Goal: Information Seeking & Learning: Learn about a topic

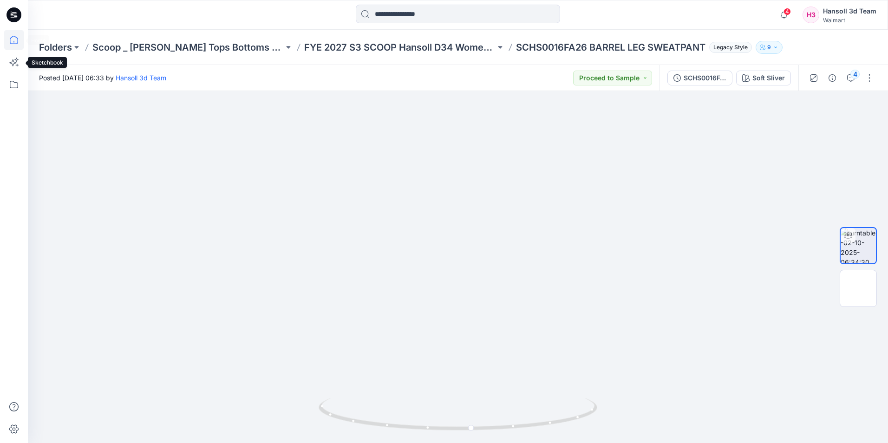
click at [8, 43] on icon at bounding box center [14, 40] width 20 height 20
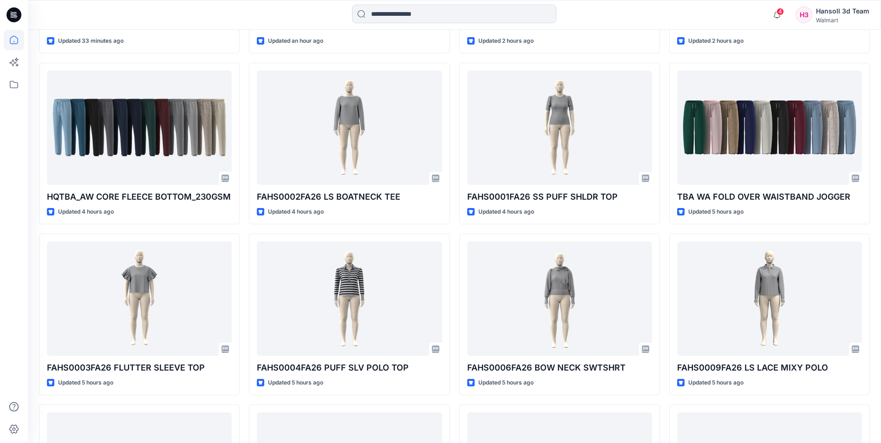
scroll to position [400, 0]
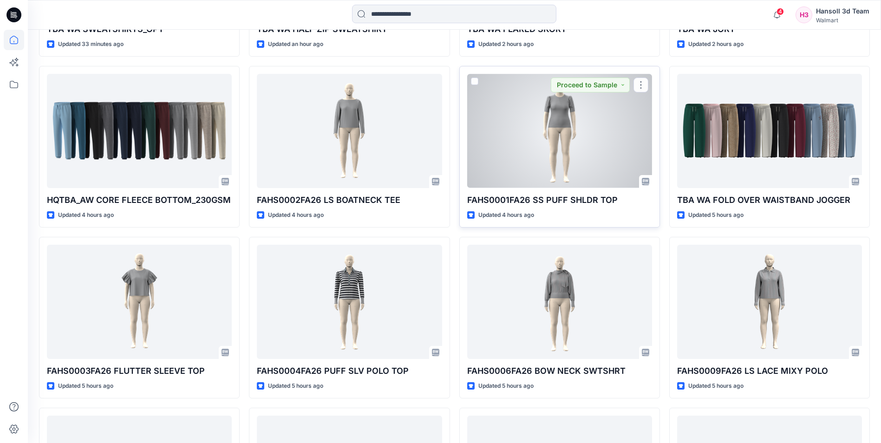
click at [571, 148] on div at bounding box center [559, 131] width 185 height 114
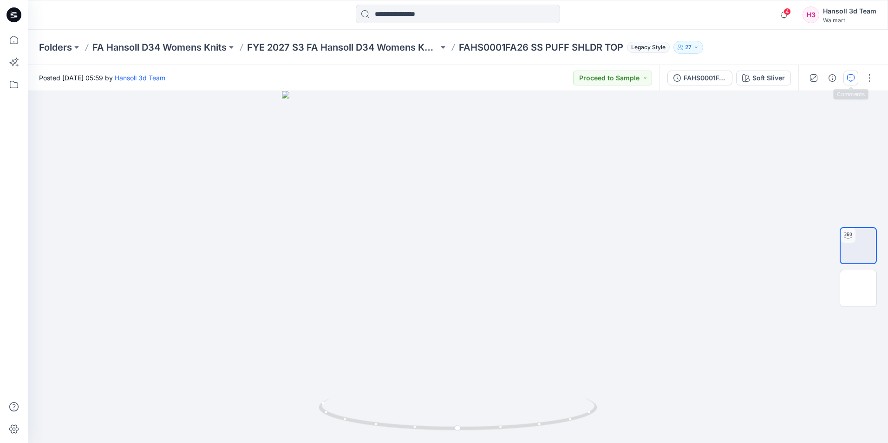
click at [852, 82] on button "button" at bounding box center [851, 78] width 15 height 15
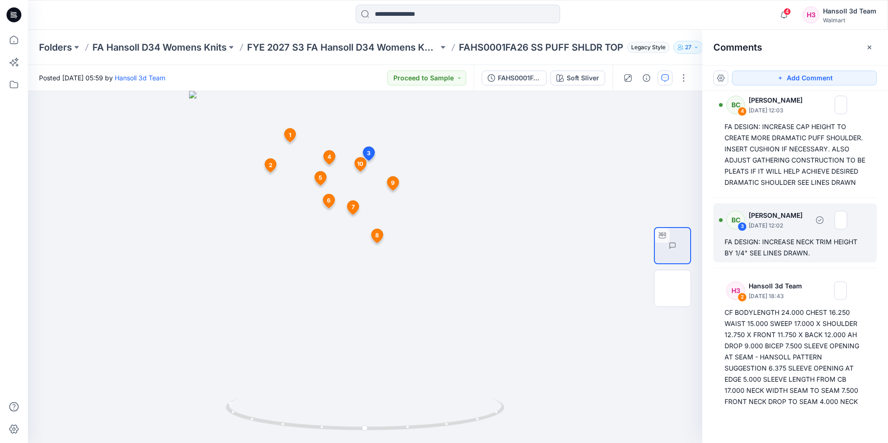
scroll to position [427, 0]
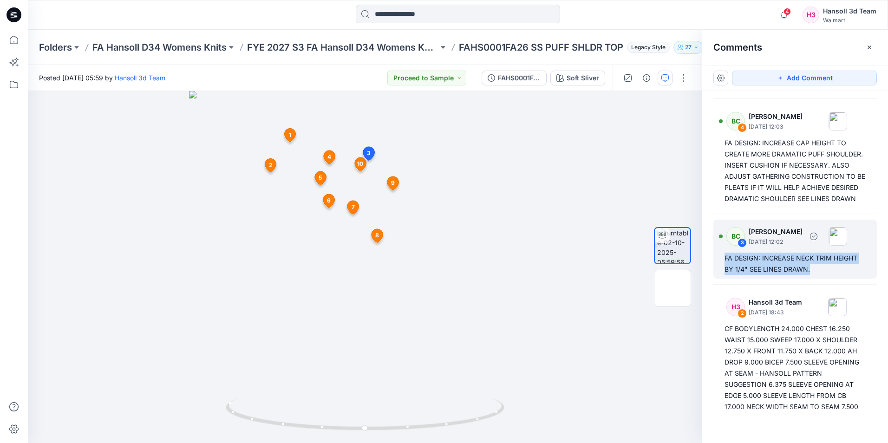
drag, startPoint x: 822, startPoint y: 289, endPoint x: 722, endPoint y: 278, distance: 100.9
click at [722, 278] on div "BC 3 Bonny Cai October 13, 2025 12:02 FA DESIGN: INCREASE NECK TRIM HEIGHT BY 1…" at bounding box center [796, 249] width 164 height 59
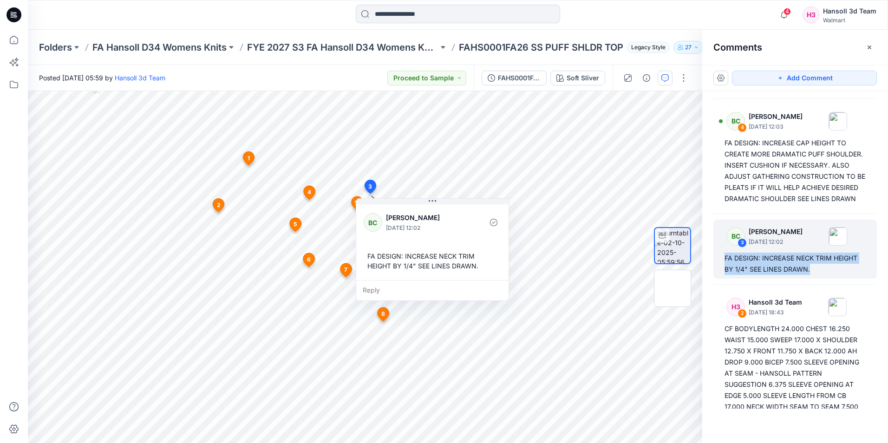
copy div "FA DESIGN: INCREASE NECK TRIM HEIGHT BY 1/4" SEE LINES DRAWN."
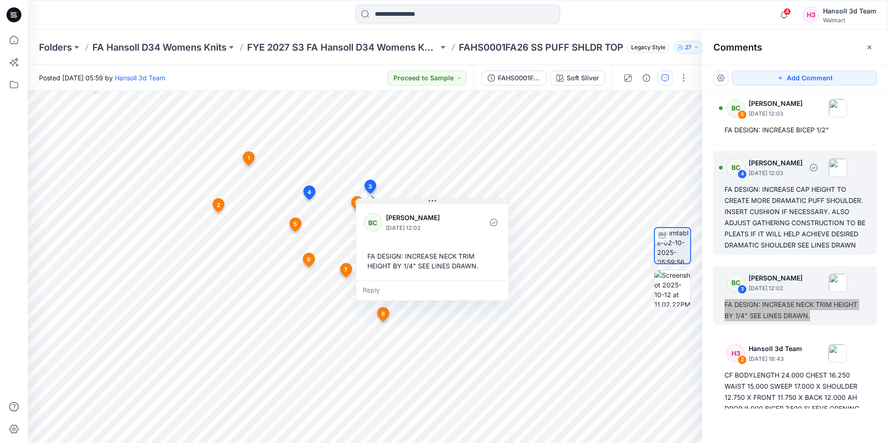
scroll to position [334, 0]
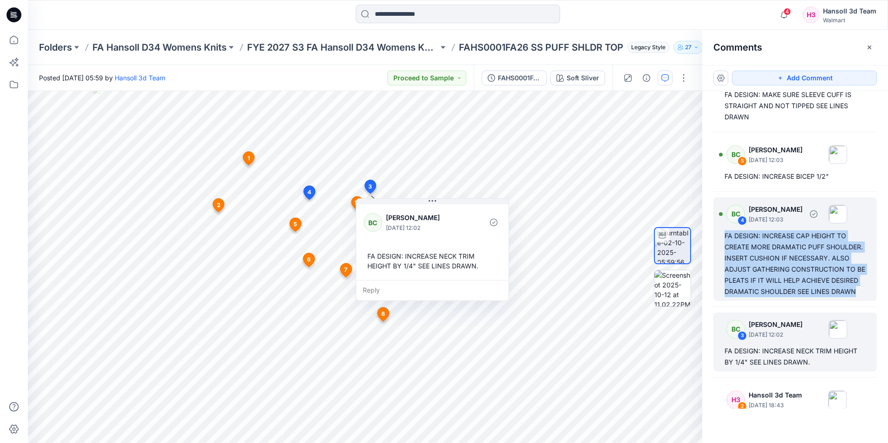
drag, startPoint x: 800, startPoint y: 309, endPoint x: 722, endPoint y: 250, distance: 97.6
click at [722, 250] on div "BC 4 Bonny Cai October 13, 2025 12:03 FA DESIGN: INCREASE CAP HEIGHT TO CREATE …" at bounding box center [796, 249] width 164 height 104
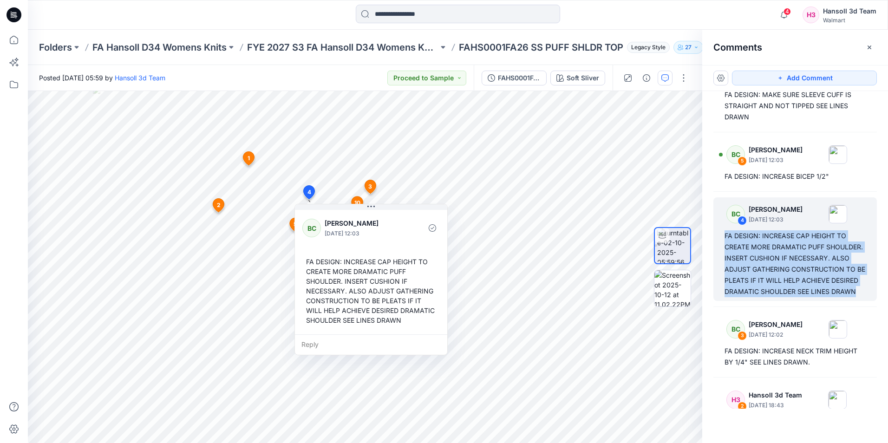
copy div "FA DESIGN: INCREASE CAP HEIGHT TO CREATE MORE DRAMATIC PUFF SHOULDER. INSERT CU…"
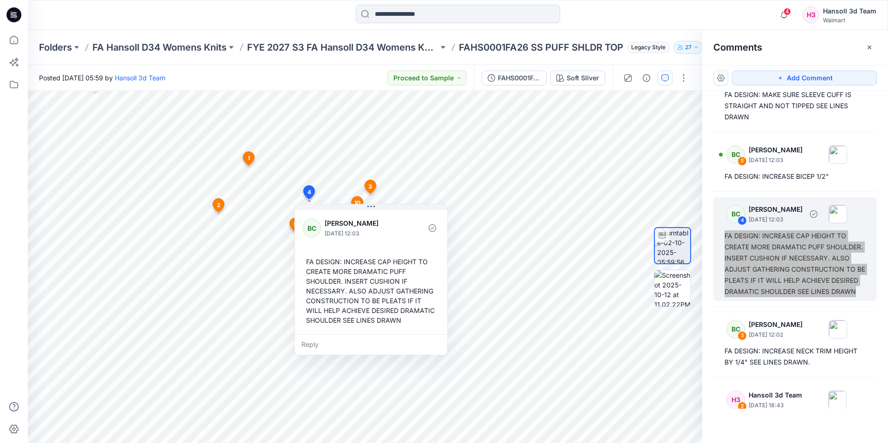
scroll to position [288, 0]
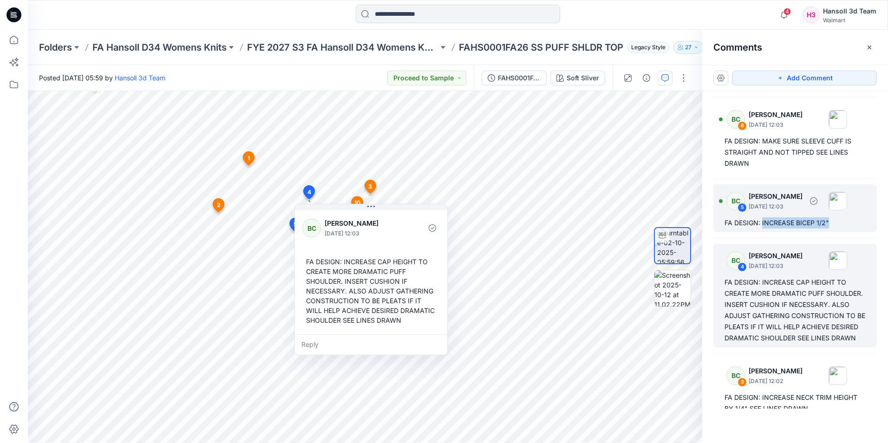
drag, startPoint x: 838, startPoint y: 232, endPoint x: 763, endPoint y: 240, distance: 75.7
click at [763, 232] on div "BC 5 Bonny Cai October 13, 2025 12:03 FA DESIGN: INCREASE BICEP 1/2"" at bounding box center [796, 208] width 164 height 48
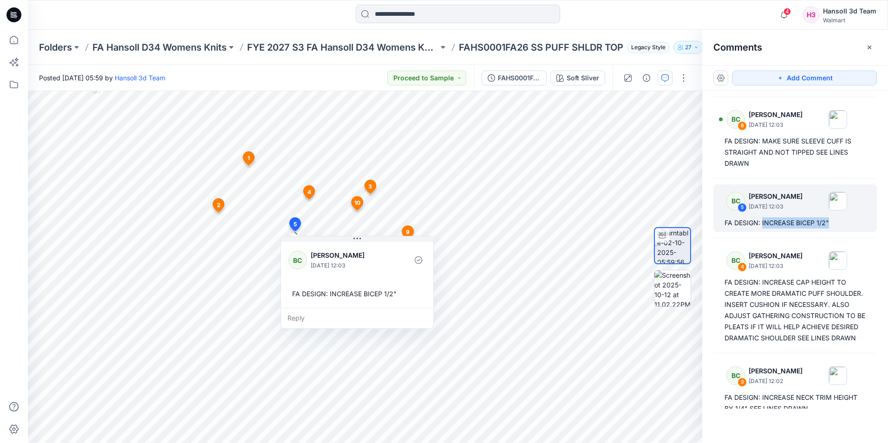
copy div "INCREASE BICEP 1/2""
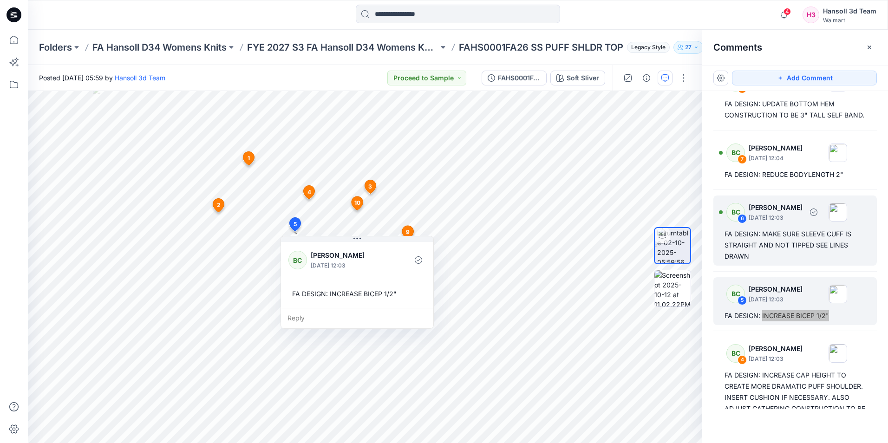
scroll to position [148, 0]
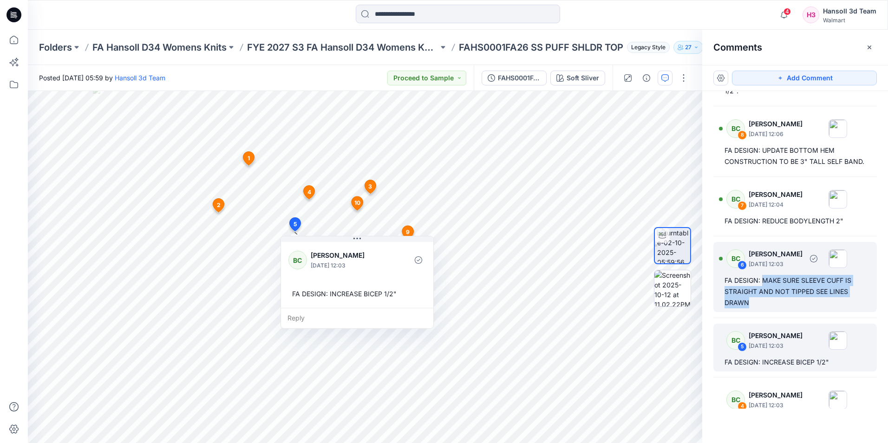
drag, startPoint x: 757, startPoint y: 314, endPoint x: 763, endPoint y: 292, distance: 22.7
click at [763, 292] on div "FA DESIGN: MAKE SURE SLEEVE CUFF IS STRAIGHT AND NOT TIPPED SEE LINES DRAWN" at bounding box center [795, 291] width 141 height 33
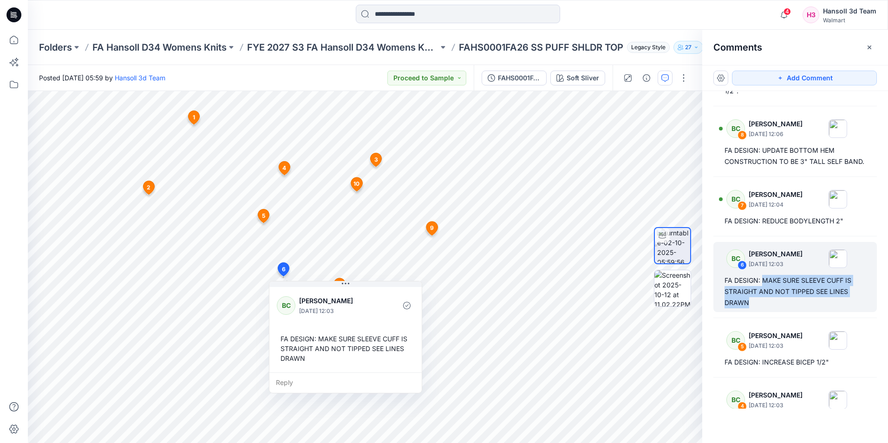
copy div "MAKE SURE SLEEVE CUFF IS STRAIGHT AND NOT TIPPED SEE LINES DRAWN"
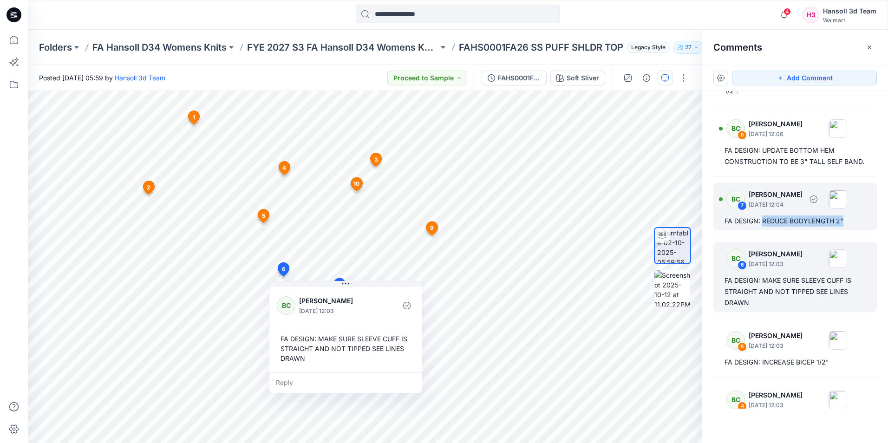
drag, startPoint x: 842, startPoint y: 234, endPoint x: 763, endPoint y: 234, distance: 79.5
click at [763, 227] on div "FA DESIGN: REDUCE BODYLENGTH 2"" at bounding box center [795, 221] width 141 height 11
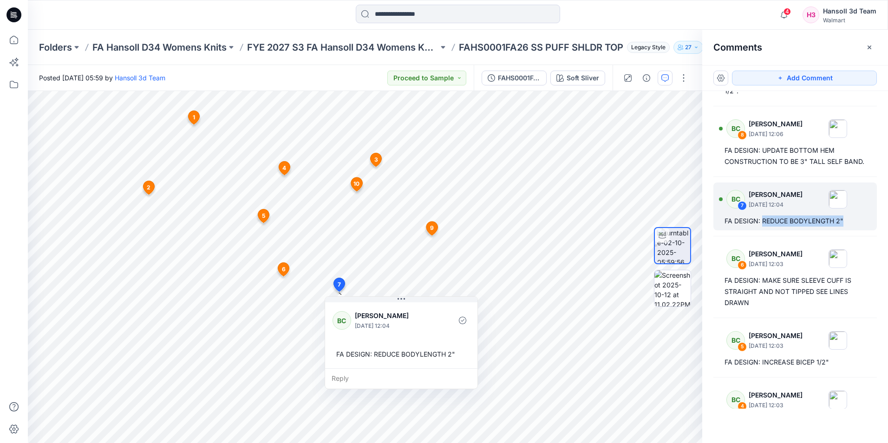
copy div "REDUCE BODYLENGTH 2""
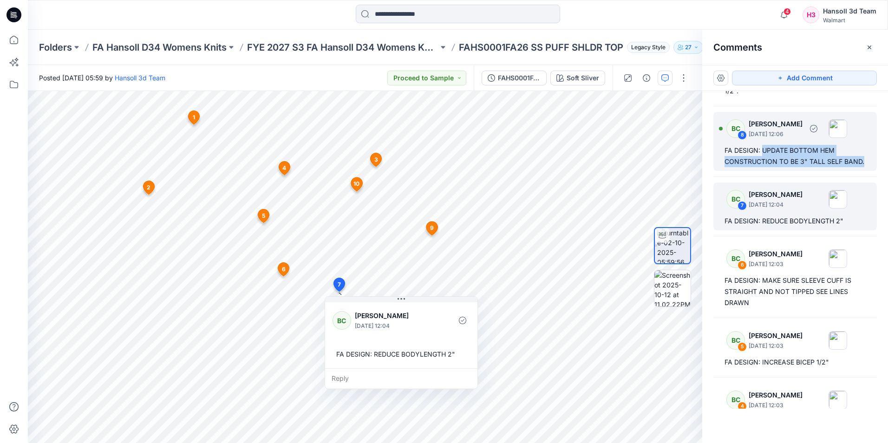
drag, startPoint x: 767, startPoint y: 173, endPoint x: 763, endPoint y: 151, distance: 21.8
click at [763, 151] on div "FA DESIGN: UPDATE BOTTOM HEM CONSTRUCTION TO BE 3" TALL SELF BAND." at bounding box center [795, 156] width 141 height 22
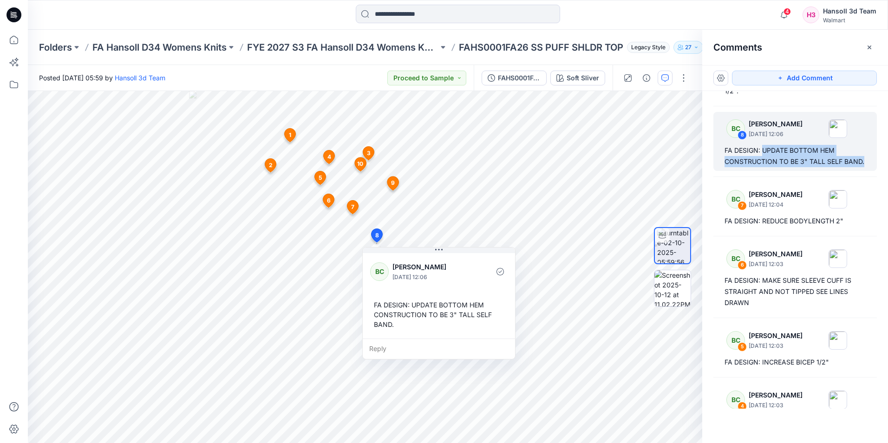
copy div "UPDATE BOTTOM HEM CONSTRUCTION TO BE 3" TALL SELF BAND."
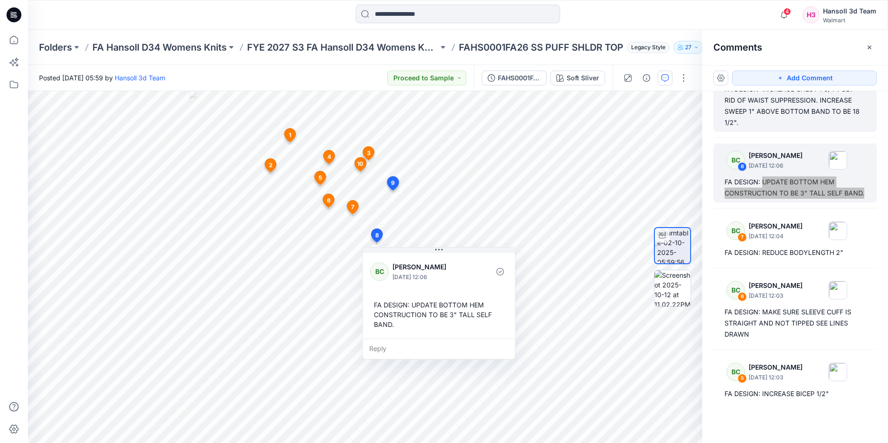
scroll to position [9, 0]
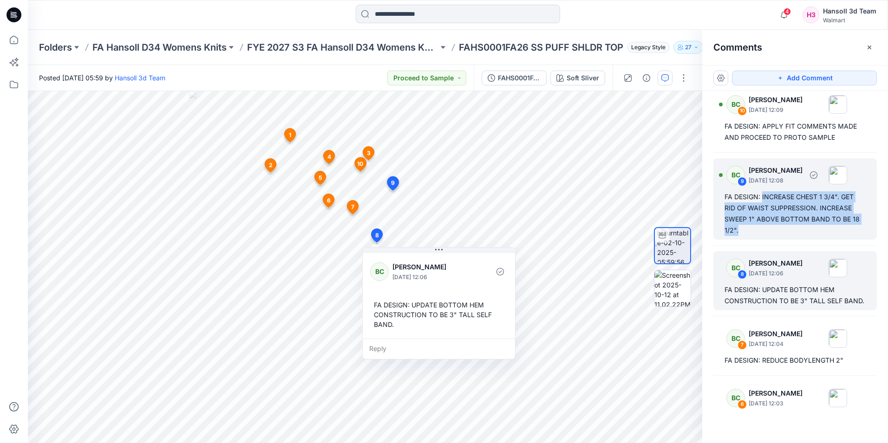
drag, startPoint x: 770, startPoint y: 233, endPoint x: 763, endPoint y: 196, distance: 37.8
click at [763, 196] on div "FA DESIGN: INCREASE CHEST 1 3/4". GET RID OF WAIST SUPPRESSION. INCREASE SWEEP …" at bounding box center [795, 213] width 141 height 45
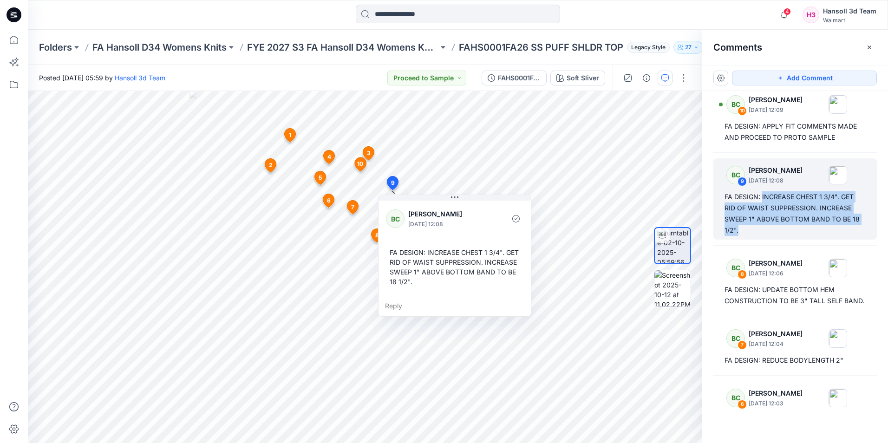
copy div "INCREASE CHEST 1 3/4". GET RID OF WAIST SUPPRESSION. INCREASE SWEEP 1" ABOVE BO…"
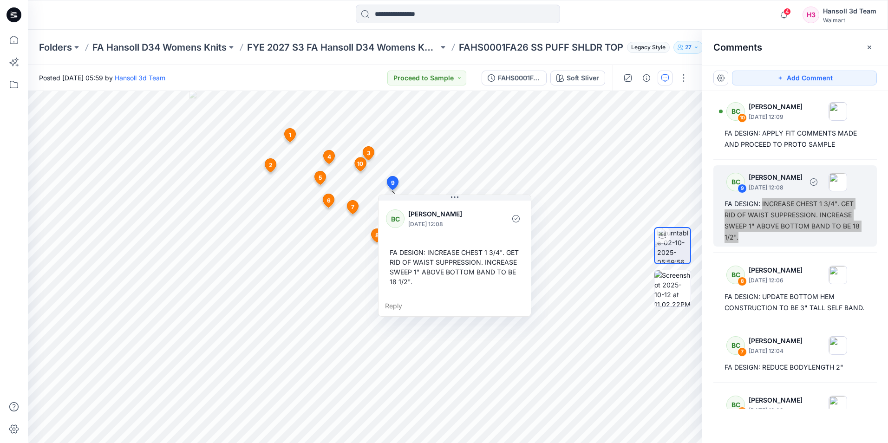
scroll to position [0, 0]
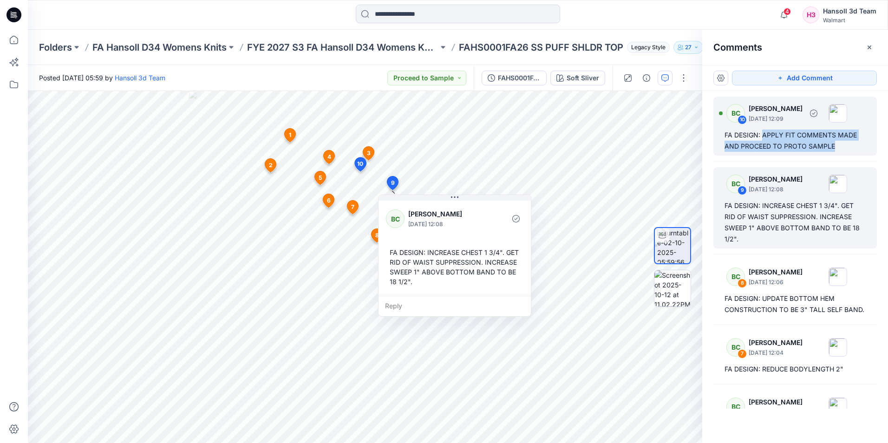
drag, startPoint x: 847, startPoint y: 146, endPoint x: 764, endPoint y: 136, distance: 83.4
click at [764, 136] on div "FA DESIGN: APPLY FIT COMMENTS MADE AND PROCEED TO PROTO SAMPLE" at bounding box center [795, 141] width 141 height 22
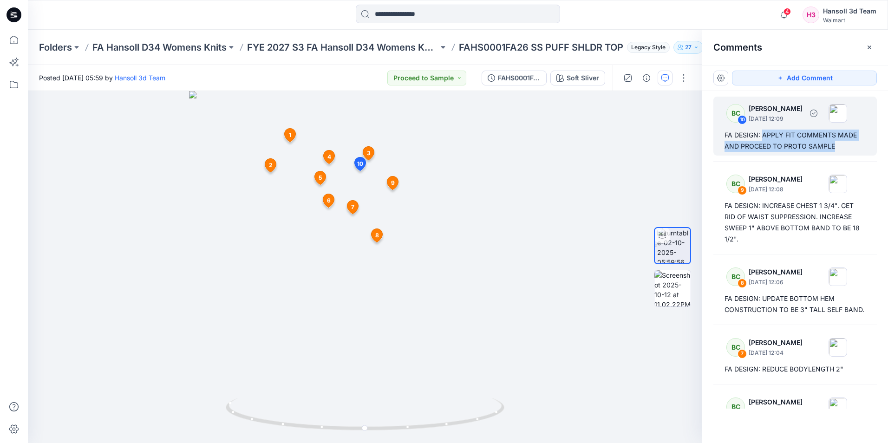
click at [842, 145] on div "FA DESIGN: APPLY FIT COMMENTS MADE AND PROCEED TO PROTO SAMPLE" at bounding box center [795, 141] width 141 height 22
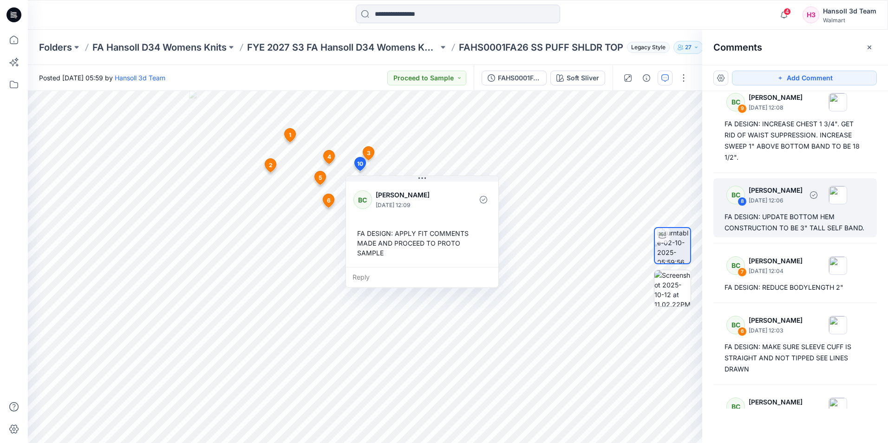
scroll to position [93, 0]
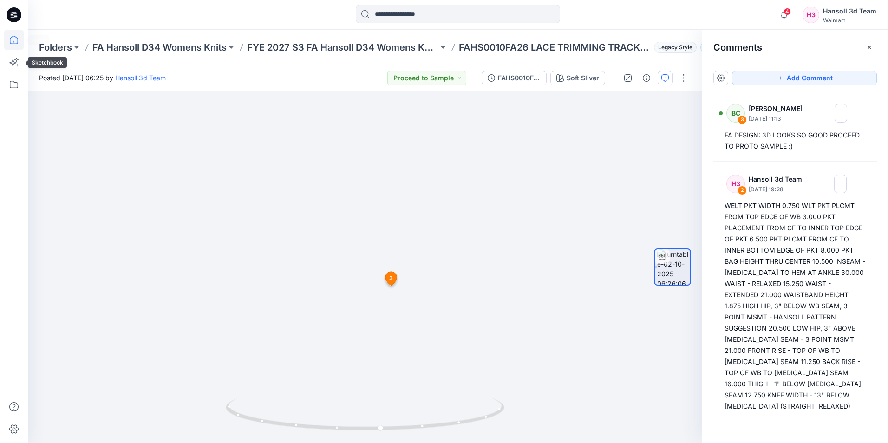
click at [9, 33] on icon at bounding box center [14, 40] width 20 height 20
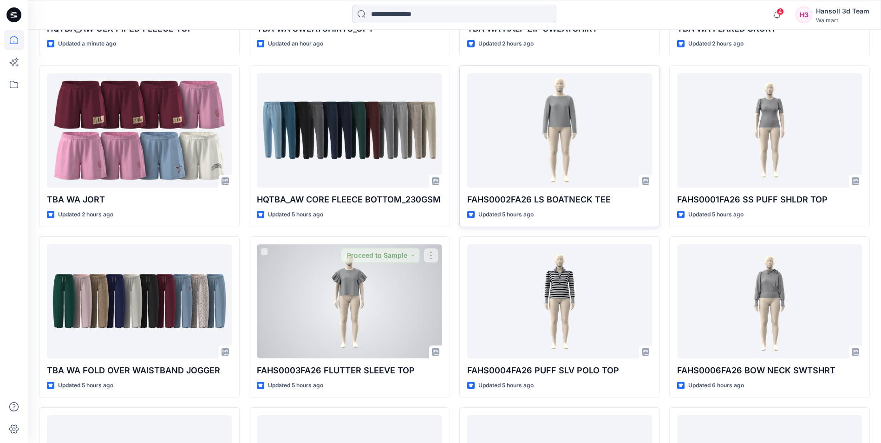
scroll to position [400, 0]
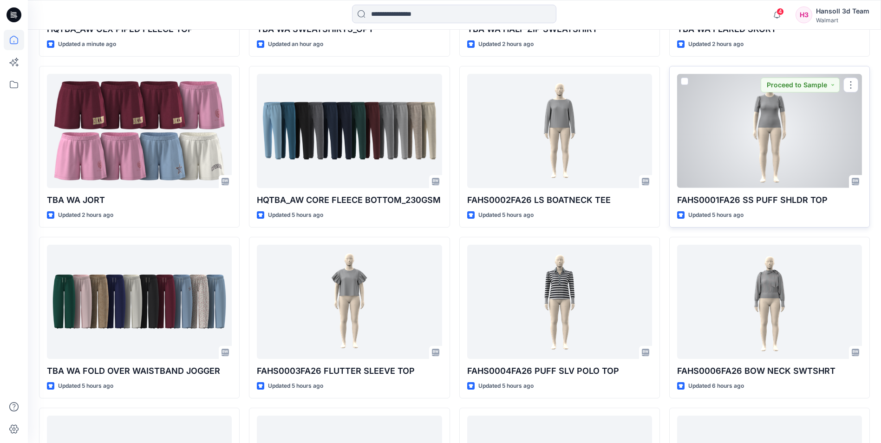
click at [766, 144] on div at bounding box center [769, 131] width 185 height 114
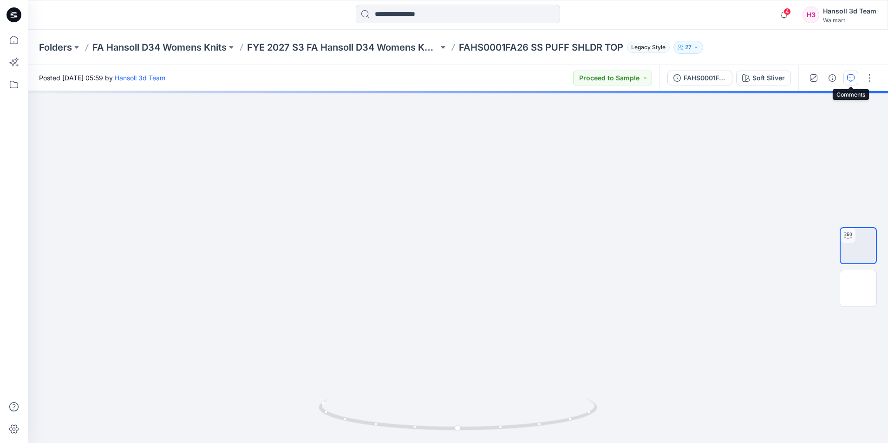
click at [850, 79] on icon "button" at bounding box center [851, 77] width 7 height 7
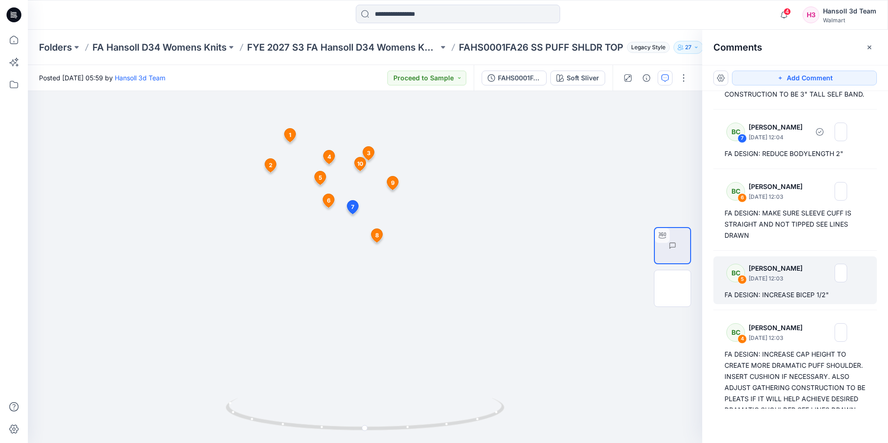
scroll to position [232, 0]
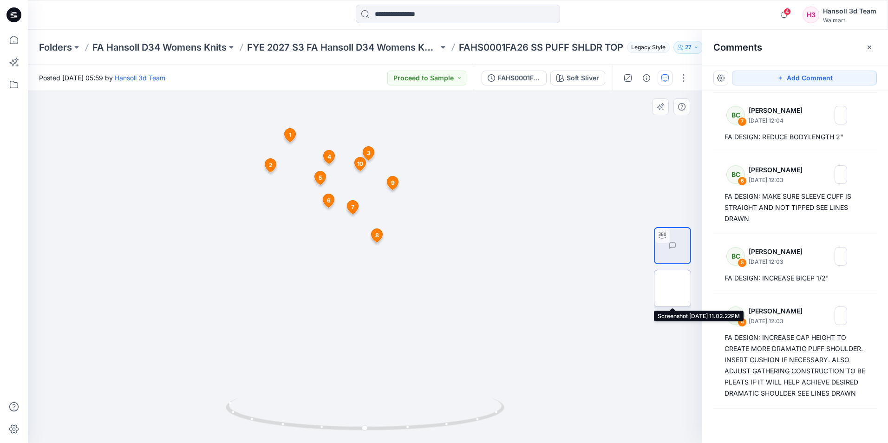
click at [673, 289] on img at bounding box center [673, 289] width 0 height 0
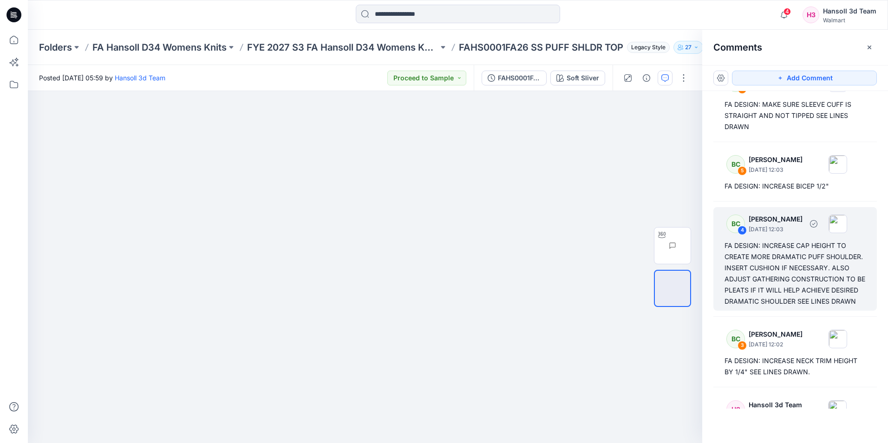
scroll to position [325, 0]
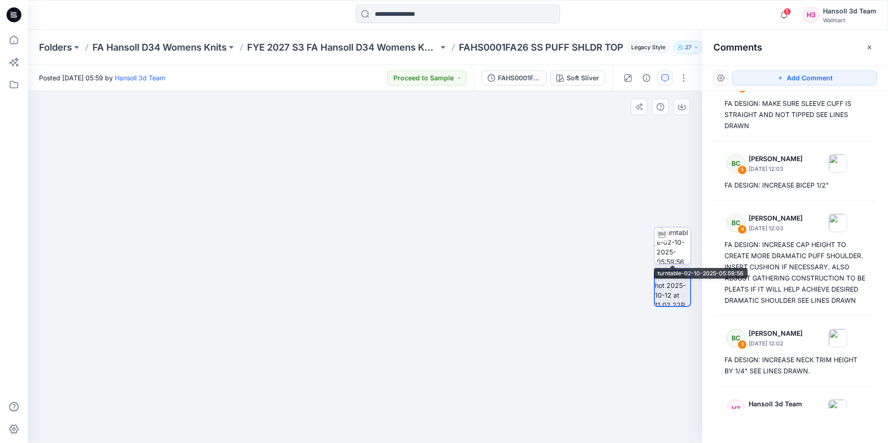
click at [675, 251] on img at bounding box center [674, 246] width 34 height 36
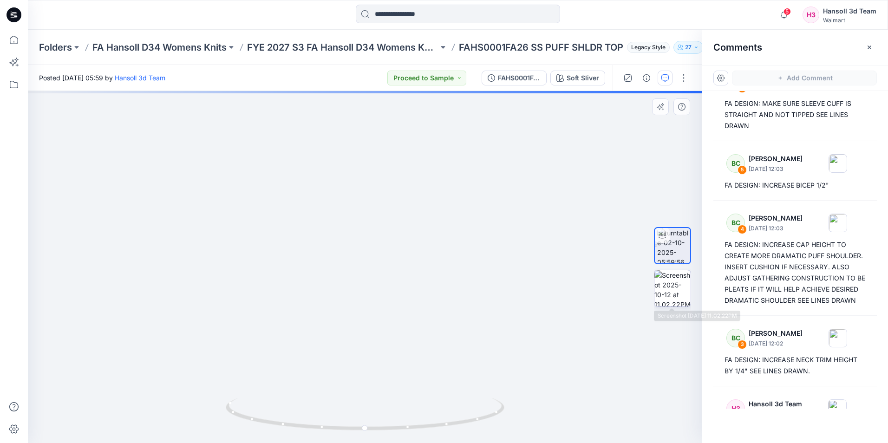
click at [671, 280] on img at bounding box center [673, 288] width 36 height 36
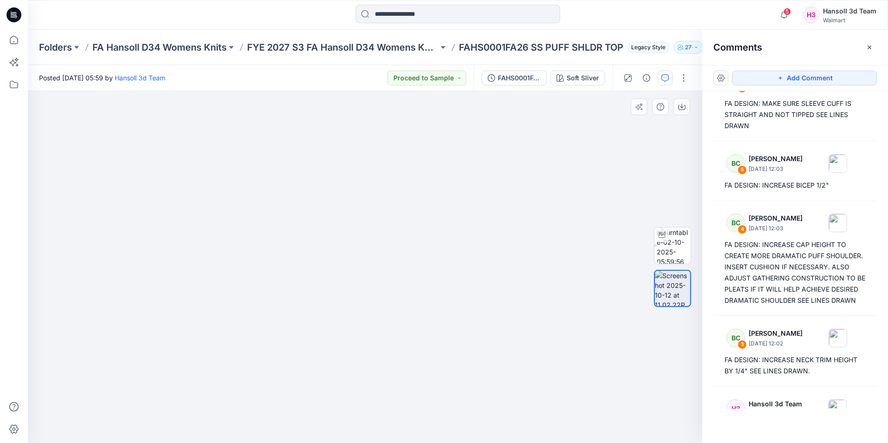
drag, startPoint x: 461, startPoint y: 225, endPoint x: 465, endPoint y: 308, distance: 82.3
click at [465, 91] on img at bounding box center [365, 91] width 566 height 0
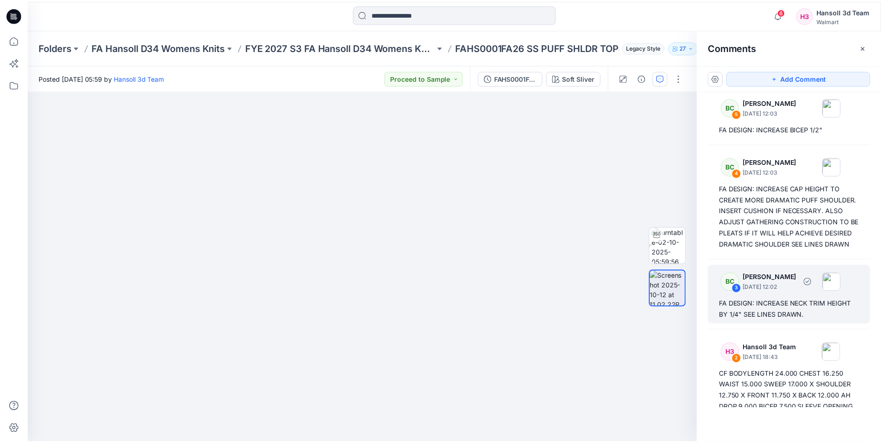
scroll to position [381, 0]
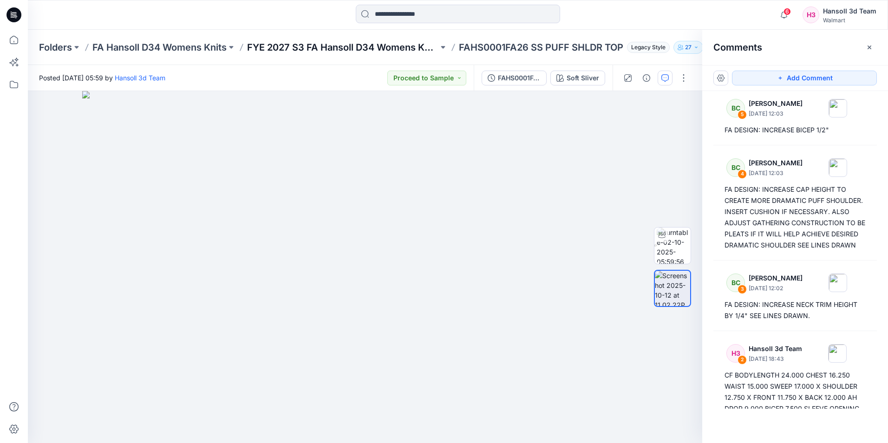
click at [360, 45] on p "FYE 2027 S3 FA Hansoll D34 Womens Knits" at bounding box center [342, 47] width 191 height 13
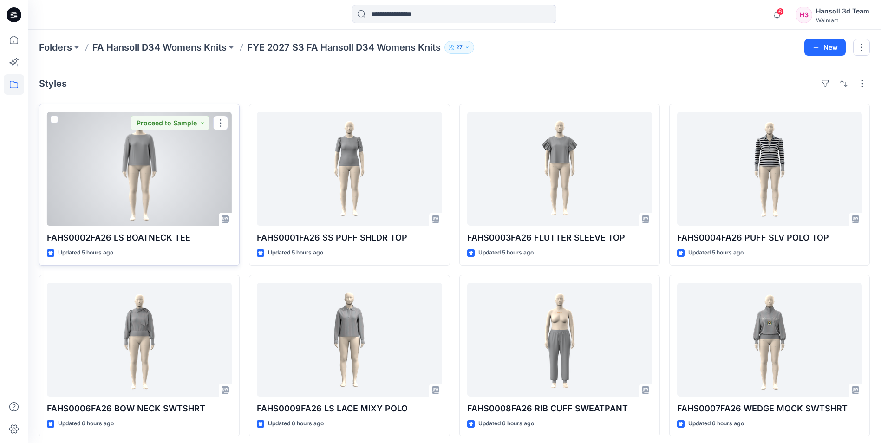
click at [167, 200] on div at bounding box center [139, 169] width 185 height 114
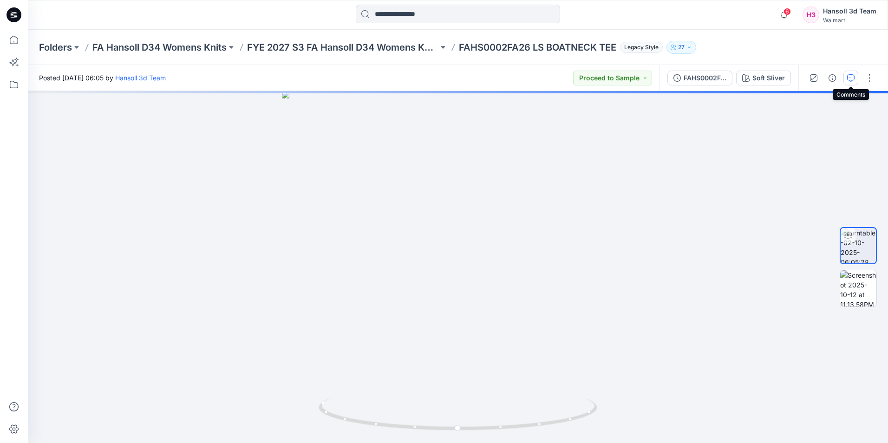
click at [852, 79] on icon "button" at bounding box center [851, 77] width 7 height 7
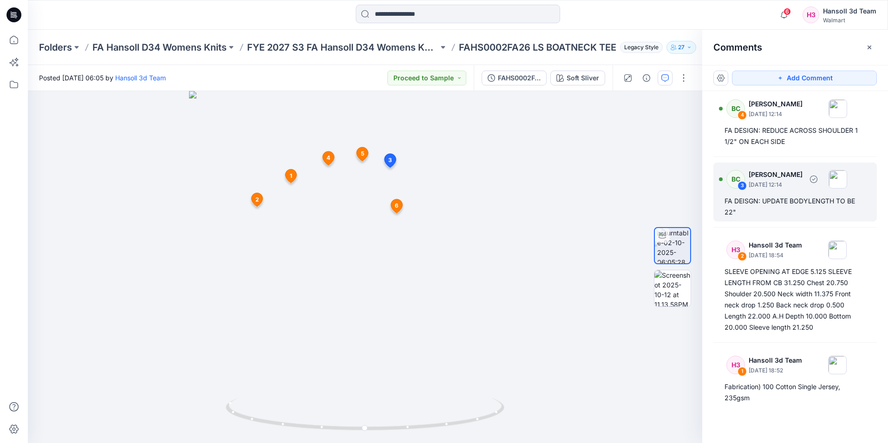
scroll to position [271, 0]
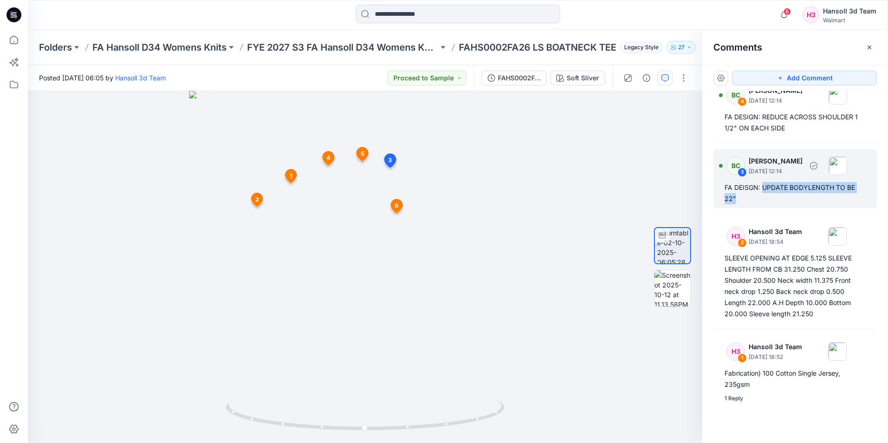
drag, startPoint x: 766, startPoint y: 199, endPoint x: 762, endPoint y: 187, distance: 12.8
click at [762, 187] on div "FA DEISGN: UPDATE BODYLENGTH TO BE 22"" at bounding box center [795, 193] width 141 height 22
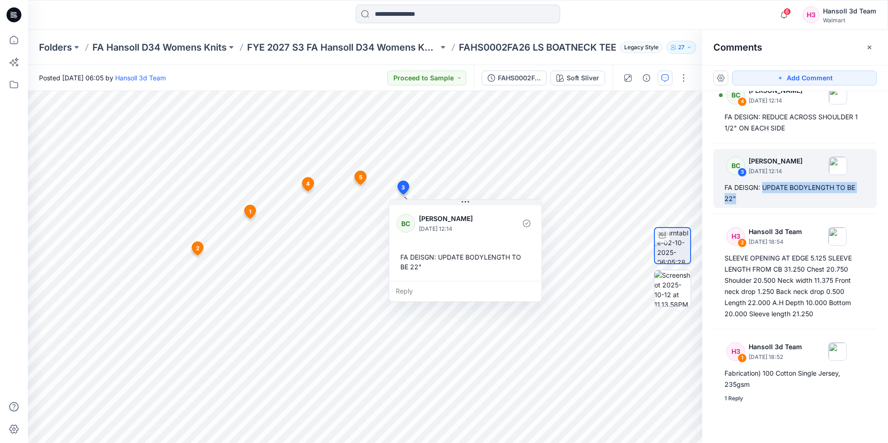
copy div "UPDATE BODYLENGTH TO BE 22""
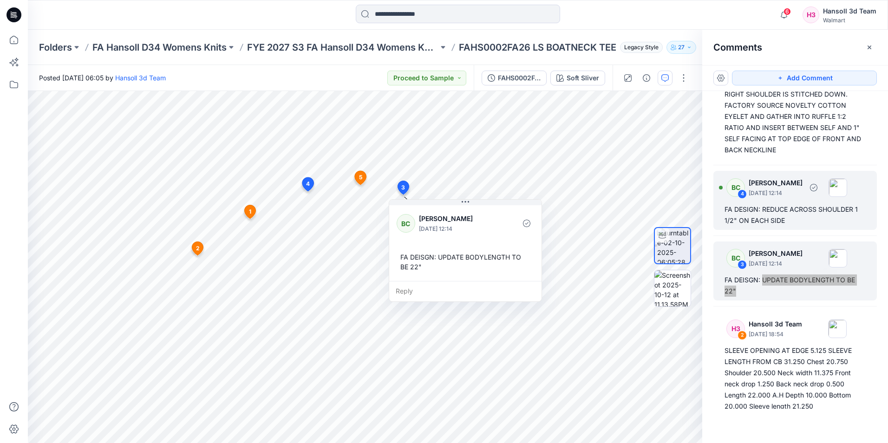
scroll to position [178, 0]
drag, startPoint x: 796, startPoint y: 219, endPoint x: 764, endPoint y: 210, distance: 33.8
click at [764, 210] on div "FA DESIGN: REDUCE ACROSS SHOULDER 1 1/2" ON EACH SIDE" at bounding box center [795, 215] width 141 height 22
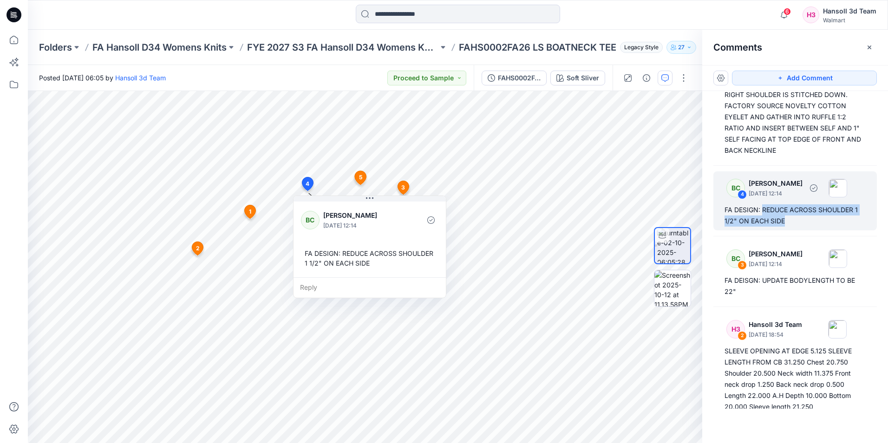
copy div "REDUCE ACROSS SHOULDER 1 1/2" ON EACH SIDE"
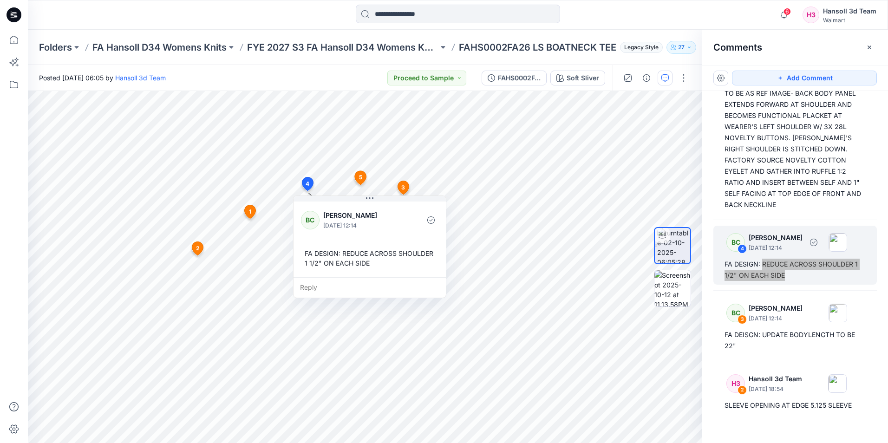
scroll to position [0, 0]
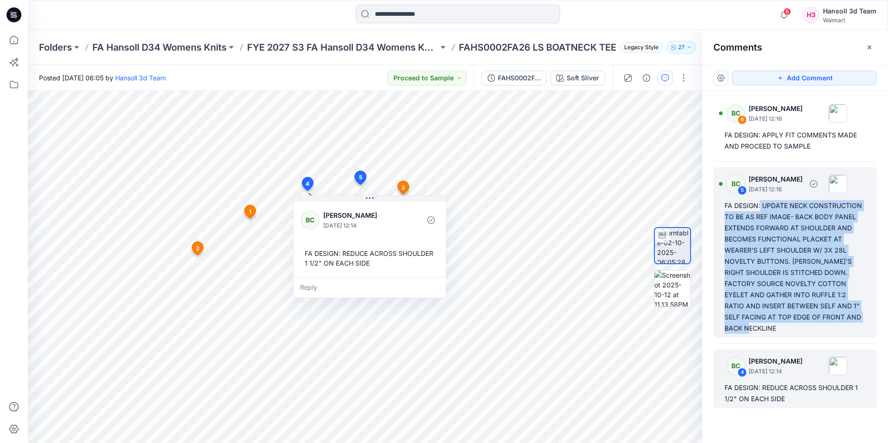
drag, startPoint x: 784, startPoint y: 328, endPoint x: 761, endPoint y: 208, distance: 122.6
click at [761, 208] on div "FA DESIGN: UPDATE NECK CONSTRUCTION TO BE AS REF IMAGE- BACK BODY PANEL EXTENDS…" at bounding box center [795, 267] width 141 height 134
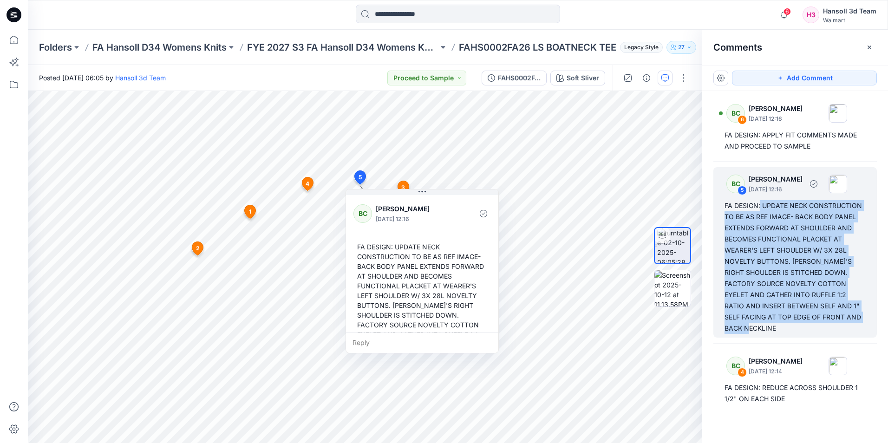
copy div "UPDATE NECK CONSTRUCTION TO BE AS REF IMAGE- BACK BODY PANEL EXTENDS FORWARD AT…"
click at [787, 329] on div "FA DESIGN: UPDATE NECK CONSTRUCTION TO BE AS REF IMAGE- BACK BODY PANEL EXTENDS…" at bounding box center [795, 267] width 141 height 134
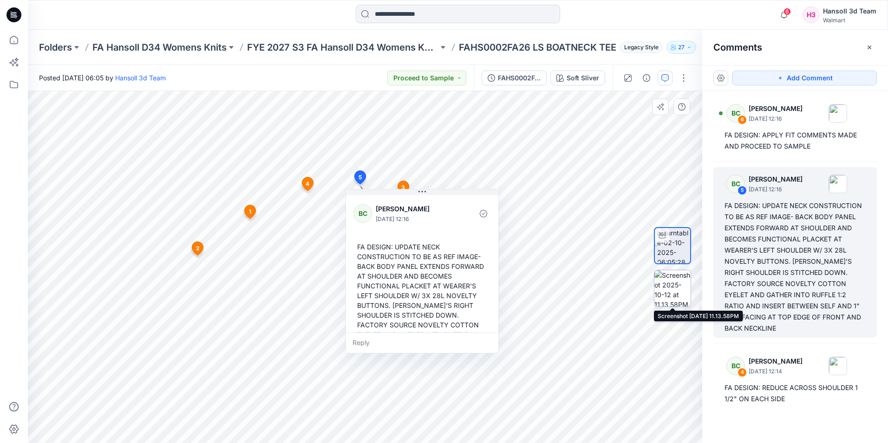
click at [660, 279] on img at bounding box center [673, 288] width 36 height 36
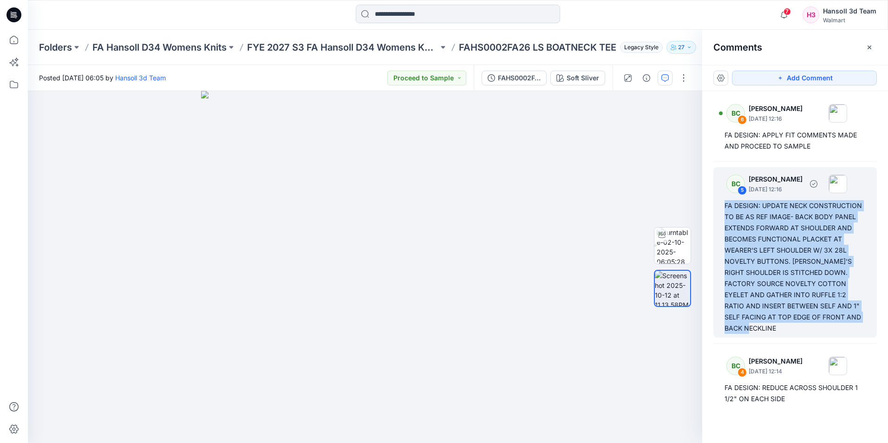
drag, startPoint x: 782, startPoint y: 327, endPoint x: 725, endPoint y: 202, distance: 136.6
click at [725, 202] on div "FA DESIGN: UPDATE NECK CONSTRUCTION TO BE AS REF IMAGE- BACK BODY PANEL EXTENDS…" at bounding box center [795, 267] width 141 height 134
copy div "FA DESIGN: UPDATE NECK CONSTRUCTION TO BE AS REF IMAGE- BACK BODY PANEL EXTENDS…"
click at [785, 230] on div "FA DESIGN: UPDATE NECK CONSTRUCTION TO BE AS REF IMAGE- BACK BODY PANEL EXTENDS…" at bounding box center [795, 267] width 141 height 134
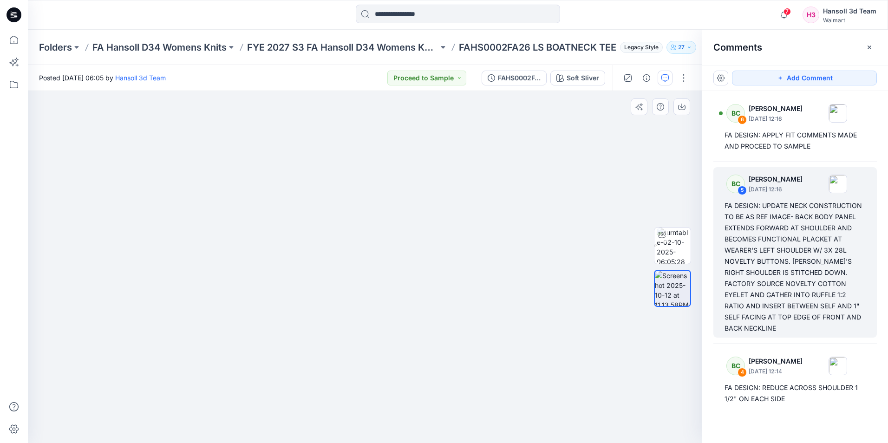
drag, startPoint x: 567, startPoint y: 190, endPoint x: 477, endPoint y: 180, distance: 90.3
click at [477, 180] on img at bounding box center [366, 254] width 526 height 378
click at [173, 46] on p "FA Hansoll D34 Womens Knits" at bounding box center [159, 47] width 134 height 13
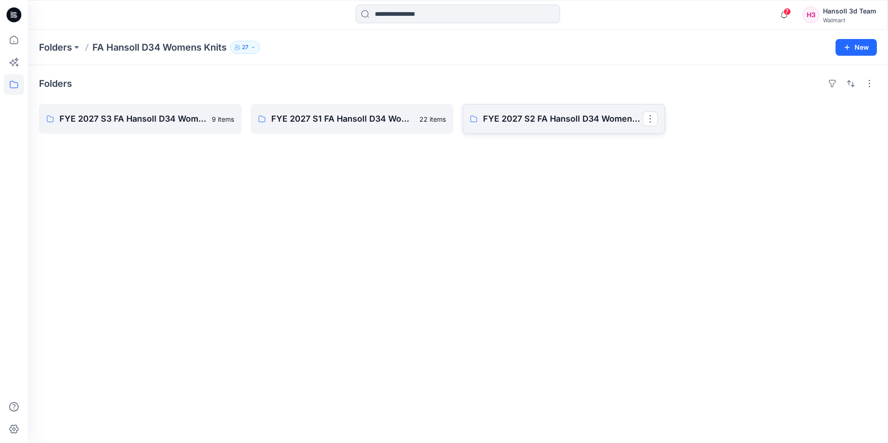
click at [578, 115] on p "FYE 2027 S2 FA Hansoll D34 Womens Knits" at bounding box center [563, 118] width 160 height 13
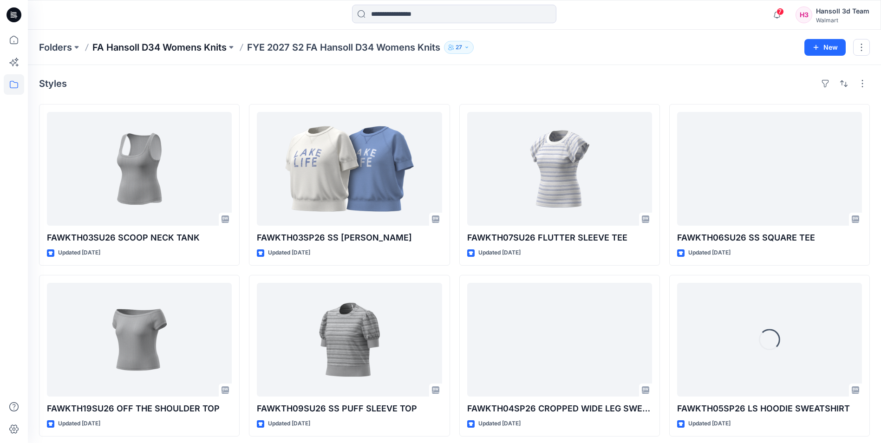
click at [178, 45] on p "FA Hansoll D34 Womens Knits" at bounding box center [159, 47] width 134 height 13
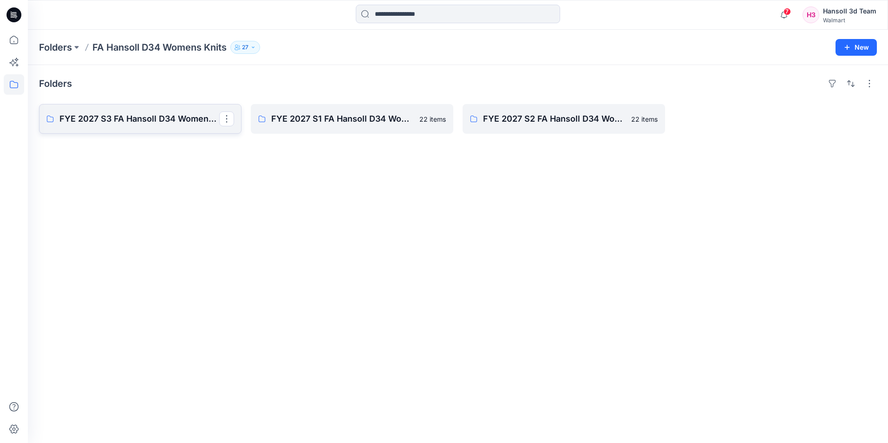
click at [153, 124] on p "FYE 2027 S3 FA Hansoll D34 Womens Knits" at bounding box center [139, 118] width 160 height 13
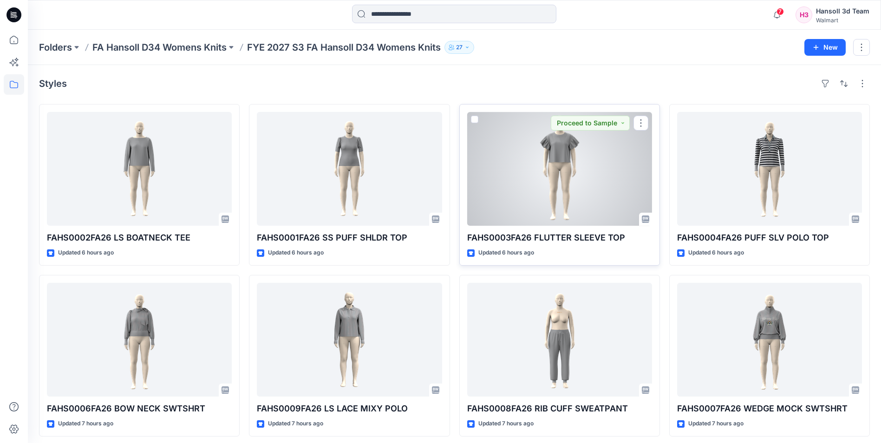
click at [558, 181] on div at bounding box center [559, 169] width 185 height 114
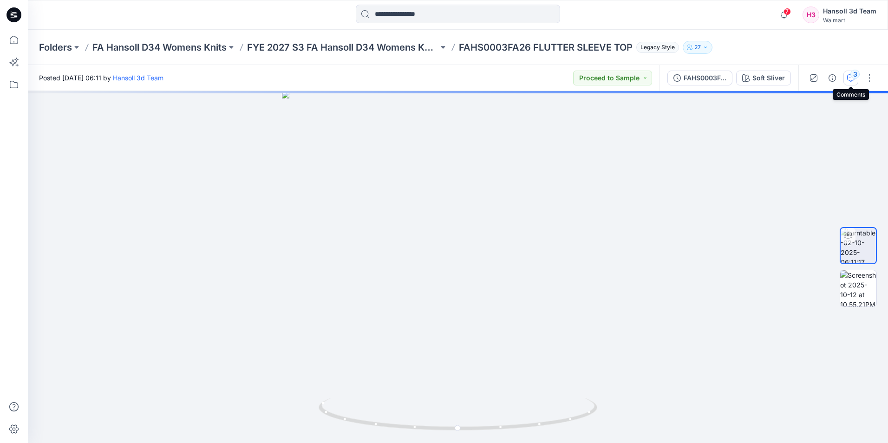
click at [851, 81] on icon "button" at bounding box center [851, 77] width 7 height 7
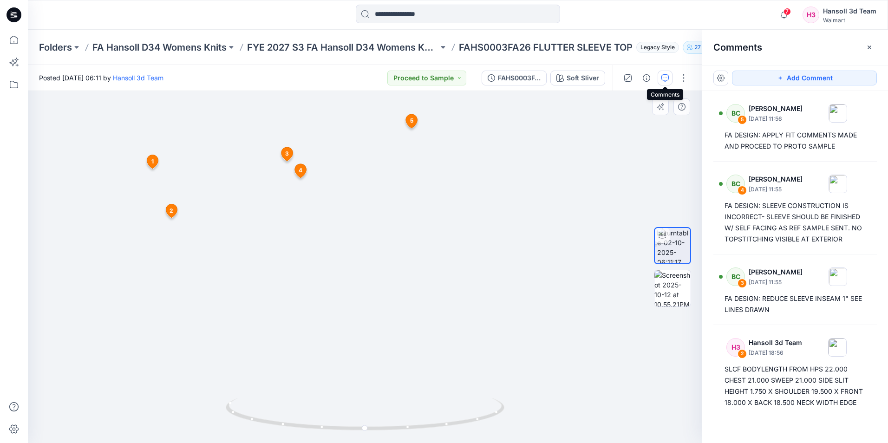
drag, startPoint x: 498, startPoint y: 155, endPoint x: 528, endPoint y: 258, distance: 107.5
click at [528, 258] on img at bounding box center [372, 189] width 759 height 508
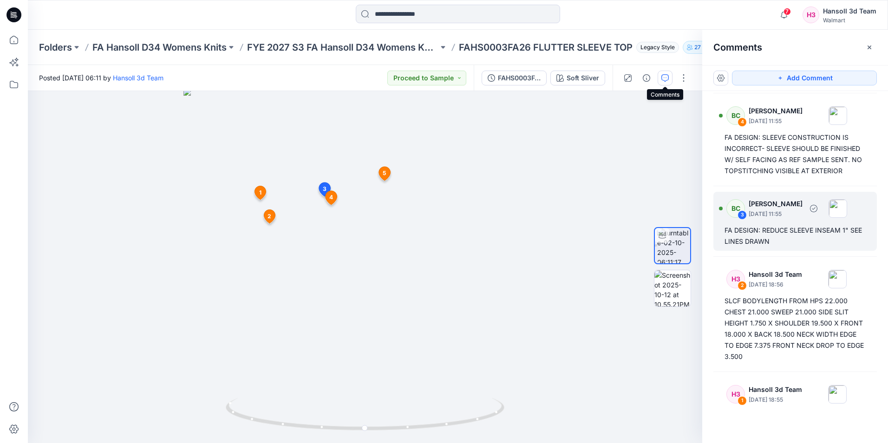
scroll to position [93, 0]
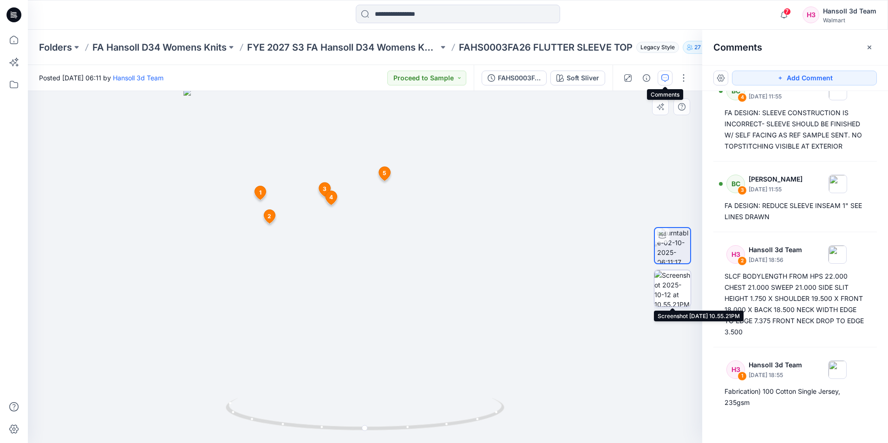
click at [675, 292] on img at bounding box center [673, 288] width 36 height 36
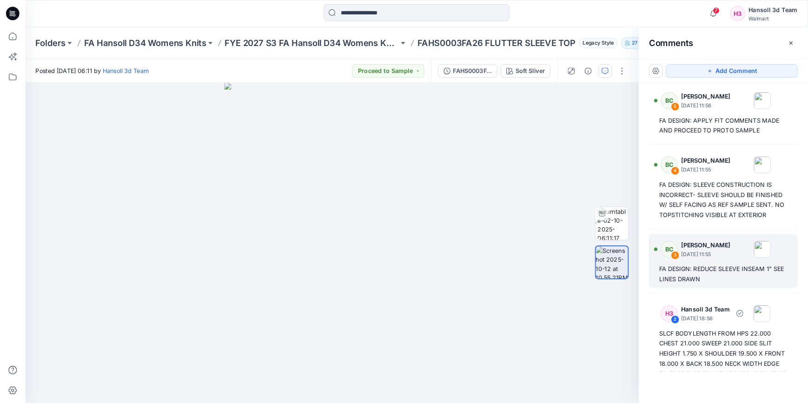
scroll to position [0, 0]
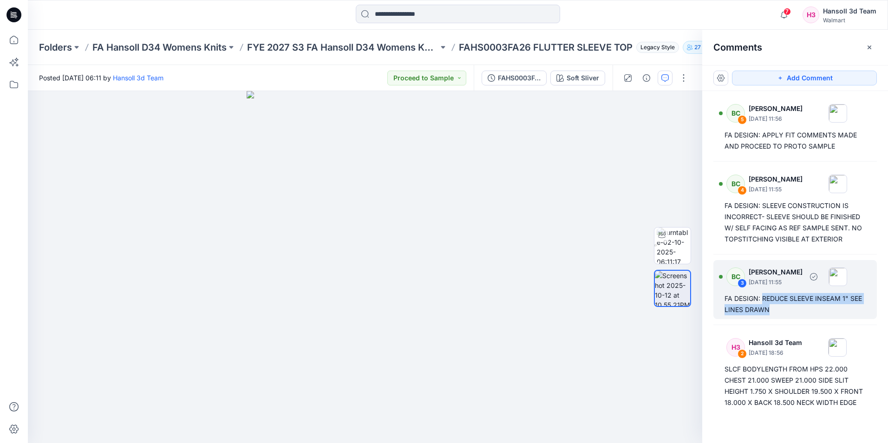
drag, startPoint x: 771, startPoint y: 310, endPoint x: 764, endPoint y: 308, distance: 7.3
click at [764, 308] on div "FA DESIGN: REDUCE SLEEVE INSEAM 1" SEE LINES DRAWN" at bounding box center [795, 304] width 141 height 22
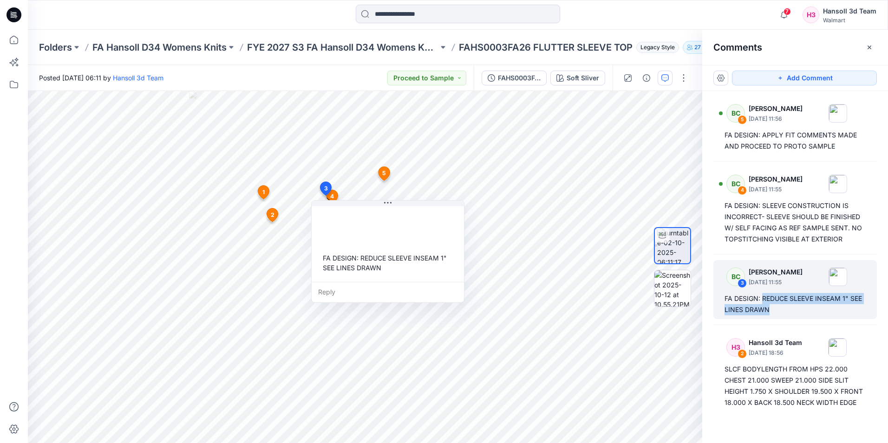
copy div "REDUCE SLEEVE INSEAM 1" SEE LINES DRAWN"
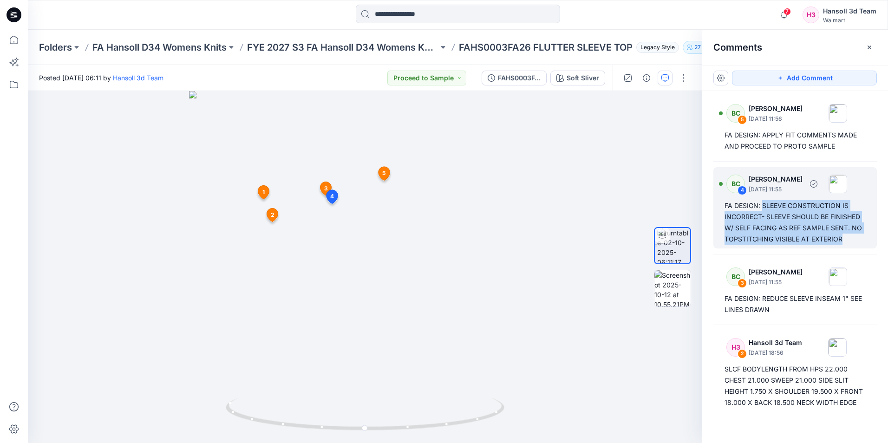
drag, startPoint x: 785, startPoint y: 253, endPoint x: 764, endPoint y: 208, distance: 49.1
click at [764, 208] on div "FA DESIGN: SLEEVE CONSTRUCTION IS INCORRECT- SLEEVE SHOULD BE FINISHED W/ SELF …" at bounding box center [795, 222] width 141 height 45
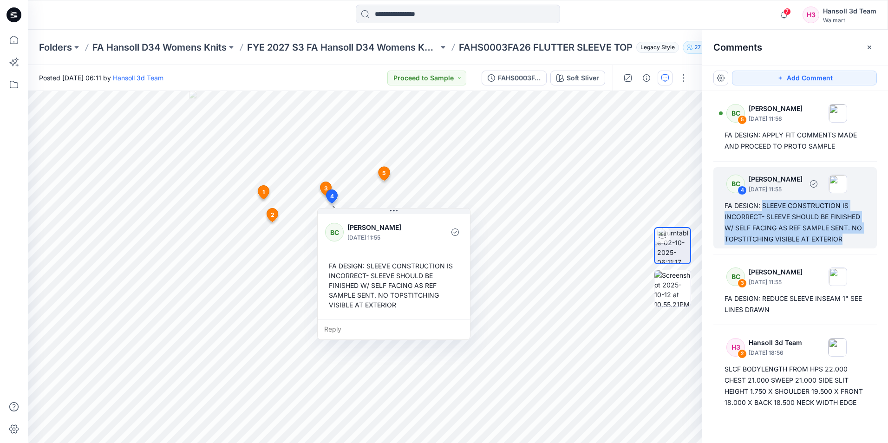
copy div "SLEEVE CONSTRUCTION IS INCORRECT- SLEEVE SHOULD BE FINISHED W/ SELF FACING AS R…"
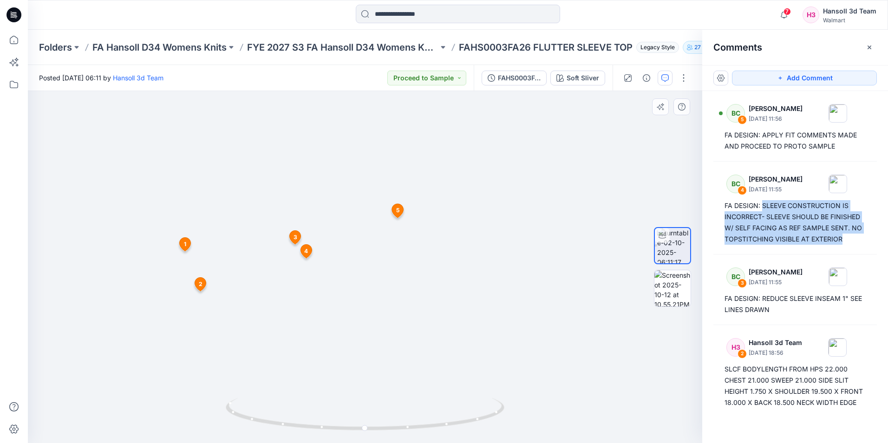
drag, startPoint x: 531, startPoint y: 190, endPoint x: 552, endPoint y: 269, distance: 81.6
click at [552, 269] on img at bounding box center [365, 251] width 624 height 384
click at [295, 237] on span "3" at bounding box center [296, 237] width 4 height 8
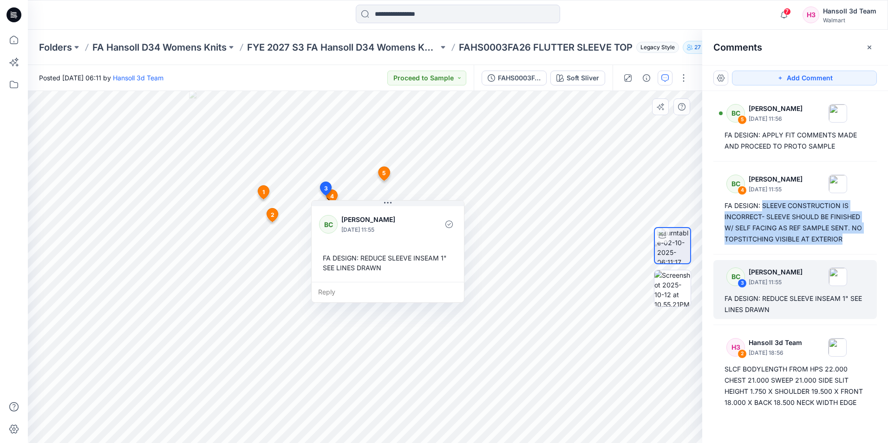
click at [331, 195] on icon at bounding box center [325, 191] width 15 height 18
click at [335, 195] on icon at bounding box center [332, 196] width 11 height 13
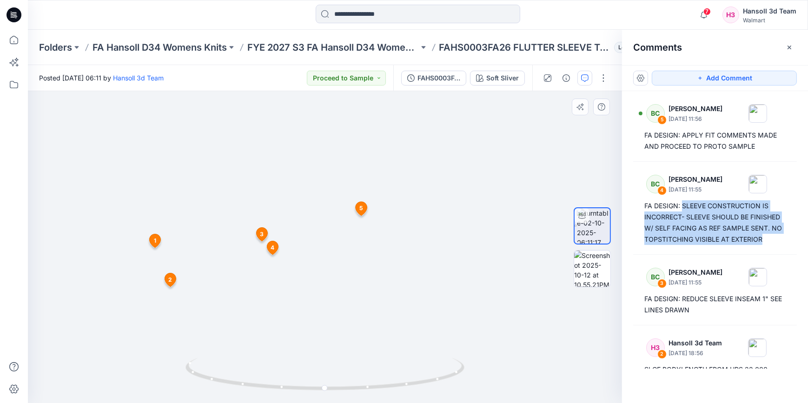
drag, startPoint x: 391, startPoint y: 151, endPoint x: 453, endPoint y: 268, distance: 132.2
click at [453, 268] on img at bounding box center [329, 232] width 603 height 341
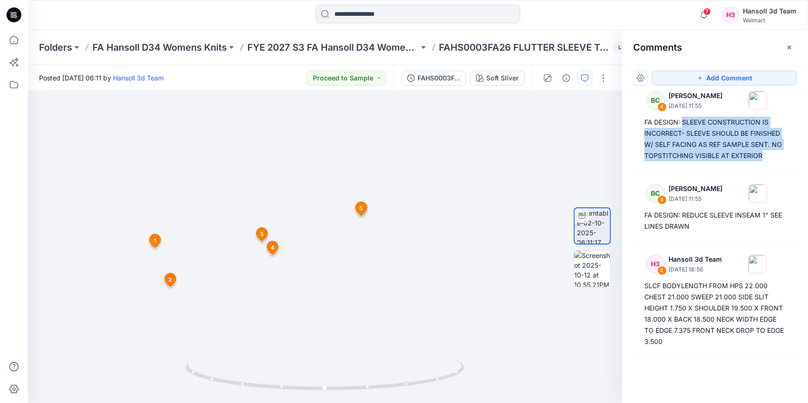
scroll to position [84, 0]
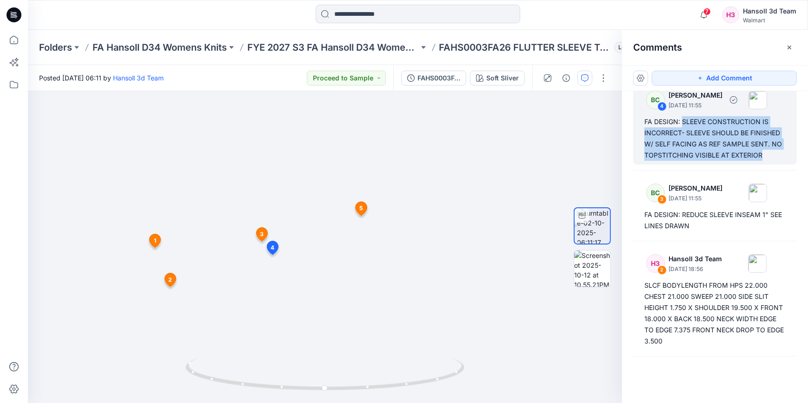
click at [755, 152] on div "FA DESIGN: SLEEVE CONSTRUCTION IS INCORRECT- SLEEVE SHOULD BE FINISHED W/ SELF …" at bounding box center [714, 138] width 141 height 45
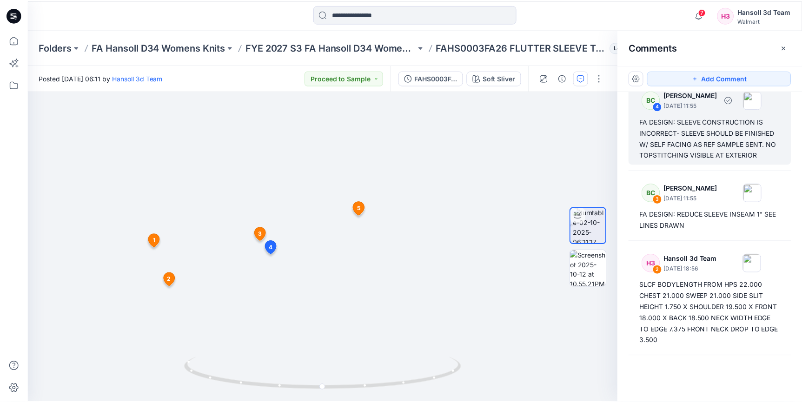
scroll to position [76, 0]
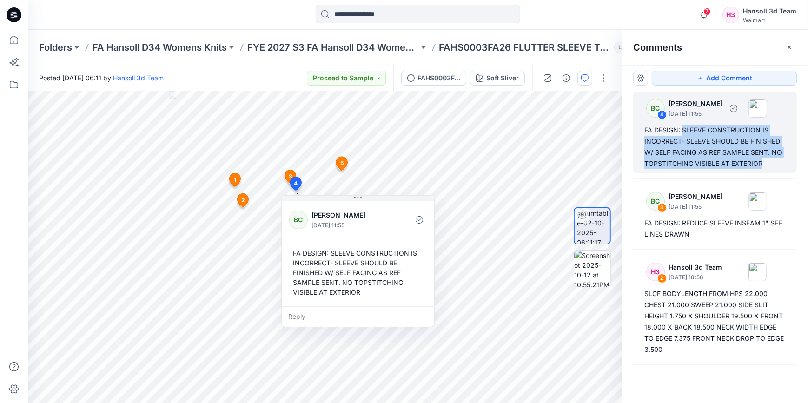
drag, startPoint x: 769, startPoint y: 163, endPoint x: 681, endPoint y: 133, distance: 93.3
click at [681, 133] on div "FA DESIGN: SLEEVE CONSTRUCTION IS INCORRECT- SLEEVE SHOULD BE FINISHED W/ SELF …" at bounding box center [714, 147] width 141 height 45
copy div "SLEEVE CONSTRUCTION IS INCORRECT- SLEEVE SHOULD BE FINISHED W/ SELF FACING AS R…"
click at [595, 273] on img at bounding box center [592, 268] width 36 height 36
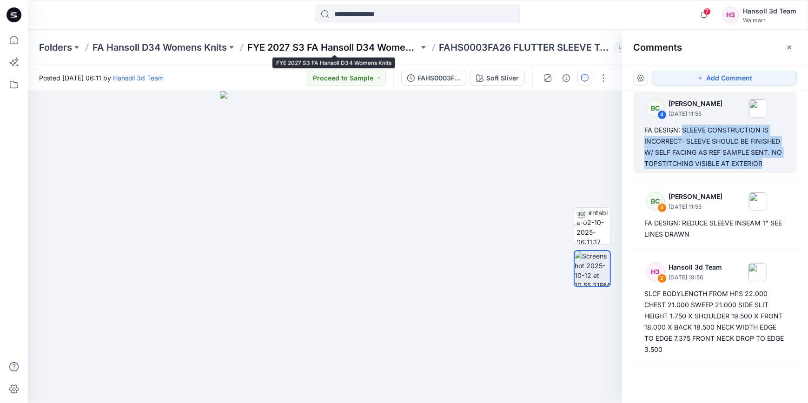
click at [353, 46] on p "FYE 2027 S3 FA Hansoll D34 Womens Knits" at bounding box center [332, 47] width 171 height 13
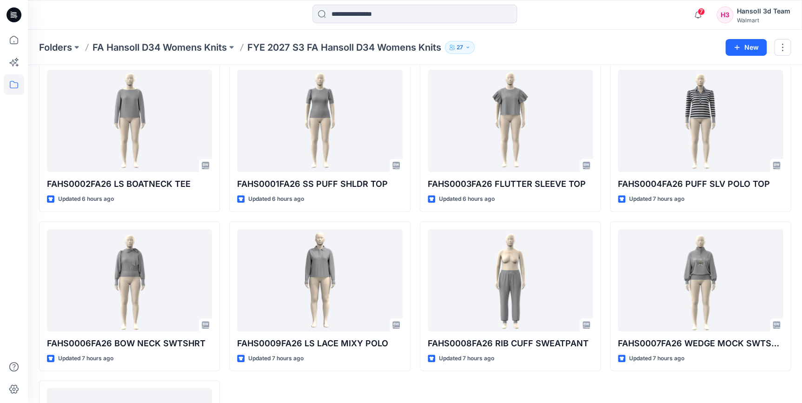
scroll to position [42, 0]
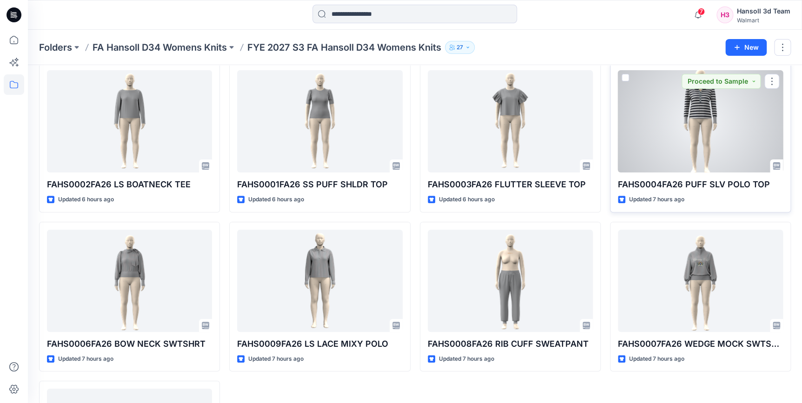
click at [724, 126] on div at bounding box center [700, 121] width 165 height 102
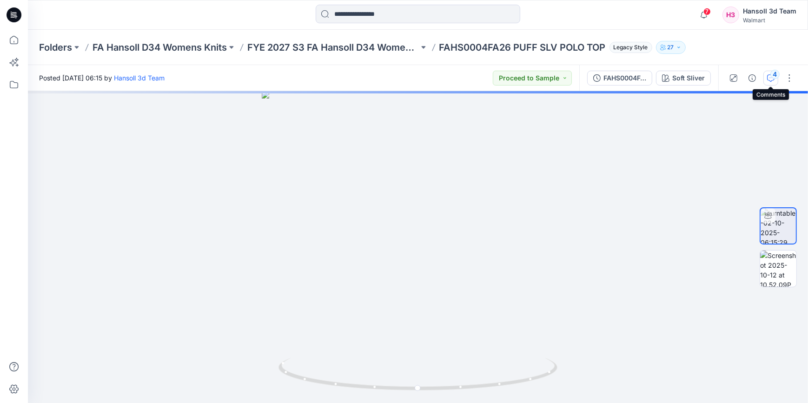
click at [772, 79] on icon "button" at bounding box center [770, 77] width 7 height 7
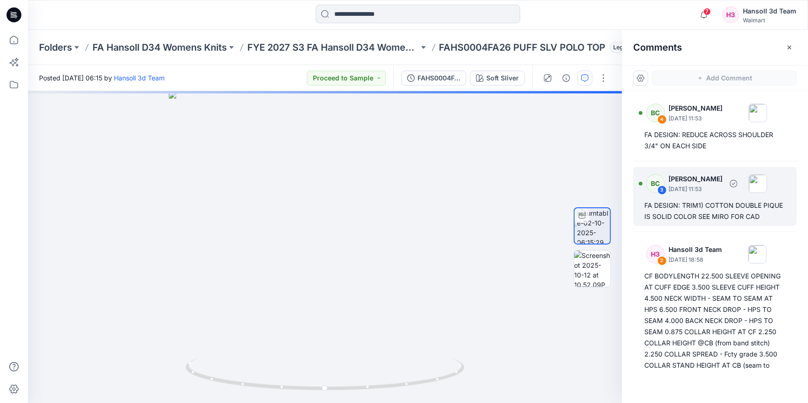
scroll to position [126, 0]
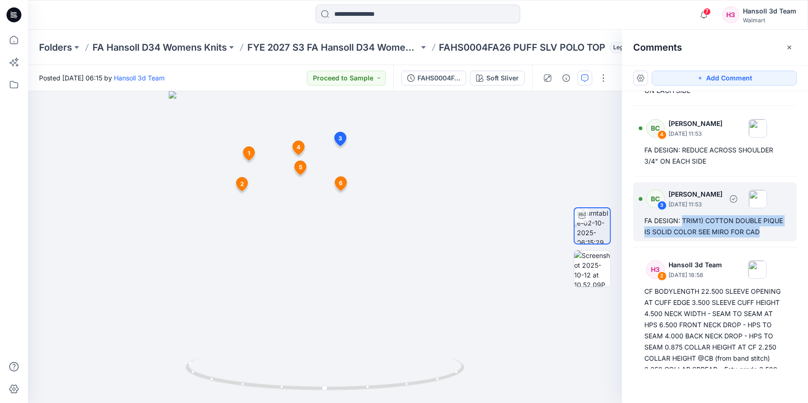
drag, startPoint x: 783, startPoint y: 232, endPoint x: 682, endPoint y: 218, distance: 102.3
click at [682, 218] on div "BC 3 [PERSON_NAME] [DATE] 11:53 FA DESIGN: TRIM1) COTTON DOUBLE PIQUE IS SOLID …" at bounding box center [715, 211] width 164 height 59
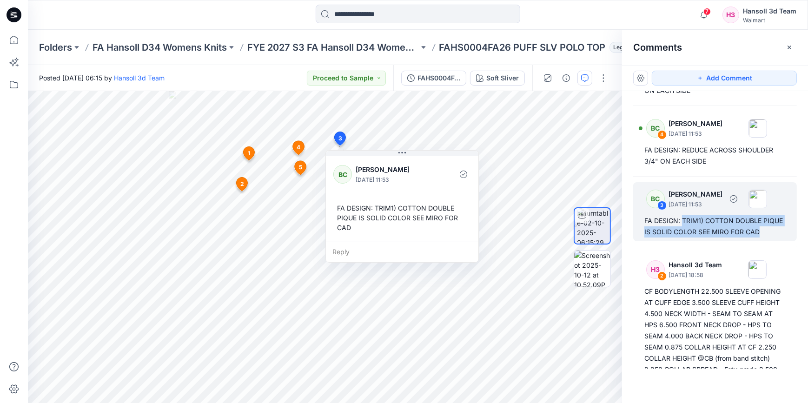
copy div "TRIM1) COTTON DOUBLE PIQUE IS SOLID COLOR SEE MIRO FOR CAD"
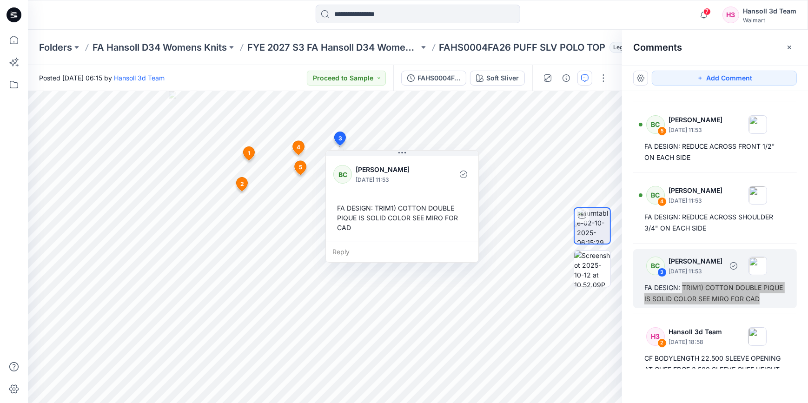
scroll to position [17, 0]
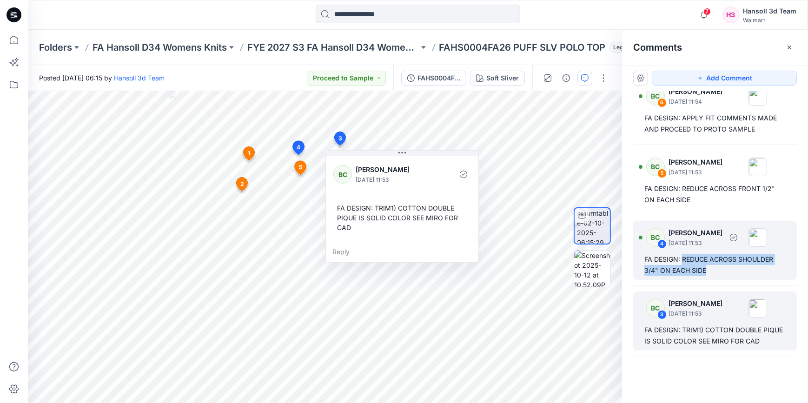
drag, startPoint x: 715, startPoint y: 268, endPoint x: 683, endPoint y: 262, distance: 32.6
click at [683, 262] on div "FA DESIGN: REDUCE ACROSS SHOULDER 3/4" ON EACH SIDE" at bounding box center [714, 265] width 141 height 22
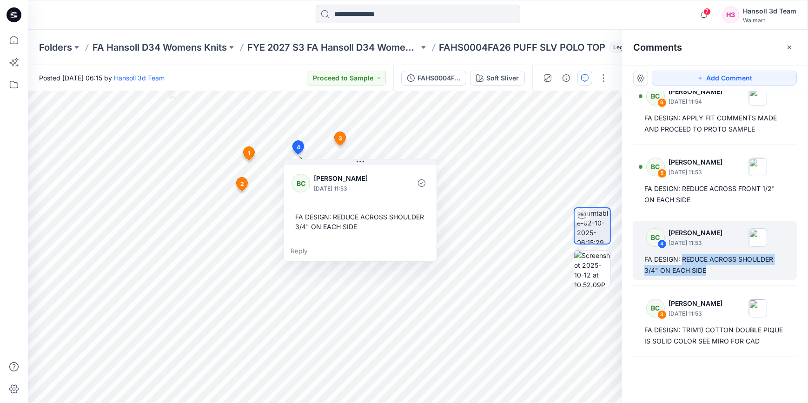
copy div "REDUCE ACROSS SHOULDER 3/4" ON EACH SIDE"
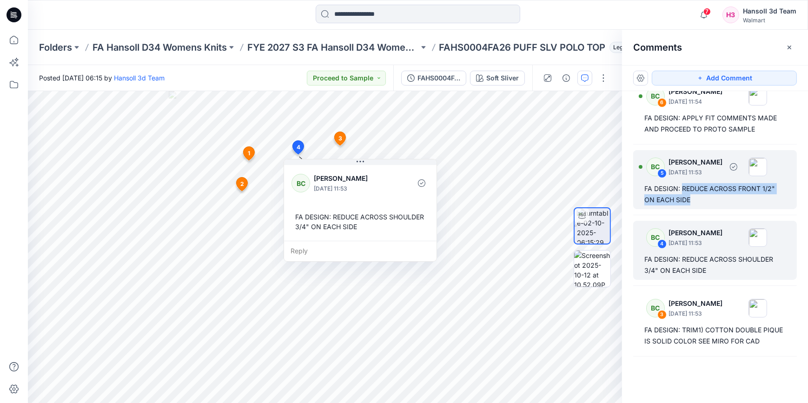
drag, startPoint x: 695, startPoint y: 200, endPoint x: 682, endPoint y: 189, distance: 16.5
click at [682, 189] on div "FA DESIGN: REDUCE ACROSS FRONT 1/2" ON EACH SIDE" at bounding box center [714, 194] width 141 height 22
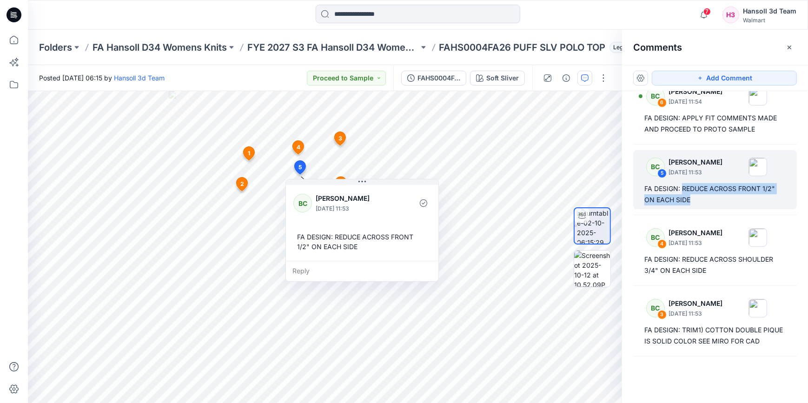
copy div "REDUCE ACROSS FRONT 1/2" ON EACH SIDE"
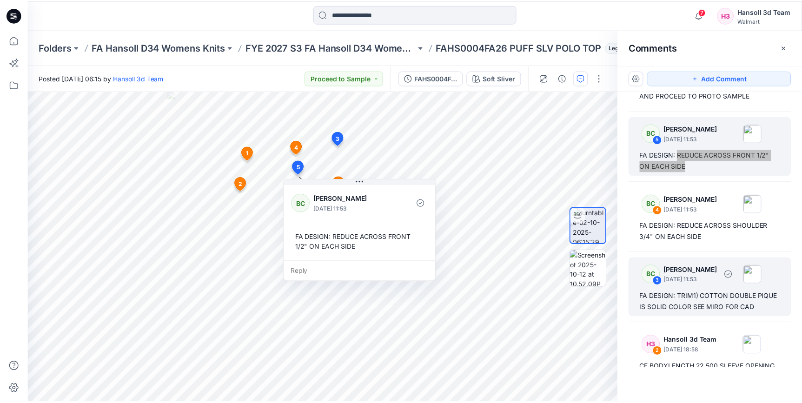
scroll to position [0, 0]
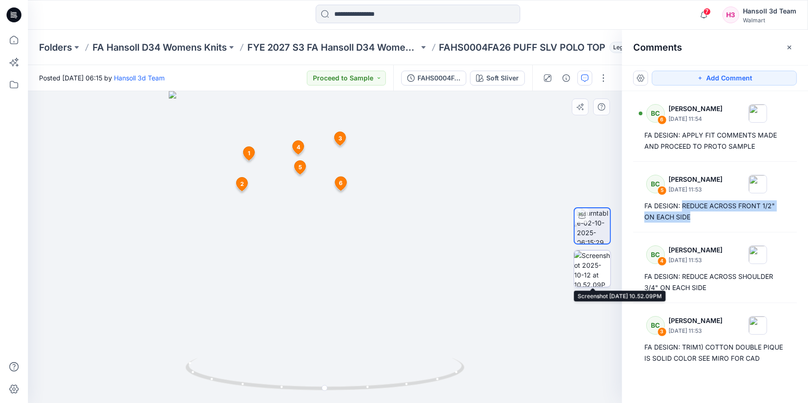
drag, startPoint x: 589, startPoint y: 273, endPoint x: 578, endPoint y: 278, distance: 12.5
click at [589, 273] on img at bounding box center [592, 268] width 36 height 36
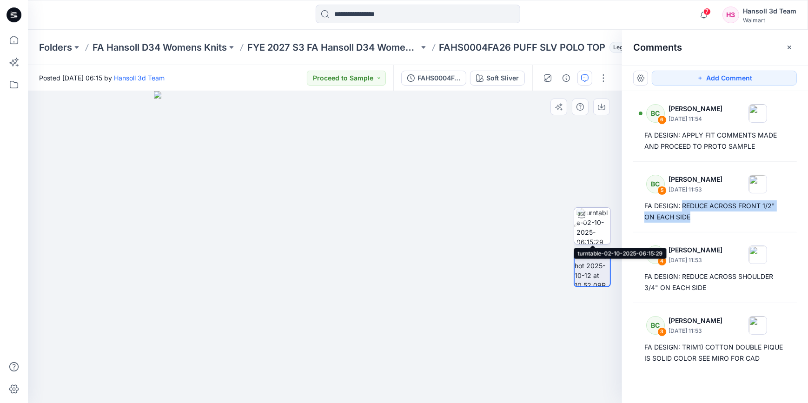
click at [605, 234] on img at bounding box center [593, 226] width 34 height 36
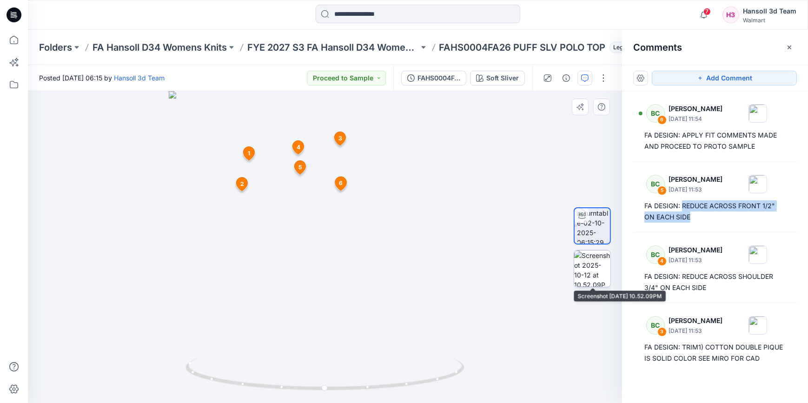
click at [589, 267] on img at bounding box center [592, 268] width 36 height 36
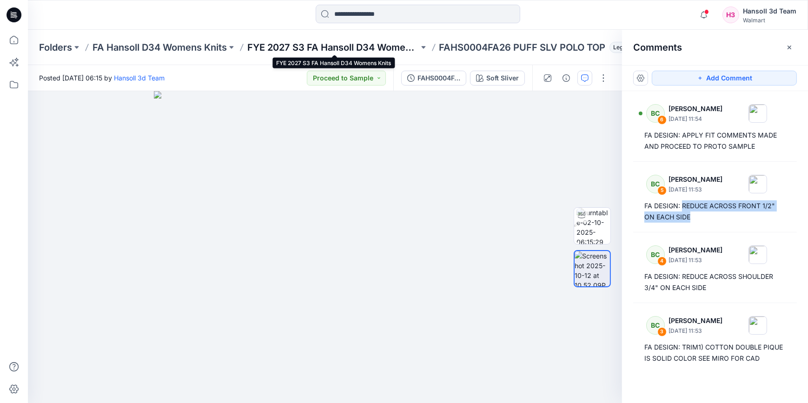
click at [364, 43] on p "FYE 2027 S3 FA Hansoll D34 Womens Knits" at bounding box center [332, 47] width 171 height 13
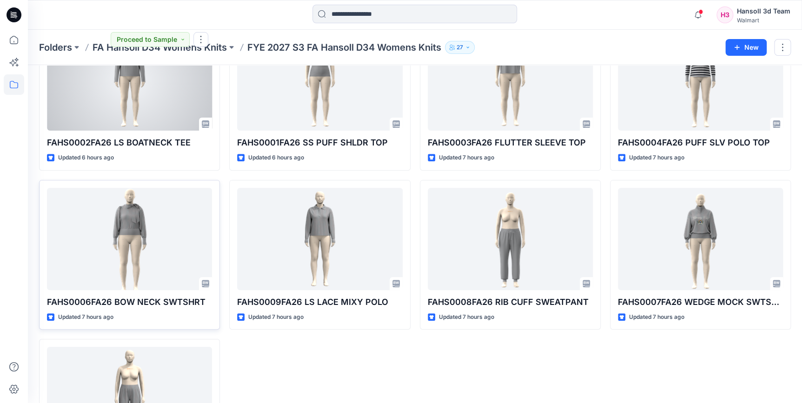
scroll to position [84, 0]
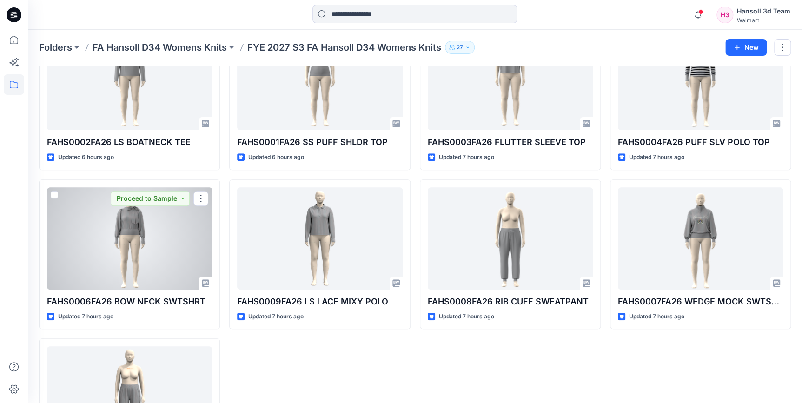
drag, startPoint x: 143, startPoint y: 229, endPoint x: 149, endPoint y: 231, distance: 6.0
click at [143, 229] on div at bounding box center [129, 238] width 165 height 102
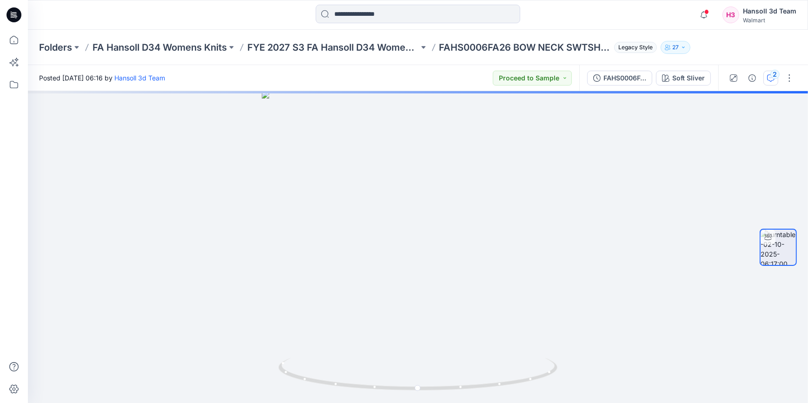
click at [771, 80] on icon "button" at bounding box center [770, 77] width 7 height 7
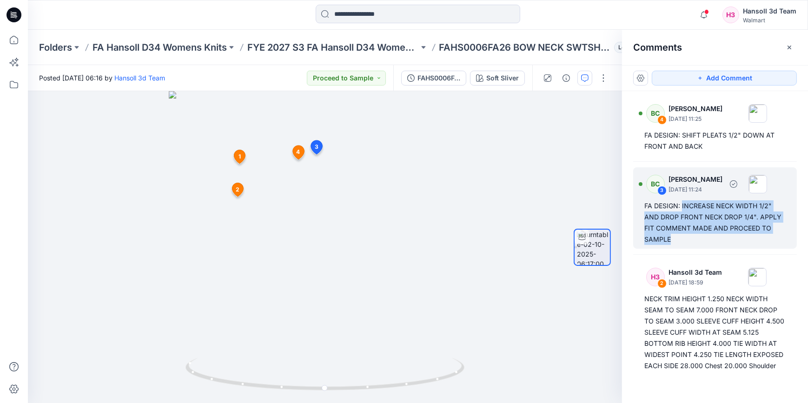
drag, startPoint x: 682, startPoint y: 243, endPoint x: 682, endPoint y: 209, distance: 33.9
click at [682, 209] on div "FA DESIGN: INCREASE NECK WIDTH 1/2" AND DROP FRONT NECK DROP 1/4". APPLY FIT CO…" at bounding box center [714, 222] width 141 height 45
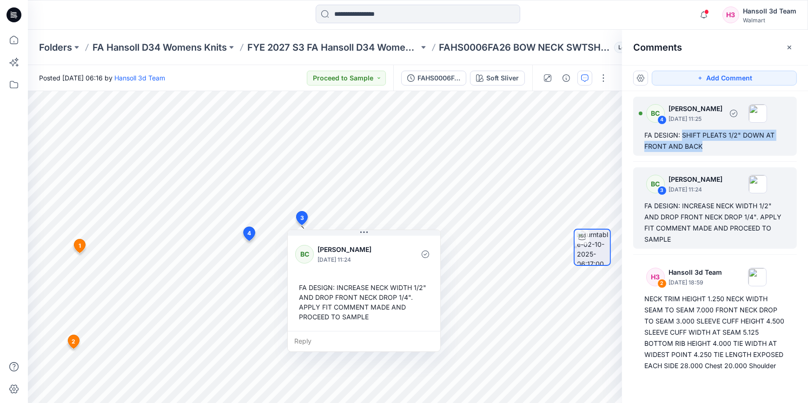
drag, startPoint x: 720, startPoint y: 147, endPoint x: 682, endPoint y: 137, distance: 39.9
click at [682, 137] on div "FA DESIGN: SHIFT PLEATS 1/2" DOWN AT FRONT AND BACK" at bounding box center [714, 141] width 141 height 22
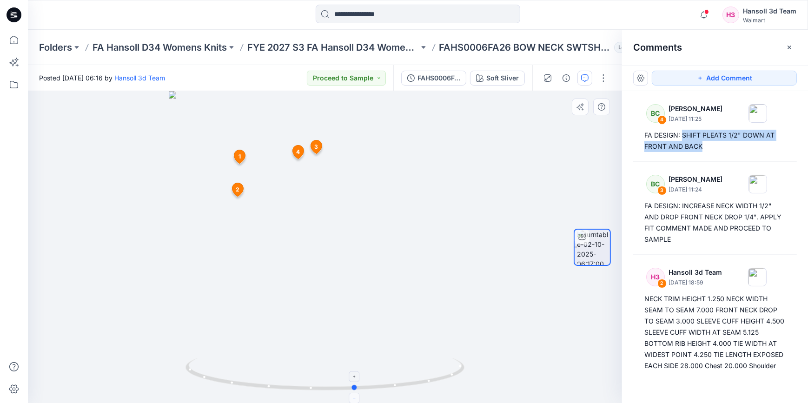
drag, startPoint x: 328, startPoint y: 392, endPoint x: 358, endPoint y: 400, distance: 31.7
click at [358, 393] on icon at bounding box center [325, 375] width 281 height 35
click at [403, 227] on img at bounding box center [325, 247] width 312 height 312
drag, startPoint x: 404, startPoint y: 158, endPoint x: 419, endPoint y: 192, distance: 37.6
click at [419, 192] on div at bounding box center [325, 247] width 594 height 312
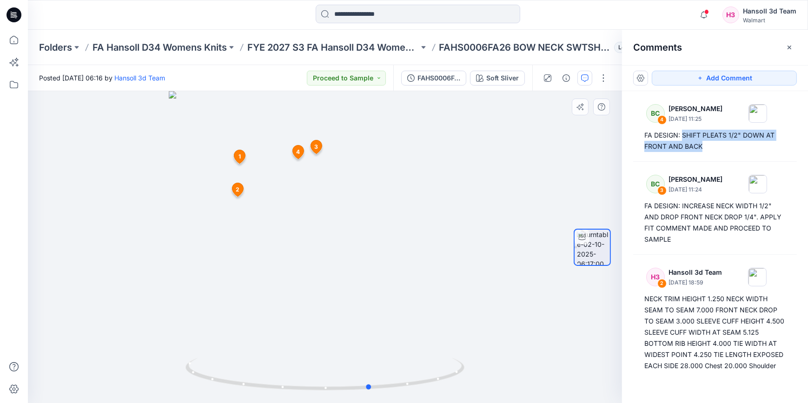
click at [418, 192] on div at bounding box center [325, 247] width 594 height 312
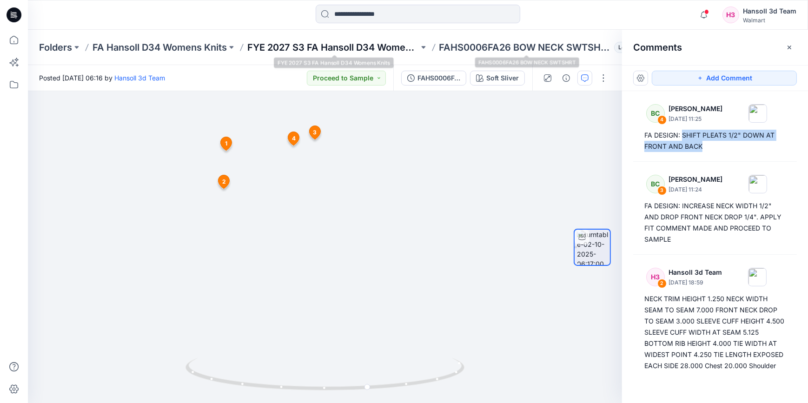
click at [361, 48] on p "FYE 2027 S3 FA Hansoll D34 Womens Knits" at bounding box center [332, 47] width 171 height 13
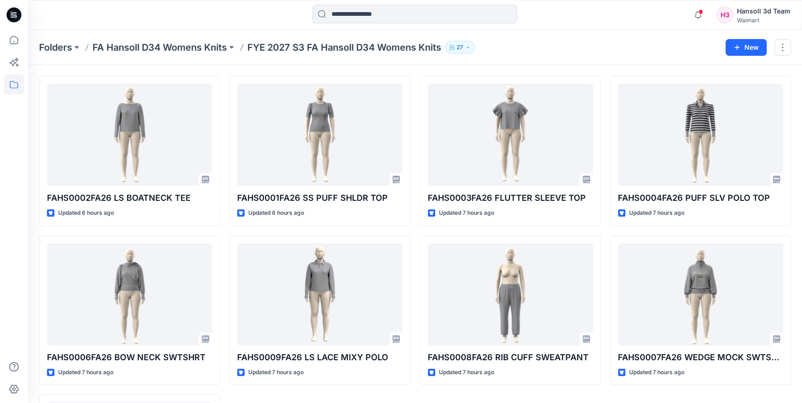
scroll to position [84, 0]
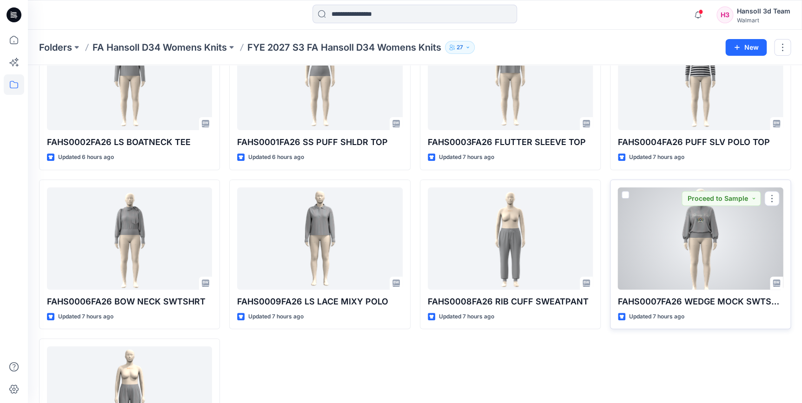
click at [660, 250] on div at bounding box center [700, 238] width 165 height 102
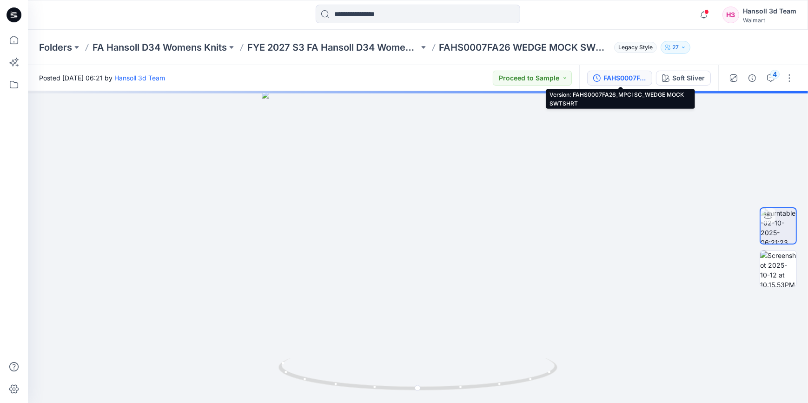
click at [631, 82] on div "FAHS0007FA26_MPCI SC_WEDGE MOCK SWTSHRT" at bounding box center [624, 78] width 43 height 10
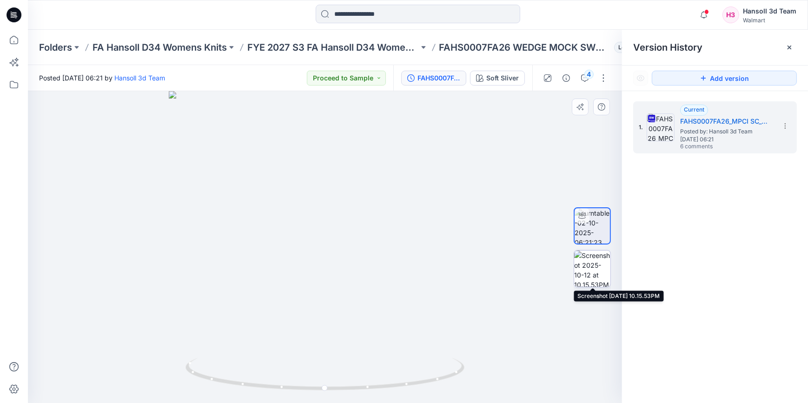
click at [593, 272] on img at bounding box center [592, 268] width 36 height 36
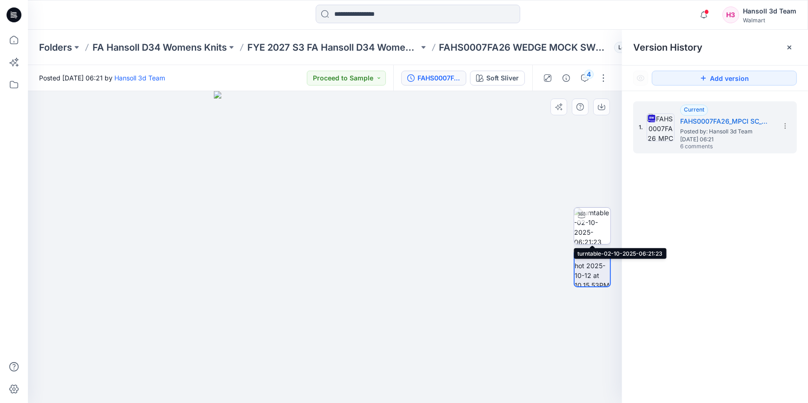
click at [599, 227] on img at bounding box center [592, 226] width 36 height 36
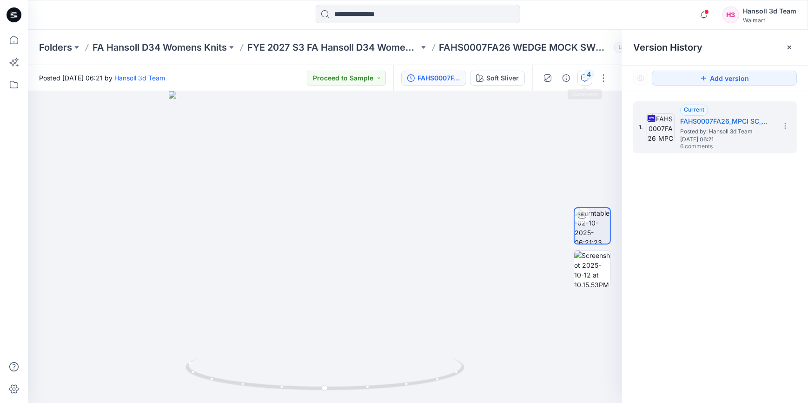
click at [583, 79] on icon "button" at bounding box center [584, 77] width 7 height 7
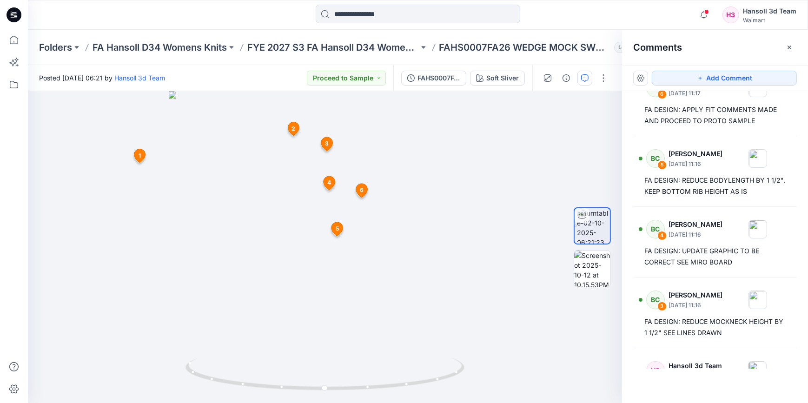
scroll to position [68, 0]
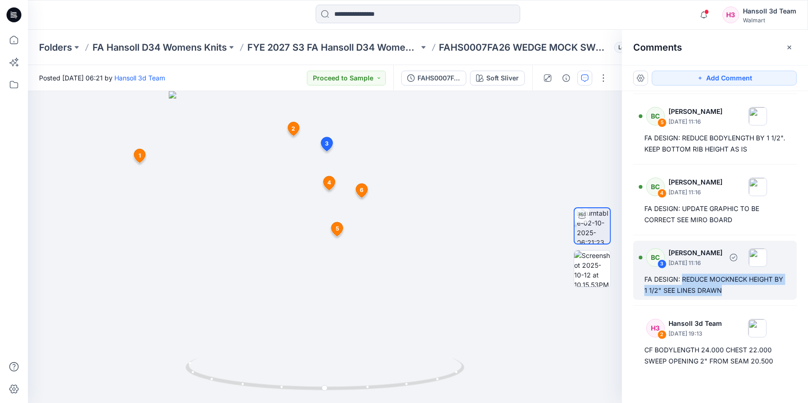
drag, startPoint x: 746, startPoint y: 289, endPoint x: 683, endPoint y: 278, distance: 64.3
click at [683, 278] on div "FA DESIGN: REDUCE MOCKNECK HEIGHT BY 1 1/2" SEE LINES DRAWN" at bounding box center [714, 285] width 141 height 22
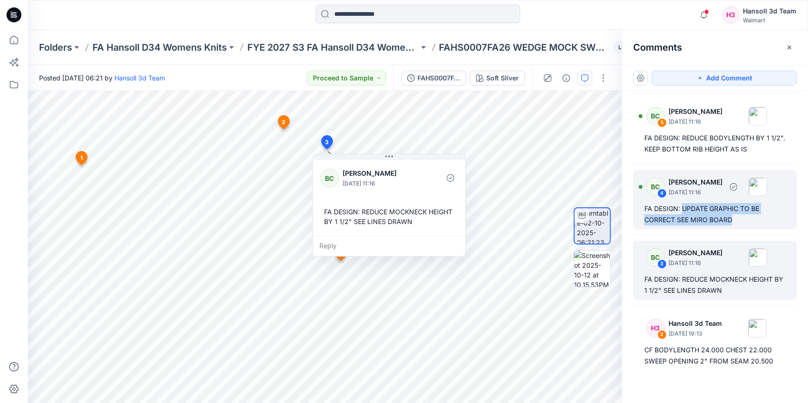
drag, startPoint x: 730, startPoint y: 218, endPoint x: 683, endPoint y: 209, distance: 47.4
click at [683, 209] on div "FA DESIGN: UPDATE GRAPHIC TO BE CORRECT SEE MIRO BOARD" at bounding box center [714, 214] width 141 height 22
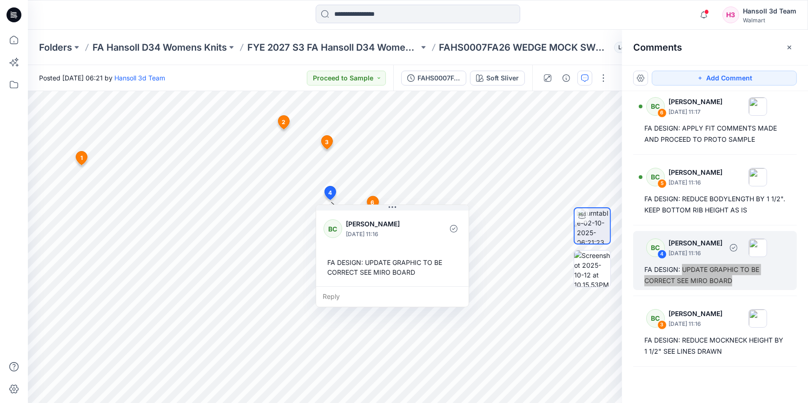
scroll to position [0, 0]
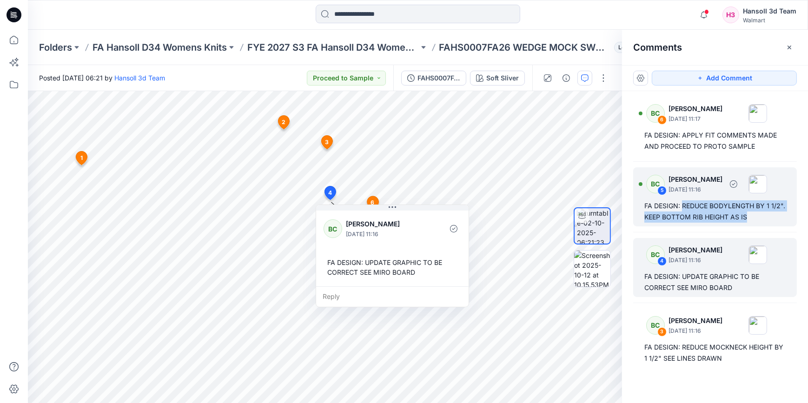
drag, startPoint x: 763, startPoint y: 216, endPoint x: 683, endPoint y: 204, distance: 80.8
click at [683, 204] on div "FA DESIGN: REDUCE BODYLENGTH BY 1 1/2". KEEP BOTTOM RIB HEIGHT AS IS" at bounding box center [714, 211] width 141 height 22
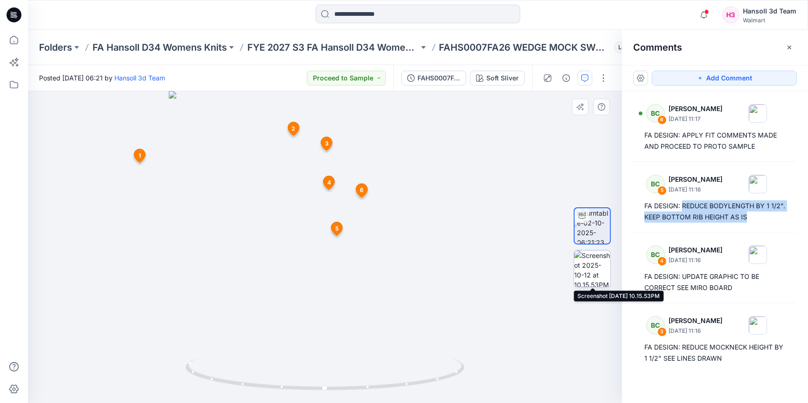
click at [598, 270] on img at bounding box center [592, 268] width 36 height 36
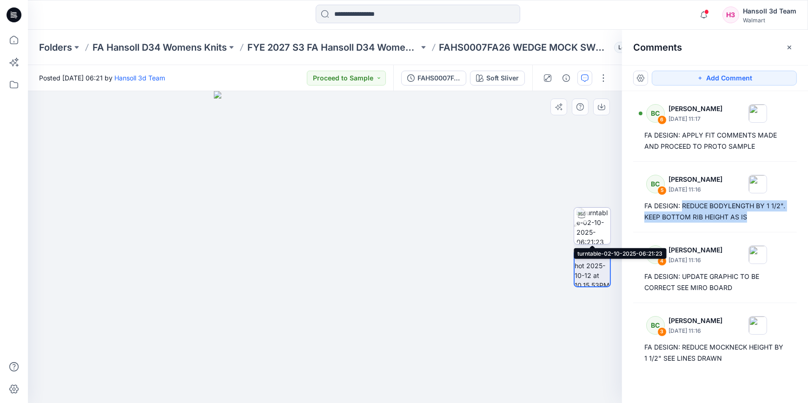
click at [589, 217] on img at bounding box center [593, 226] width 34 height 36
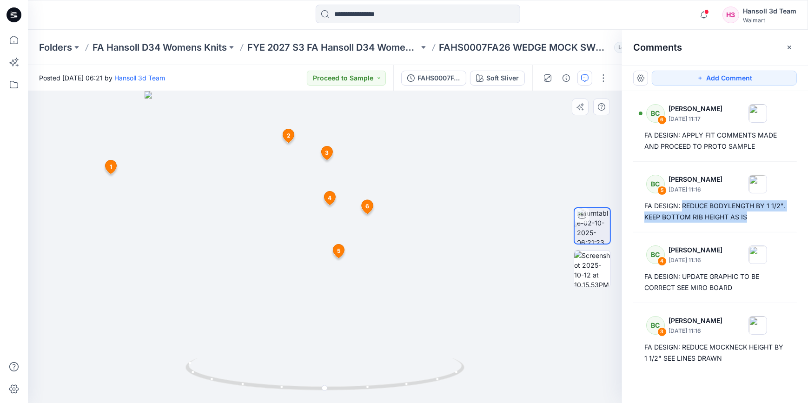
drag, startPoint x: 425, startPoint y: 182, endPoint x: 436, endPoint y: 211, distance: 31.5
click at [436, 211] on img at bounding box center [325, 247] width 361 height 312
drag, startPoint x: 410, startPoint y: 210, endPoint x: 414, endPoint y: 150, distance: 60.6
click at [414, 150] on img at bounding box center [328, 216] width 651 height 373
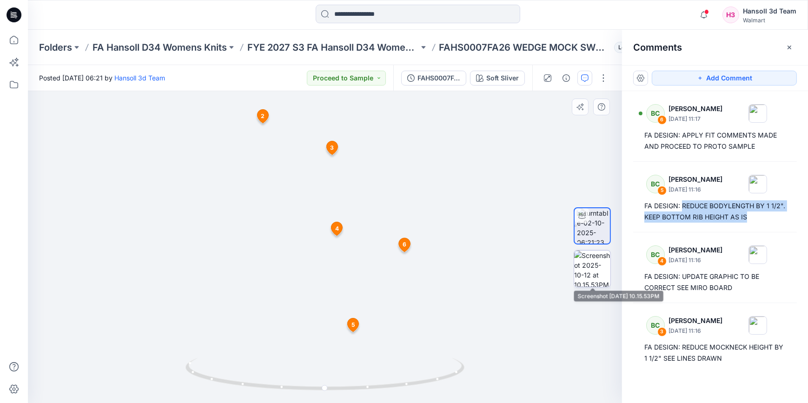
click at [596, 274] on img at bounding box center [592, 268] width 36 height 36
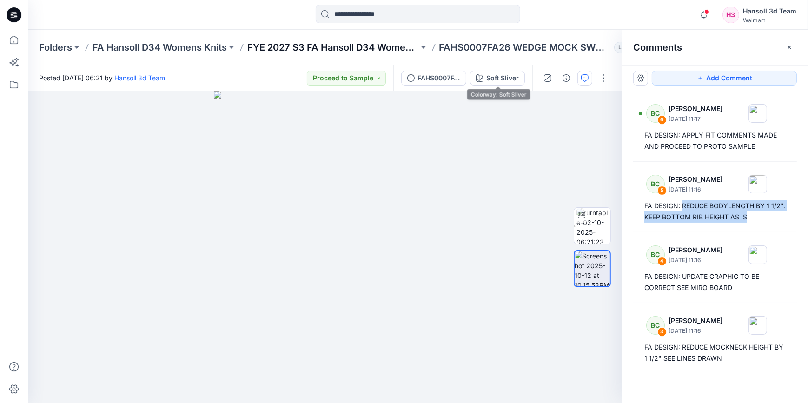
click at [379, 44] on p "FYE 2027 S3 FA Hansoll D34 Womens Knits" at bounding box center [332, 47] width 171 height 13
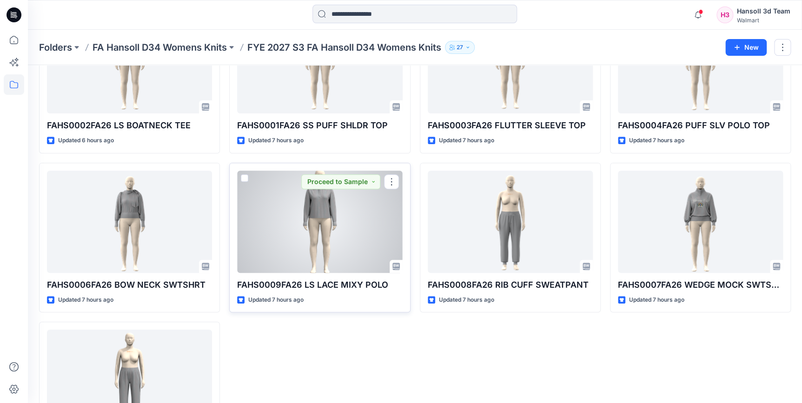
scroll to position [126, 0]
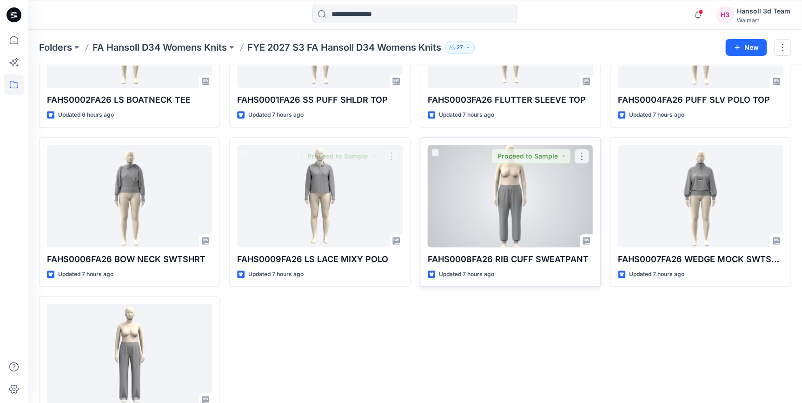
click at [580, 191] on div at bounding box center [509, 196] width 165 height 102
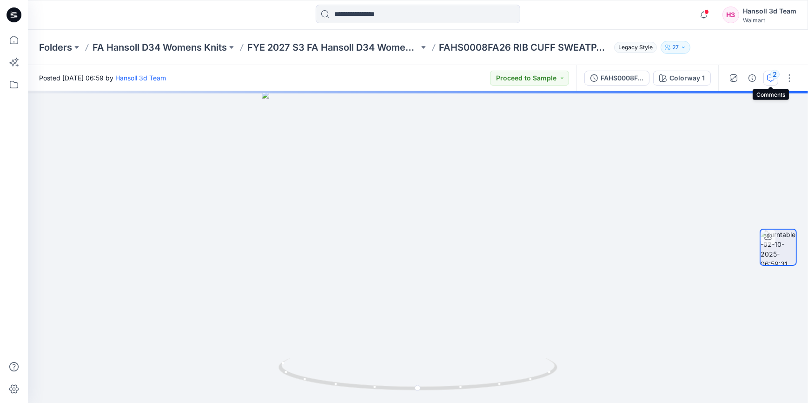
click at [769, 79] on icon "button" at bounding box center [770, 77] width 7 height 7
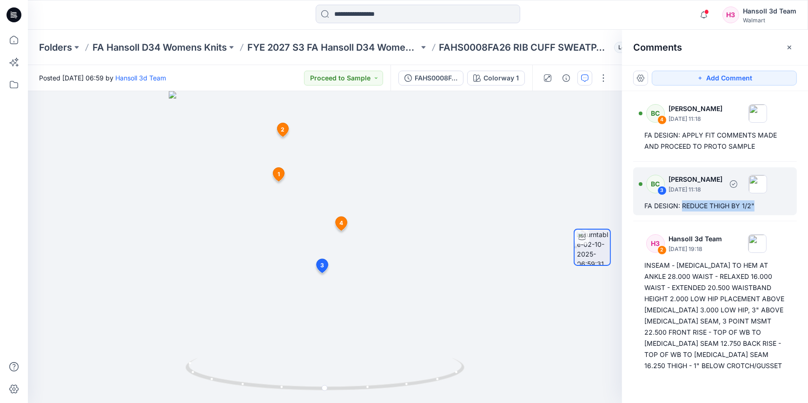
drag, startPoint x: 762, startPoint y: 203, endPoint x: 683, endPoint y: 212, distance: 79.0
click at [683, 212] on div "BC 3 [PERSON_NAME] [DATE] 11:18 FA DESIGN: REDUCE THIGH BY 1/2"" at bounding box center [715, 191] width 164 height 48
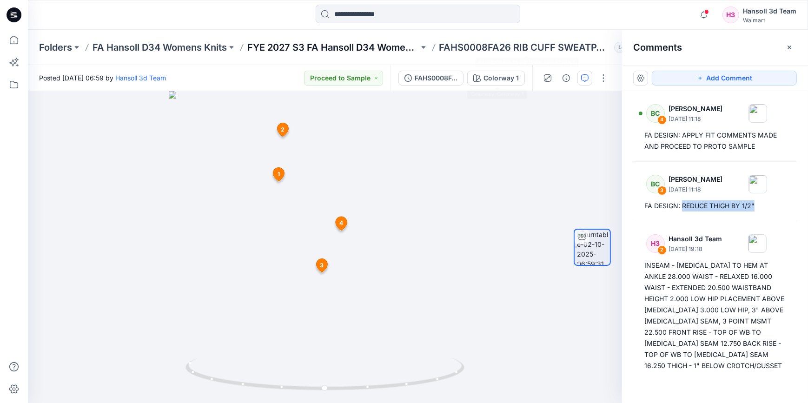
click at [359, 46] on p "FYE 2027 S3 FA Hansoll D34 Womens Knits" at bounding box center [332, 47] width 171 height 13
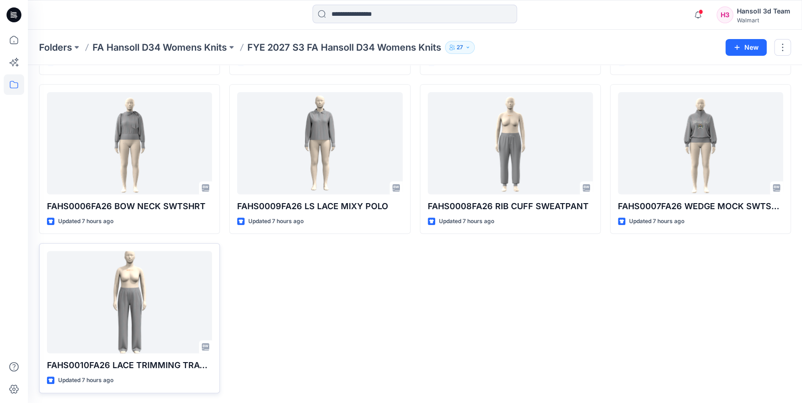
scroll to position [180, 0]
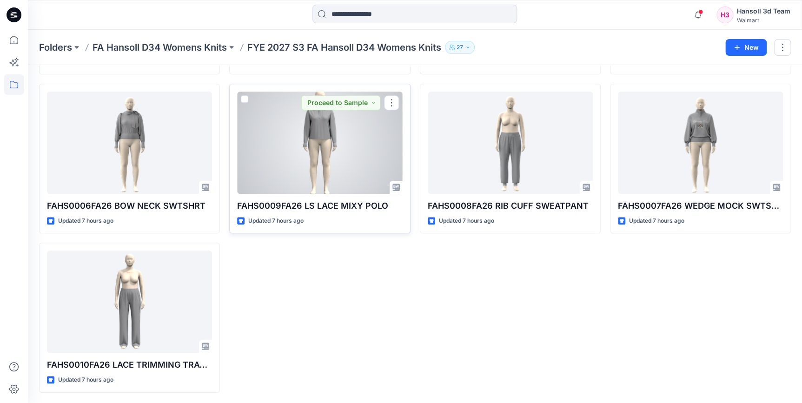
click at [317, 156] on div at bounding box center [319, 143] width 165 height 102
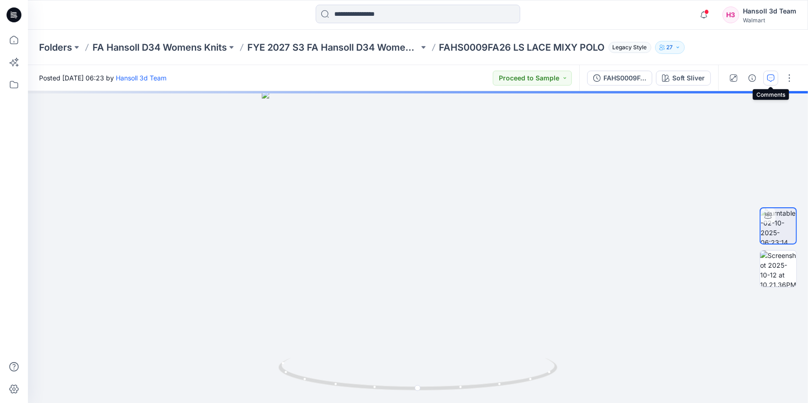
click at [768, 80] on icon "button" at bounding box center [770, 77] width 7 height 7
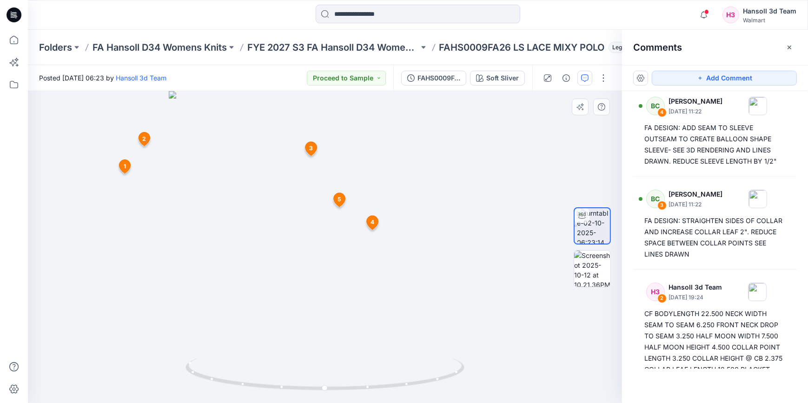
scroll to position [65, 0]
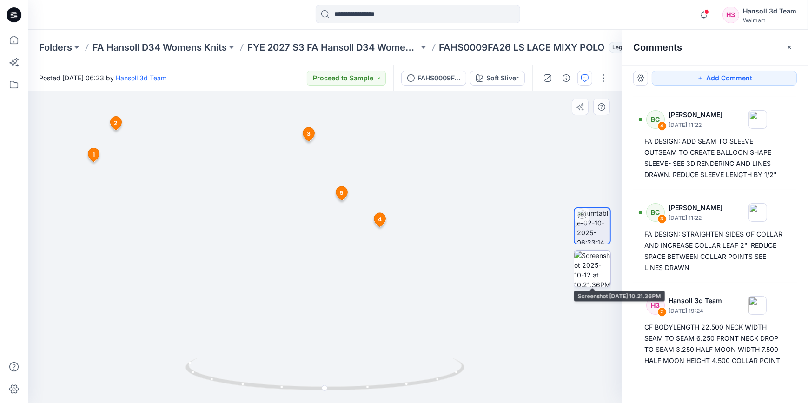
click at [596, 264] on img at bounding box center [592, 268] width 36 height 36
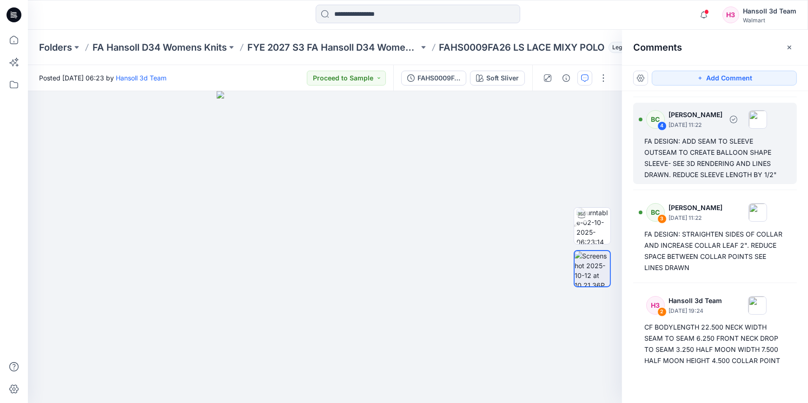
click at [709, 164] on div "FA DESIGN: ADD SEAM TO SLEEVE OUTSEAM TO CREATE BALLOON SHAPE SLEEVE- SEE 3D RE…" at bounding box center [714, 158] width 141 height 45
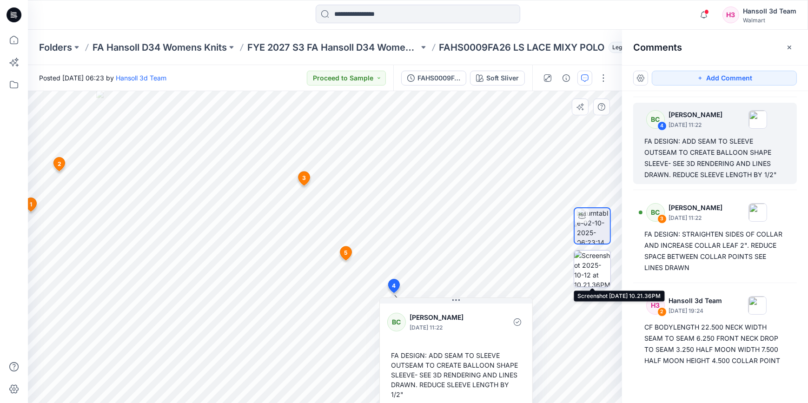
click at [594, 270] on img at bounding box center [592, 268] width 36 height 36
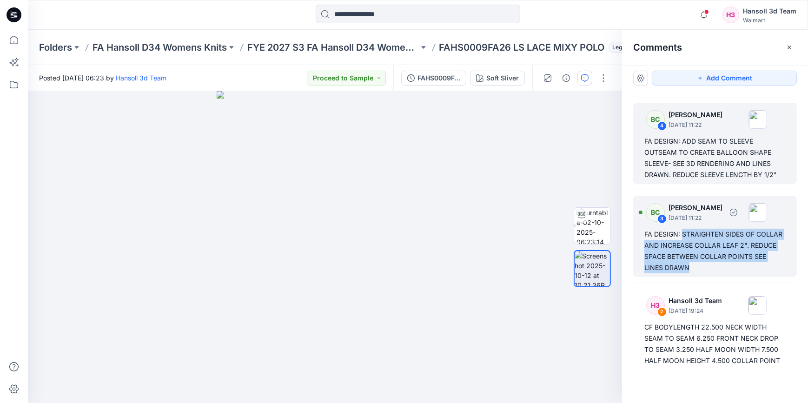
drag, startPoint x: 712, startPoint y: 267, endPoint x: 683, endPoint y: 235, distance: 43.1
click at [683, 235] on div "FA DESIGN: STRAIGHTEN SIDES OF COLLAR AND INCREASE COLLAR LEAF 2". REDUCE SPACE…" at bounding box center [714, 251] width 141 height 45
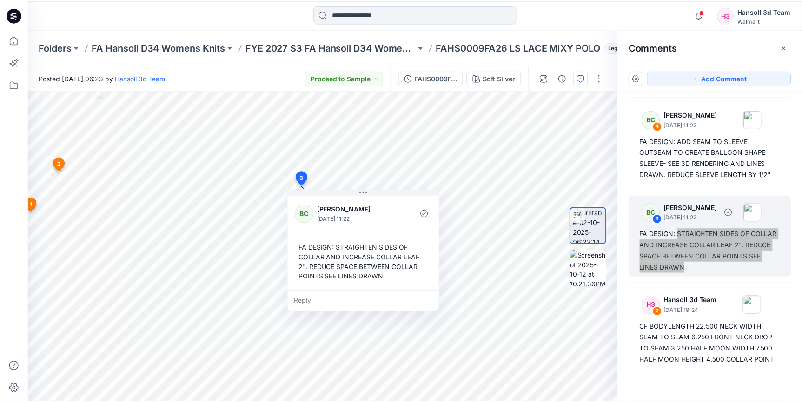
scroll to position [0, 0]
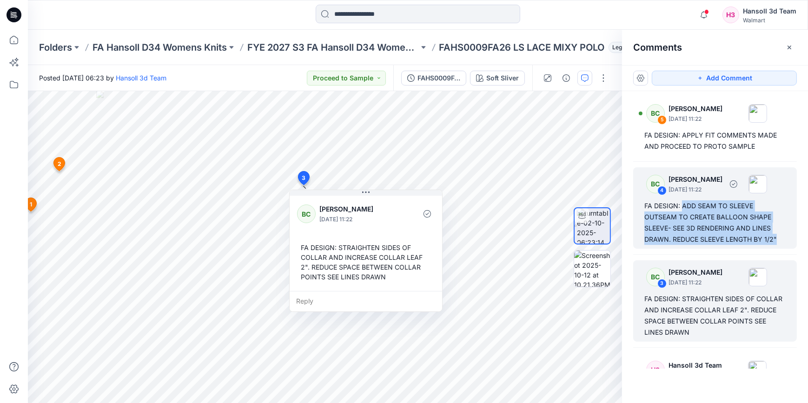
drag, startPoint x: 784, startPoint y: 242, endPoint x: 684, endPoint y: 205, distance: 106.7
click at [684, 205] on div "BC 4 [PERSON_NAME] [DATE] 11:22 FA DESIGN: ADD SEAM TO SLEEVE OUTSEAM TO CREATE…" at bounding box center [715, 207] width 164 height 81
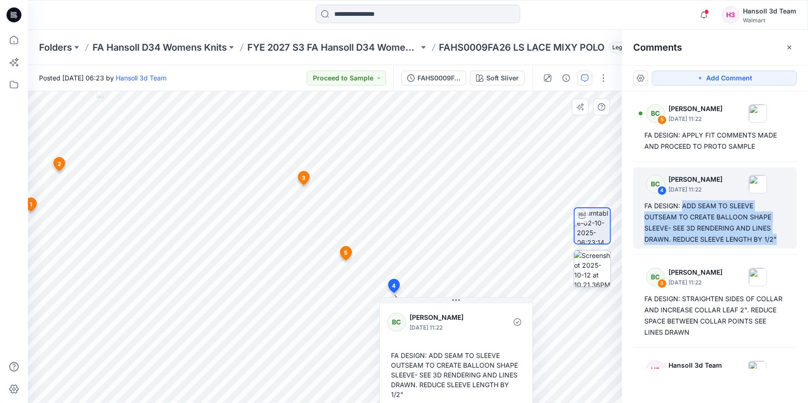
click at [597, 272] on img at bounding box center [592, 268] width 36 height 36
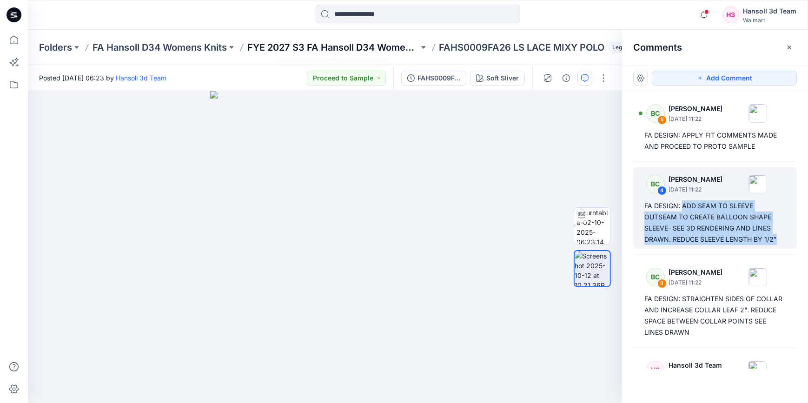
click at [388, 47] on p "FYE 2027 S3 FA Hansoll D34 Womens Knits" at bounding box center [332, 47] width 171 height 13
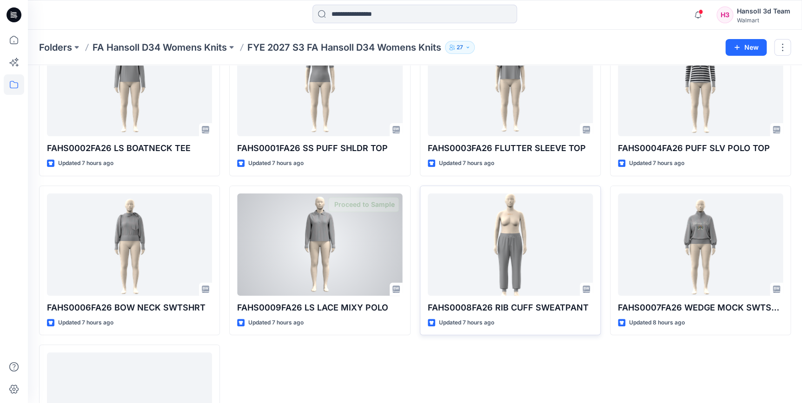
scroll to position [169, 0]
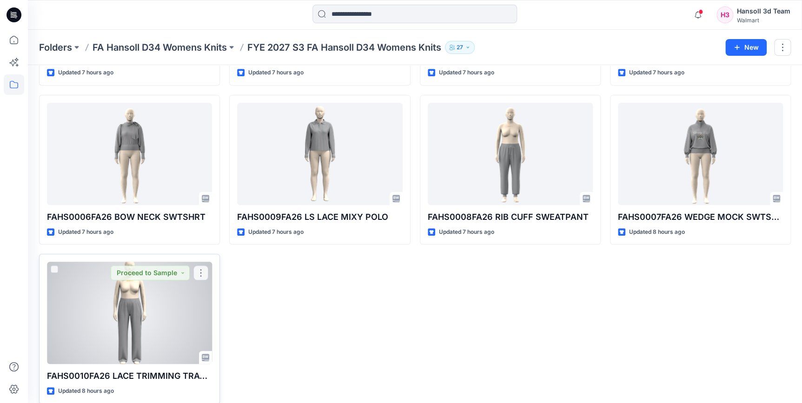
click at [84, 304] on div at bounding box center [129, 313] width 165 height 102
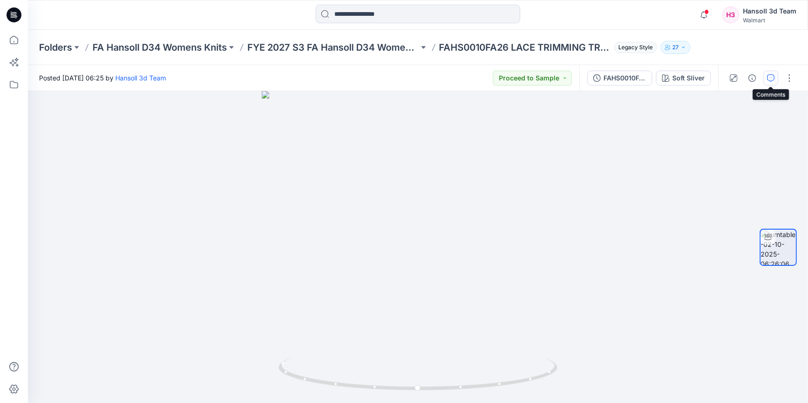
click at [773, 82] on button "button" at bounding box center [770, 78] width 15 height 15
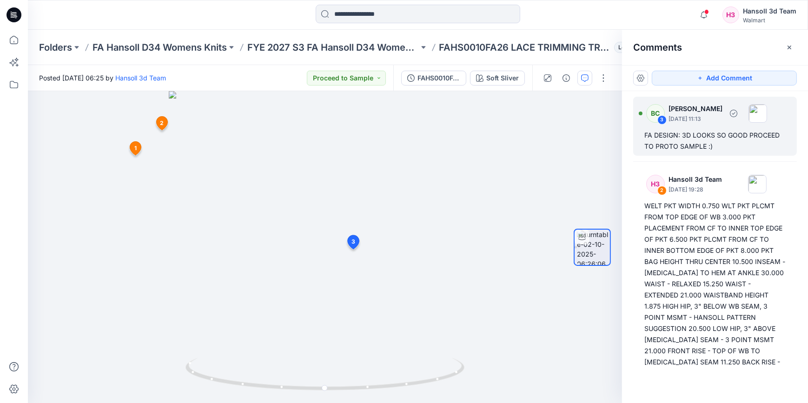
click at [722, 147] on div "FA DESIGN: 3D LOOKS SO GOOD PROCEED TO PROTO SAMPLE :)" at bounding box center [714, 141] width 141 height 22
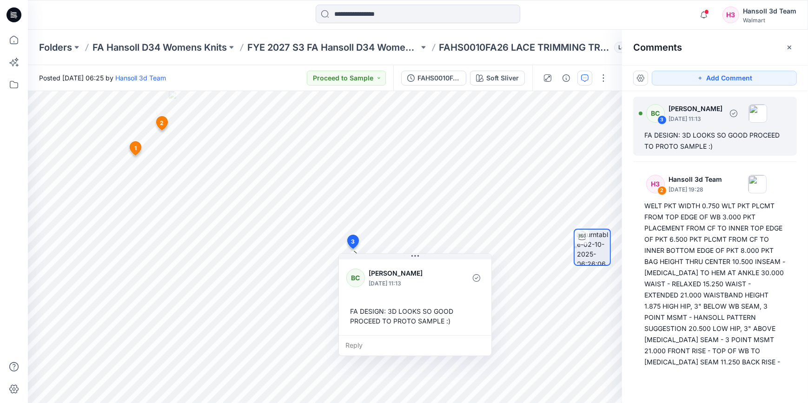
click at [722, 147] on div "FA DESIGN: 3D LOOKS SO GOOD PROCEED TO PROTO SAMPLE :)" at bounding box center [714, 141] width 141 height 22
drag, startPoint x: 642, startPoint y: 132, endPoint x: 720, endPoint y: 148, distance: 79.3
click at [720, 148] on div "BC 3 [PERSON_NAME] [DATE] 11:13 FA DESIGN: 3D LOOKS SO GOOD PROCEED TO PROTO SA…" at bounding box center [715, 126] width 164 height 59
click at [20, 37] on icon at bounding box center [14, 40] width 20 height 20
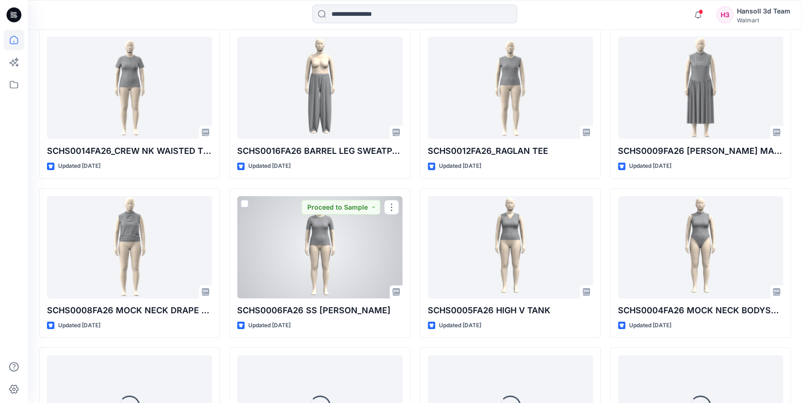
scroll to position [1396, 0]
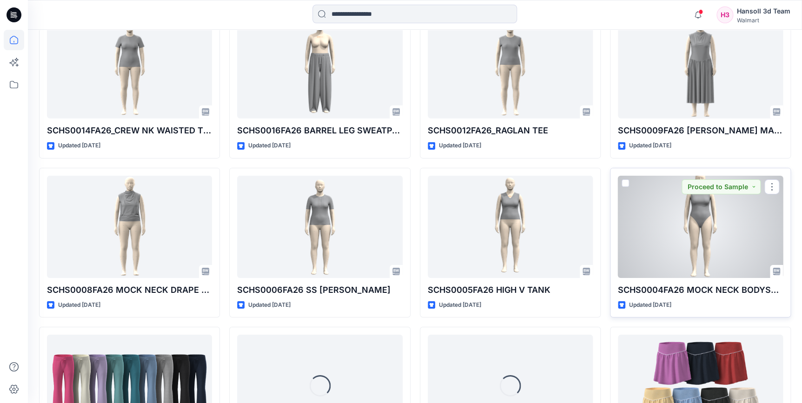
click at [686, 240] on div at bounding box center [700, 227] width 165 height 102
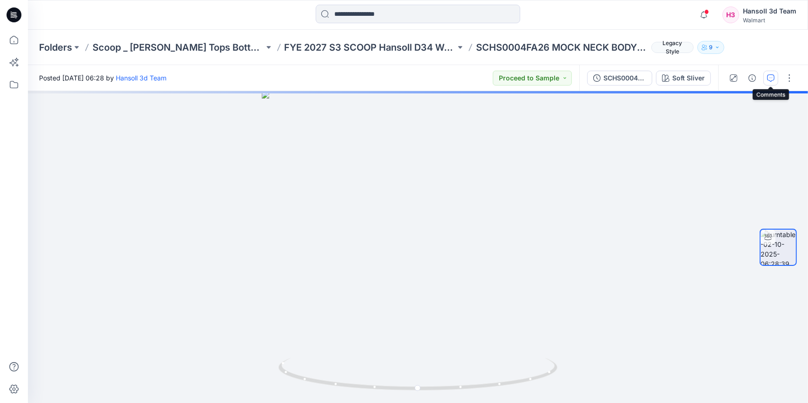
click at [767, 79] on icon "button" at bounding box center [770, 77] width 7 height 7
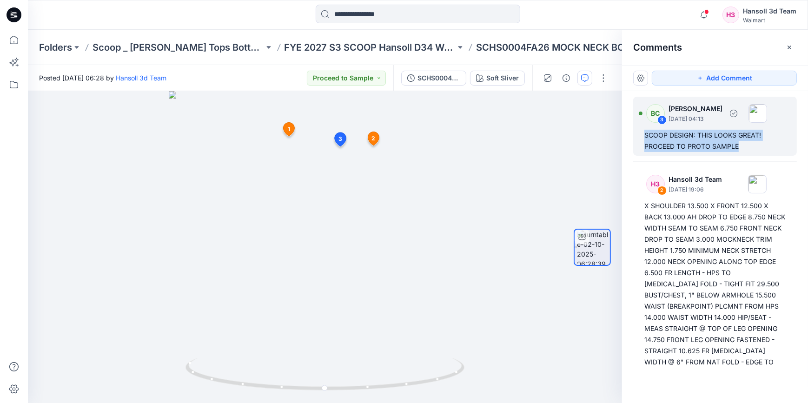
drag, startPoint x: 641, startPoint y: 131, endPoint x: 739, endPoint y: 150, distance: 100.0
click at [739, 150] on div "BC 3 [PERSON_NAME] [DATE] 04:13 SCOOP DESIGN: THIS LOOKS GREAT! PROCEED TO PROT…" at bounding box center [715, 126] width 164 height 59
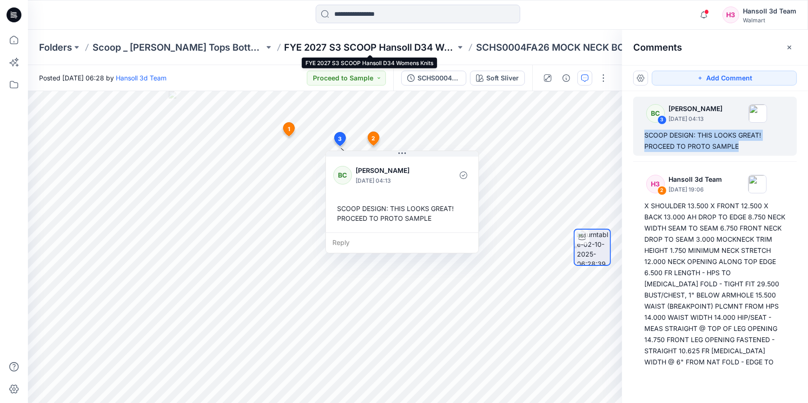
click at [386, 47] on p "FYE 2027 S3 SCOOP Hansoll D34 Womens Knits" at bounding box center [369, 47] width 171 height 13
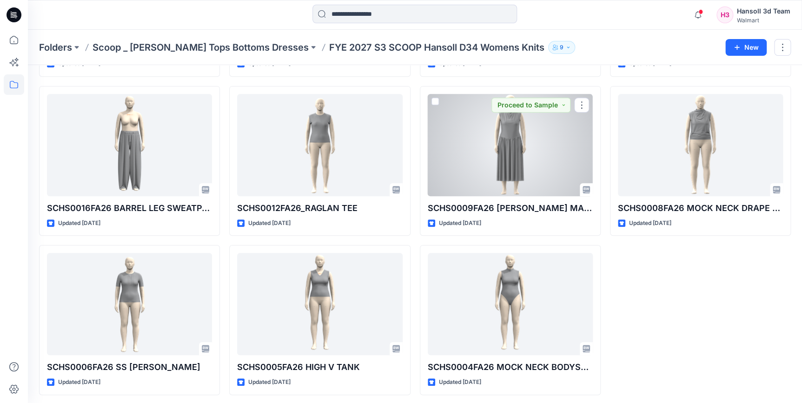
scroll to position [180, 0]
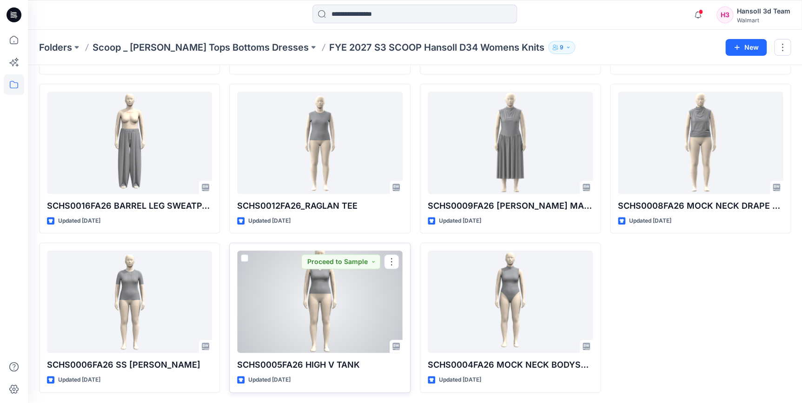
click at [336, 294] on div at bounding box center [319, 301] width 165 height 102
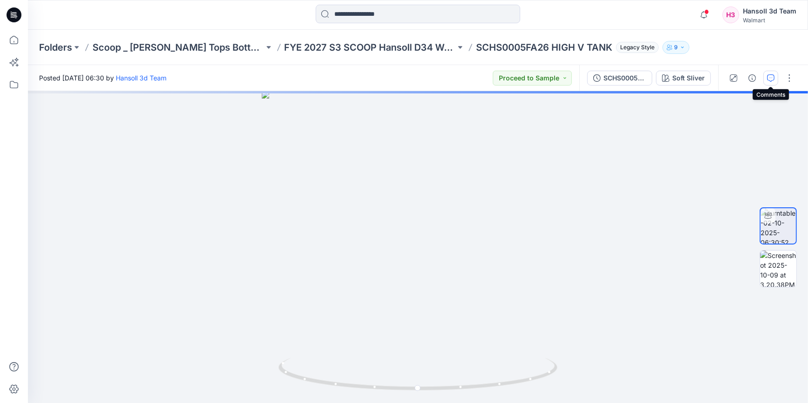
click at [769, 76] on icon "button" at bounding box center [770, 77] width 7 height 7
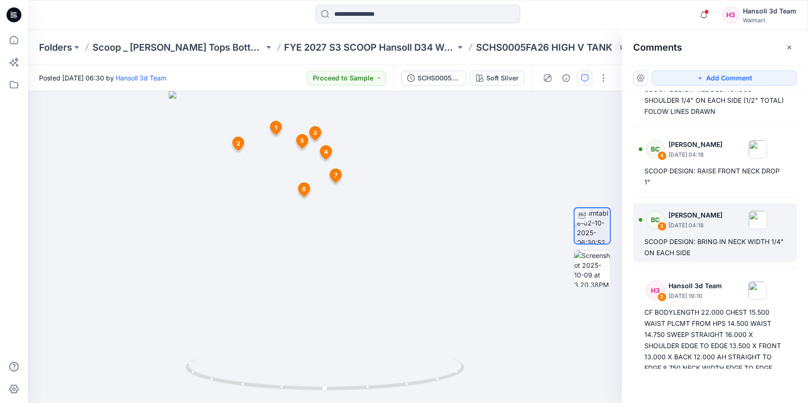
scroll to position [169, 0]
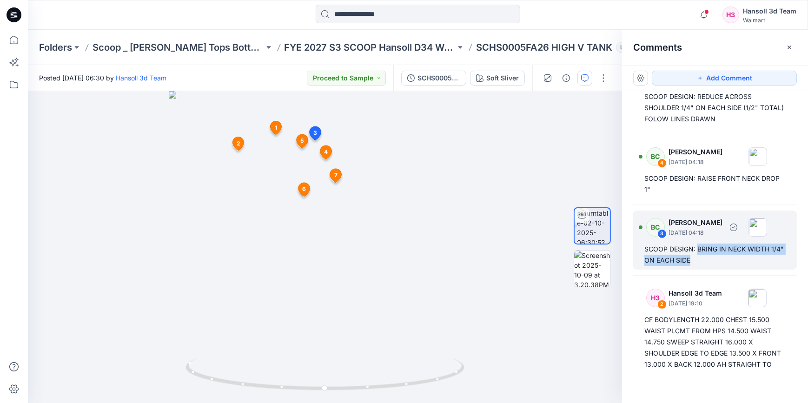
drag, startPoint x: 727, startPoint y: 261, endPoint x: 699, endPoint y: 251, distance: 29.3
click at [699, 251] on div "SCOOP DESIGN: BRING IN NECK WIDTH 1/4" ON EACH SIDE" at bounding box center [714, 254] width 141 height 22
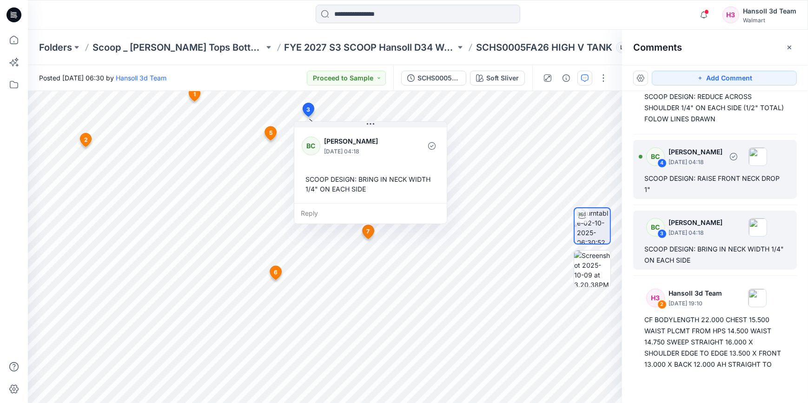
drag, startPoint x: 680, startPoint y: 184, endPoint x: 703, endPoint y: 183, distance: 22.8
click at [704, 184] on div "SCOOP DESIGN: RAISE FRONT NECK DROP 1"" at bounding box center [714, 184] width 141 height 22
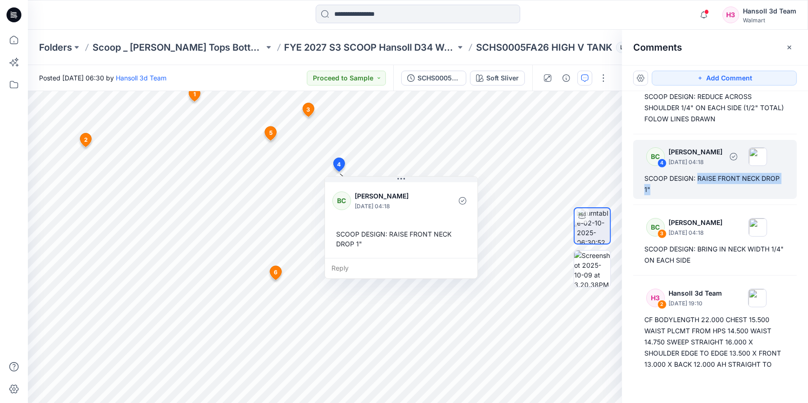
drag, startPoint x: 704, startPoint y: 187, endPoint x: 698, endPoint y: 175, distance: 13.3
click at [698, 175] on div "SCOOP DESIGN: RAISE FRONT NECK DROP 1"" at bounding box center [714, 184] width 141 height 22
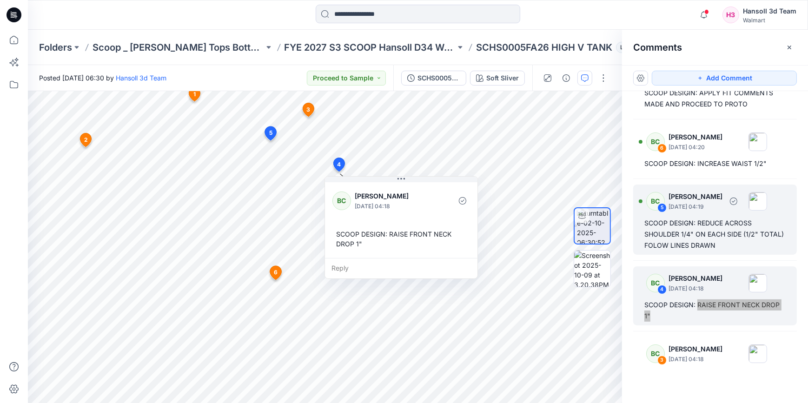
scroll to position [42, 0]
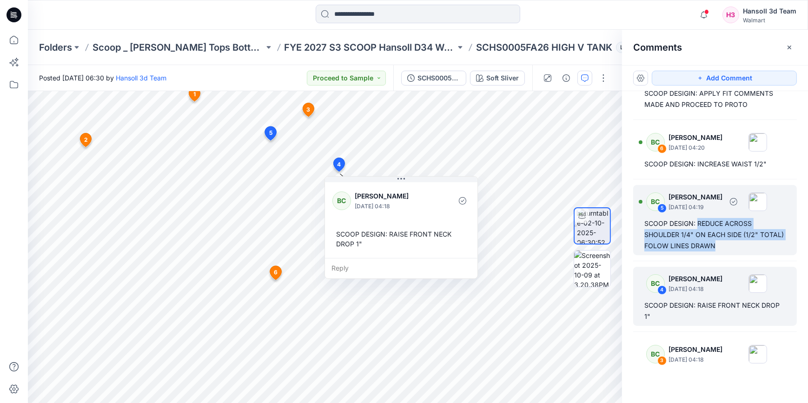
drag, startPoint x: 753, startPoint y: 243, endPoint x: 697, endPoint y: 223, distance: 59.2
click at [697, 223] on div "SCOOP DESIGN: REDUCE ACROSS SHOULDER 1/4" ON EACH SIDE (1/2" TOTAL) FOLOW LINES…" at bounding box center [714, 234] width 141 height 33
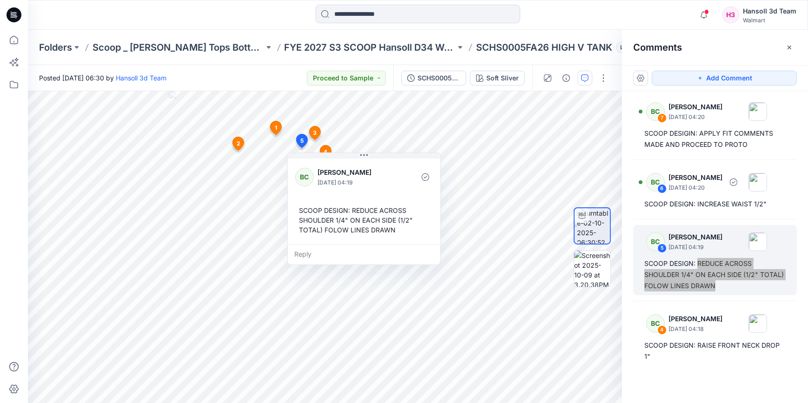
scroll to position [0, 0]
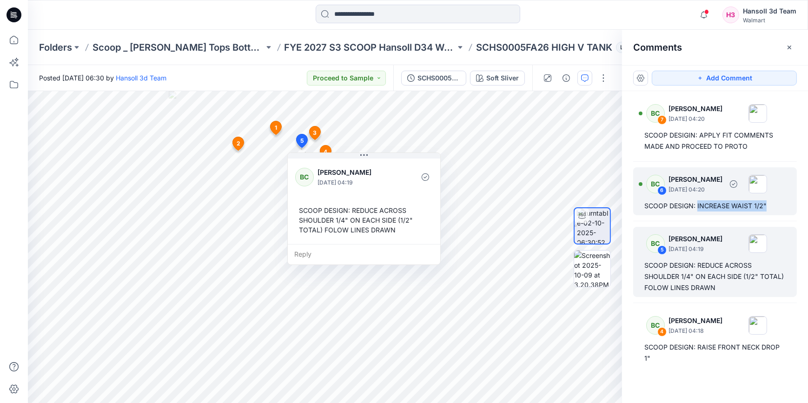
drag, startPoint x: 778, startPoint y: 205, endPoint x: 697, endPoint y: 205, distance: 80.9
click at [697, 205] on div "SCOOP DESIGN: INCREASE WAIST 1/2"" at bounding box center [714, 205] width 141 height 11
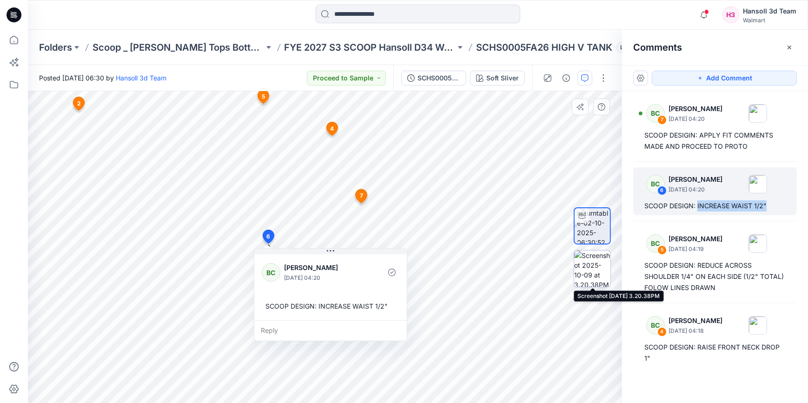
click at [581, 270] on img at bounding box center [592, 268] width 36 height 36
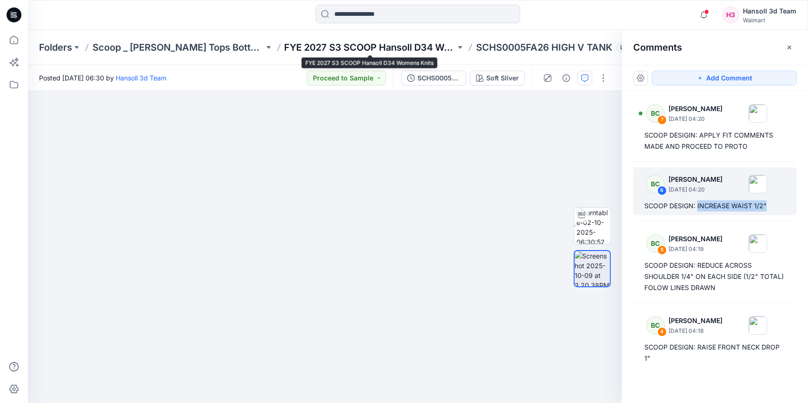
click at [410, 45] on p "FYE 2027 S3 SCOOP Hansoll D34 Womens Knits" at bounding box center [369, 47] width 171 height 13
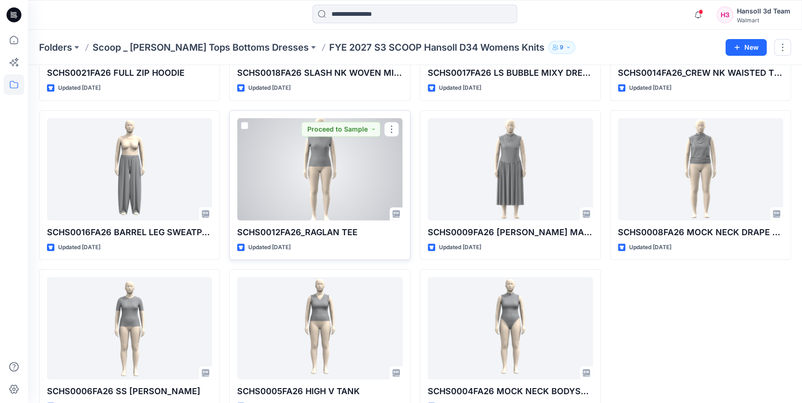
scroll to position [169, 0]
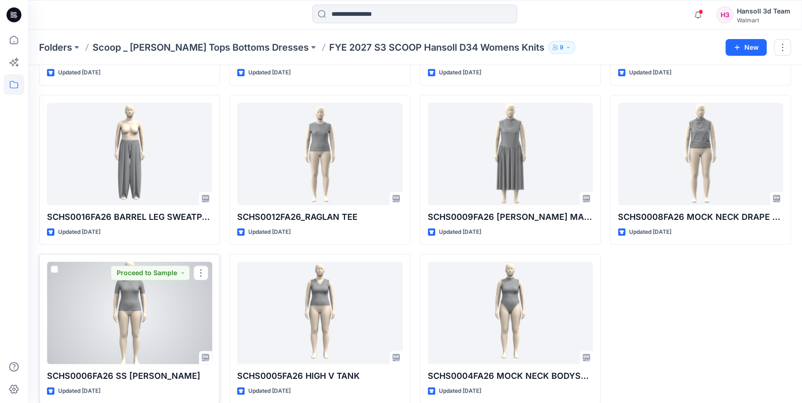
click at [155, 315] on div at bounding box center [129, 313] width 165 height 102
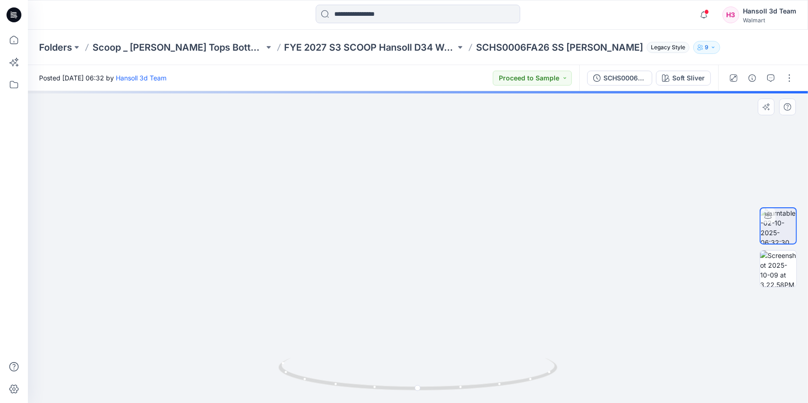
drag, startPoint x: 443, startPoint y: 143, endPoint x: 428, endPoint y: 228, distance: 86.4
click at [441, 291] on img at bounding box center [414, 175] width 894 height 455
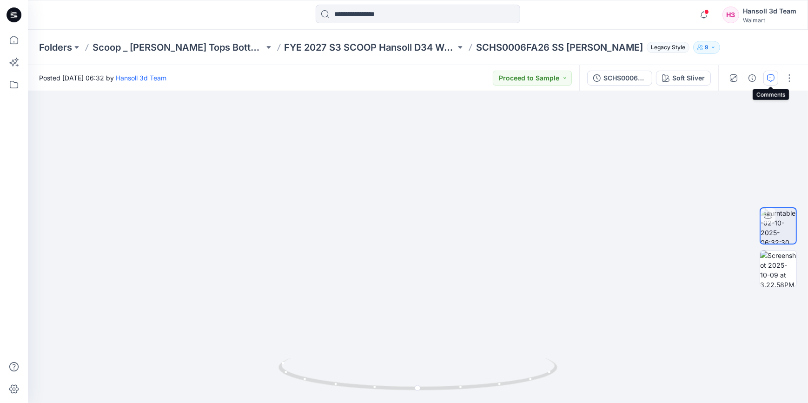
click at [767, 79] on icon "button" at bounding box center [770, 77] width 7 height 7
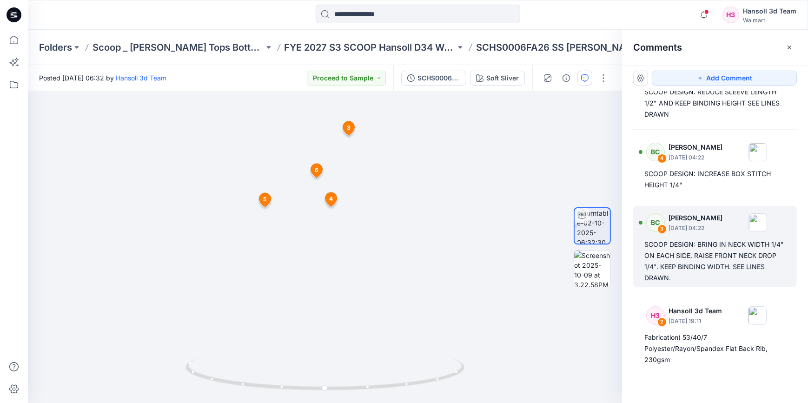
scroll to position [99, 0]
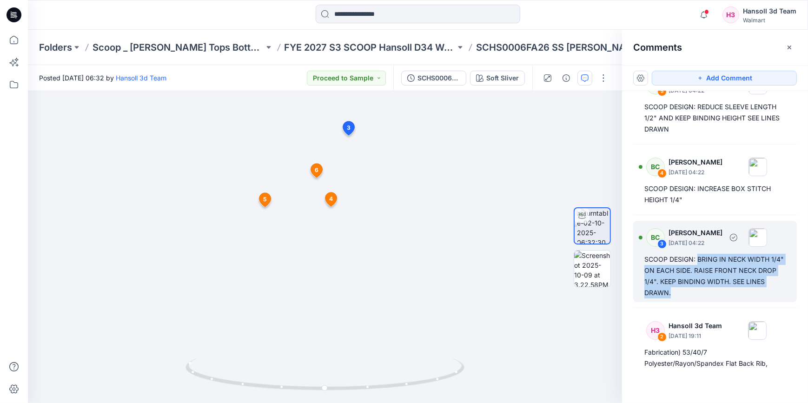
drag, startPoint x: 704, startPoint y: 295, endPoint x: 697, endPoint y: 260, distance: 35.1
click at [697, 260] on div "SCOOP DESIGN: BRING IN NECK WIDTH 1/4" ON EACH SIDE. RAISE FRONT NECK DROP 1/4"…" at bounding box center [714, 276] width 141 height 45
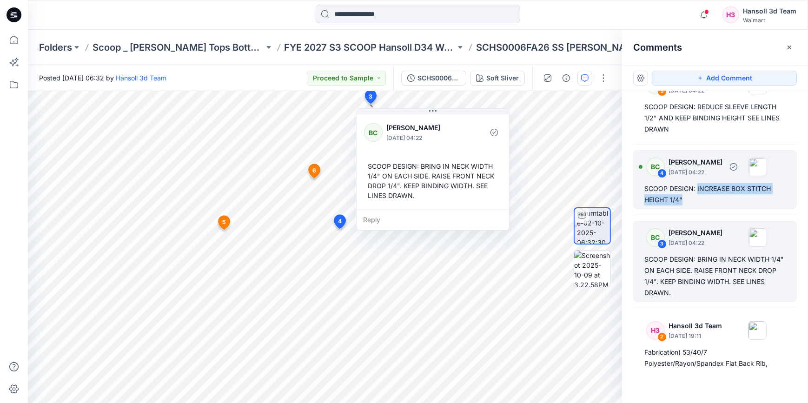
drag, startPoint x: 695, startPoint y: 202, endPoint x: 696, endPoint y: 190, distance: 12.2
click at [696, 190] on div "SCOOP DESIGN: INCREASE BOX STITCH HEIGHT 1/4"" at bounding box center [714, 194] width 141 height 22
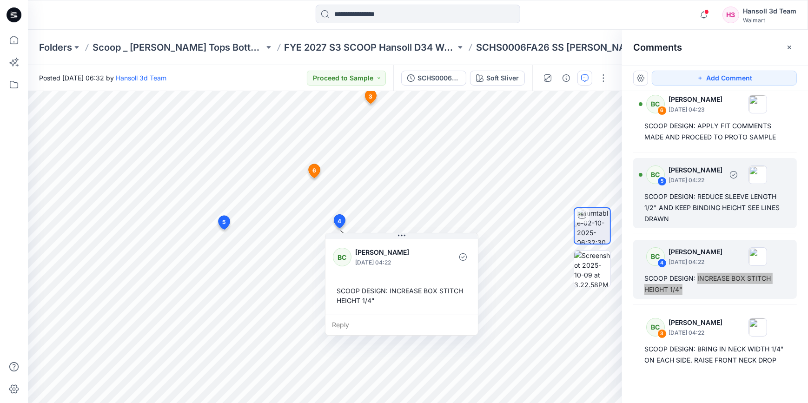
scroll to position [0, 0]
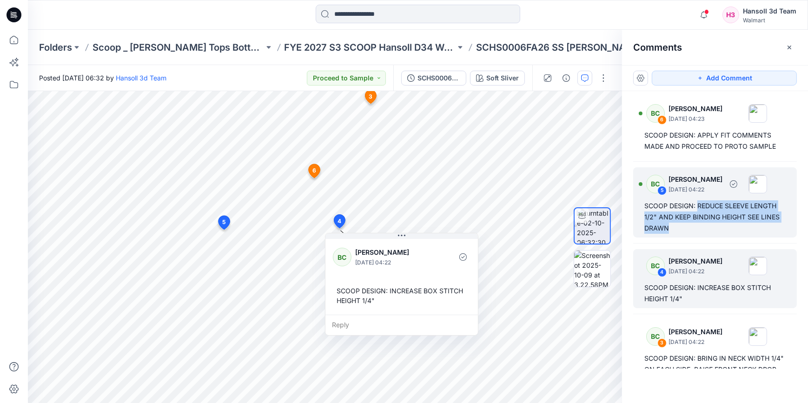
drag, startPoint x: 703, startPoint y: 224, endPoint x: 697, endPoint y: 205, distance: 19.5
click at [697, 205] on div "SCOOP DESIGN: REDUCE SLEEVE LENGTH 1/2" AND KEEP BINDING HEIGHT SEE LINES DRAWN" at bounding box center [714, 216] width 141 height 33
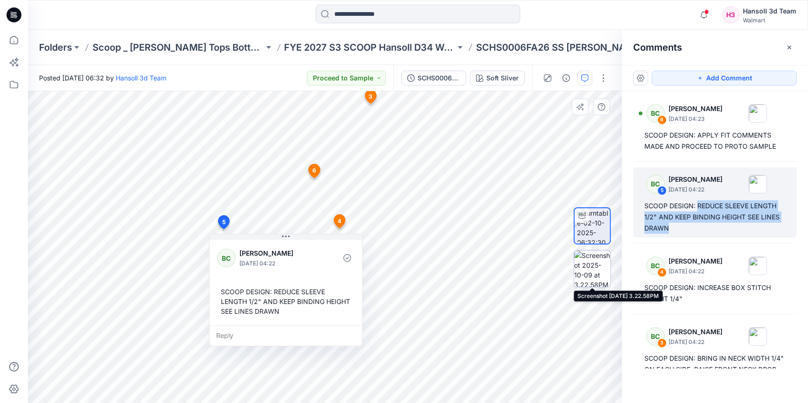
click at [595, 273] on img at bounding box center [592, 268] width 36 height 36
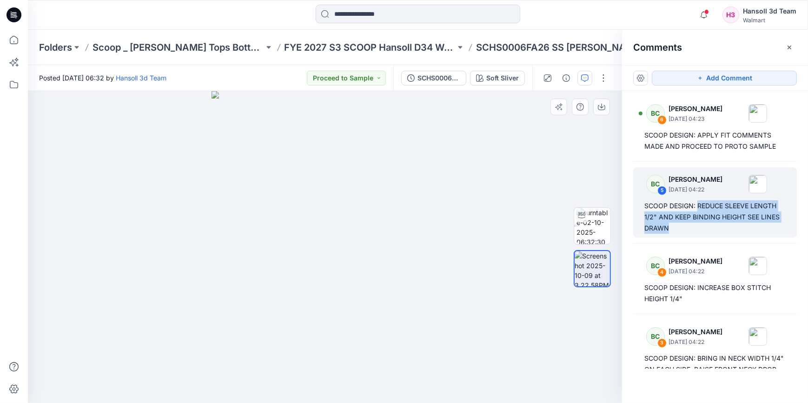
drag, startPoint x: 447, startPoint y: 199, endPoint x: 451, endPoint y: 239, distance: 39.7
click at [450, 240] on div at bounding box center [325, 247] width 594 height 312
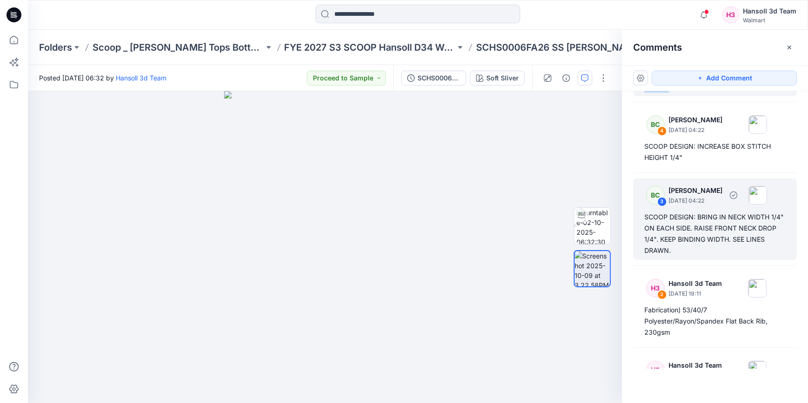
scroll to position [99, 0]
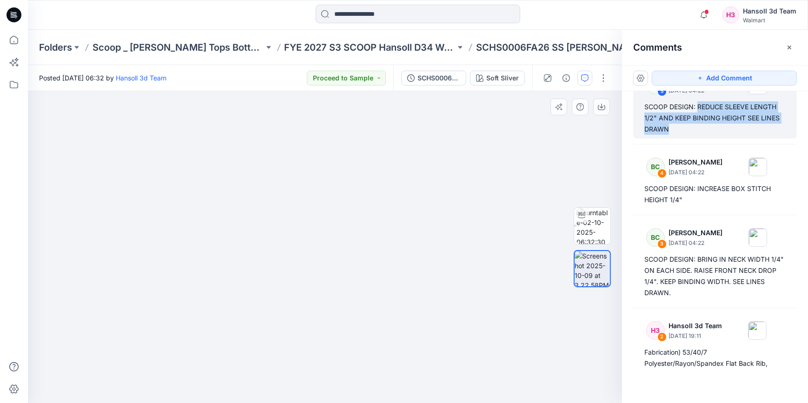
drag, startPoint x: 328, startPoint y: 264, endPoint x: 334, endPoint y: 217, distance: 47.3
click at [334, 217] on img at bounding box center [325, 215] width 246 height 375
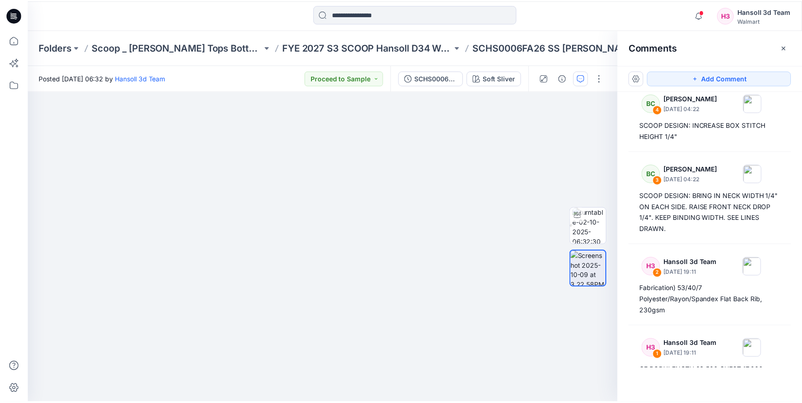
scroll to position [169, 0]
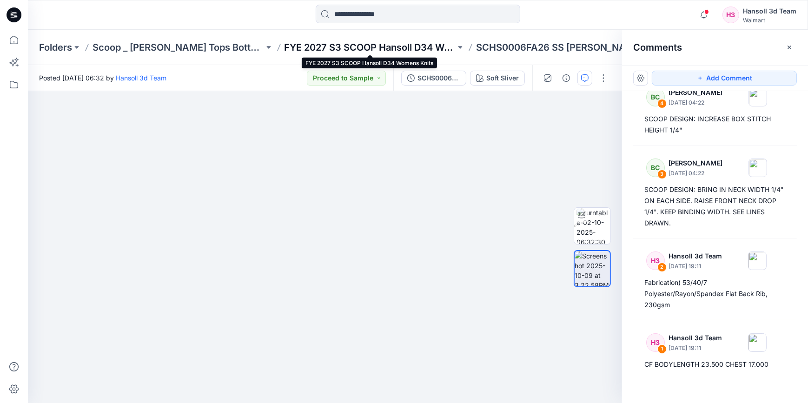
click at [345, 45] on p "FYE 2027 S3 SCOOP Hansoll D34 Womens Knits" at bounding box center [369, 47] width 171 height 13
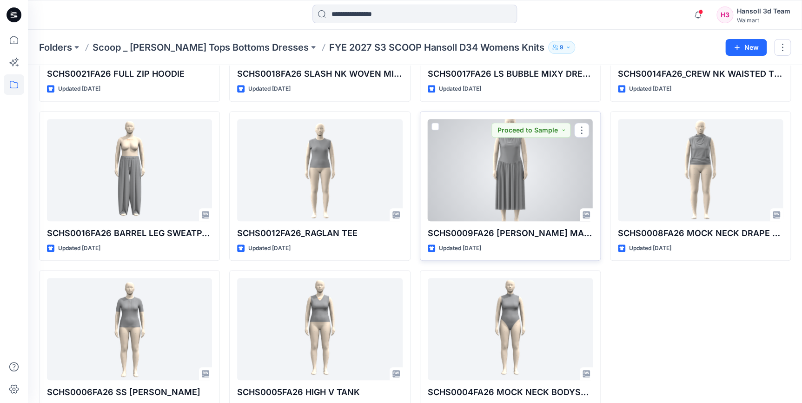
scroll to position [169, 0]
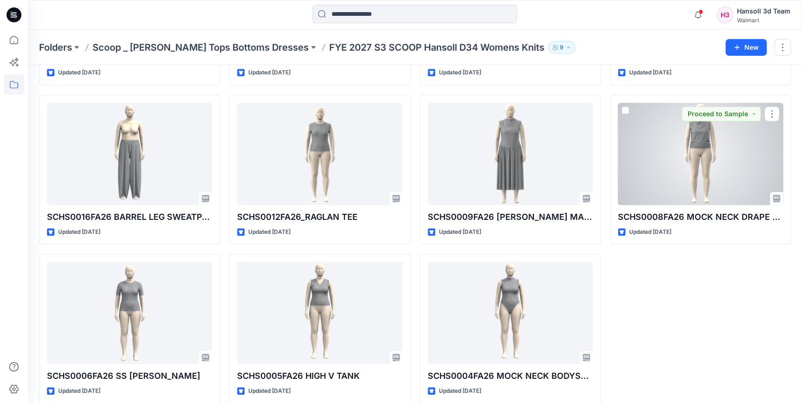
click at [684, 158] on div at bounding box center [700, 154] width 165 height 102
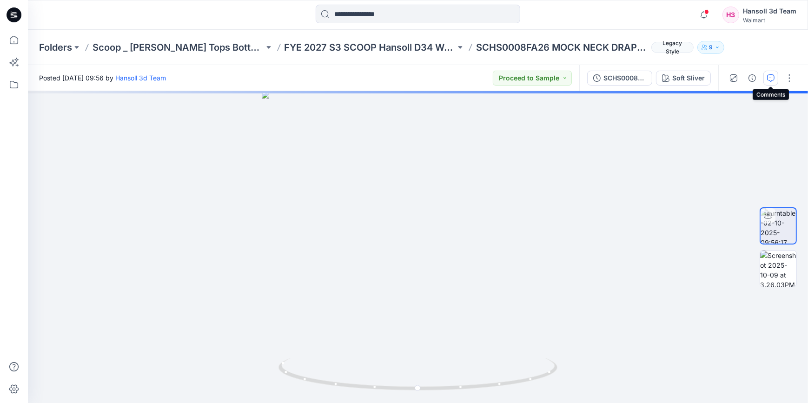
click at [769, 76] on icon "button" at bounding box center [770, 77] width 7 height 7
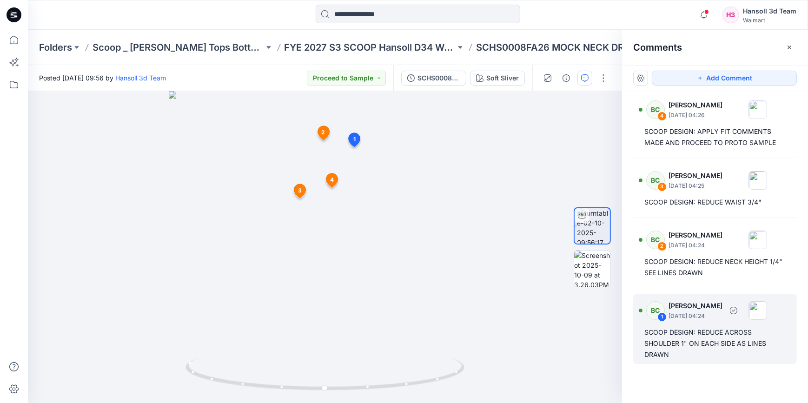
scroll to position [4, 0]
drag, startPoint x: 707, startPoint y: 346, endPoint x: 697, endPoint y: 332, distance: 16.8
click at [697, 332] on div "SCOOP DESIGN: REDUCE ACROSS SHOULDER 1" ON EACH SIDE AS LINES DRAWN" at bounding box center [714, 342] width 141 height 33
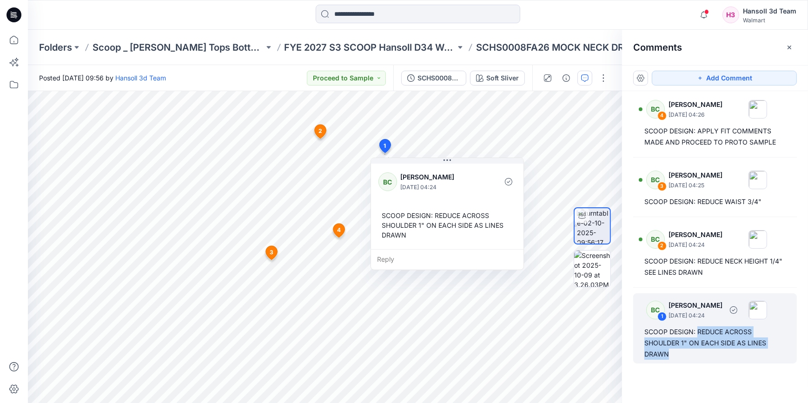
click at [679, 349] on div "SCOOP DESIGN: REDUCE ACROSS SHOULDER 1" ON EACH SIDE AS LINES DRAWN" at bounding box center [714, 342] width 141 height 33
drag, startPoint x: 683, startPoint y: 355, endPoint x: 697, endPoint y: 330, distance: 28.5
click at [697, 330] on div "SCOOP DESIGN: REDUCE ACROSS SHOULDER 1" ON EACH SIDE AS LINES DRAWN" at bounding box center [714, 342] width 141 height 33
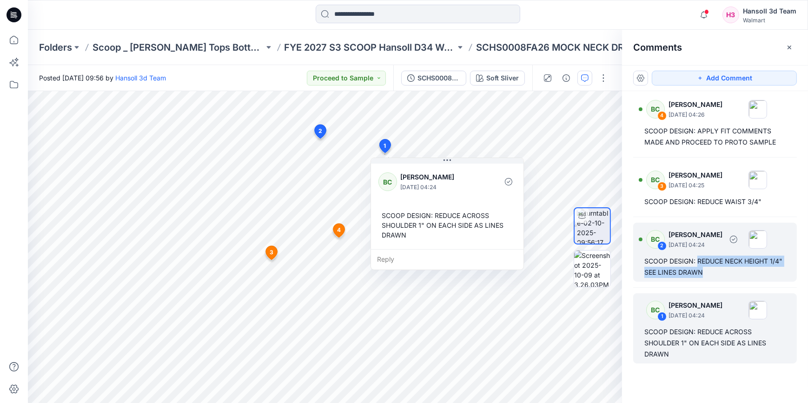
drag, startPoint x: 706, startPoint y: 266, endPoint x: 697, endPoint y: 263, distance: 10.0
click at [697, 263] on div "SCOOP DESIGN: REDUCE NECK HEIGHT 1/4" SEE LINES DRAWN" at bounding box center [714, 267] width 141 height 22
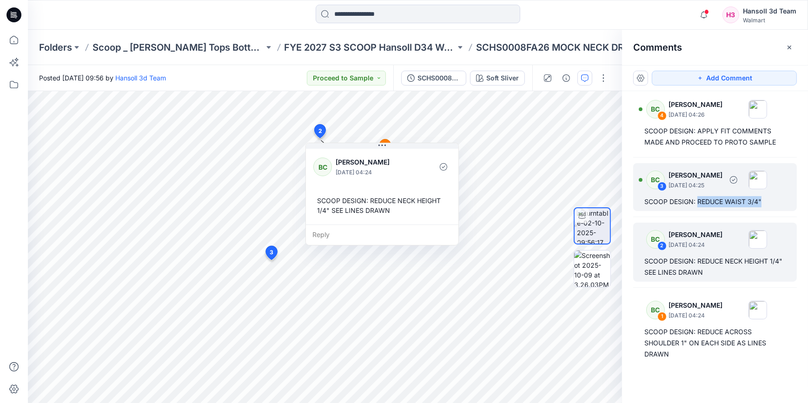
drag, startPoint x: 767, startPoint y: 202, endPoint x: 697, endPoint y: 207, distance: 69.5
click at [697, 207] on div "BC 3 [PERSON_NAME] [DATE] 04:25 SCOOP DESIGN: REDUCE WAIST 3/4"" at bounding box center [715, 187] width 164 height 48
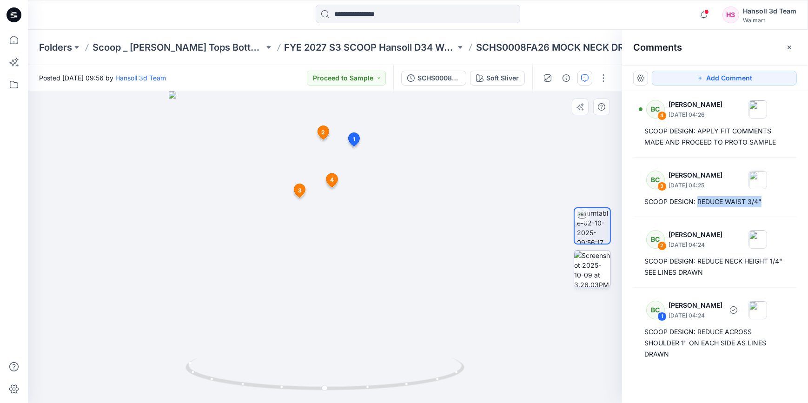
click at [595, 280] on img at bounding box center [592, 268] width 36 height 36
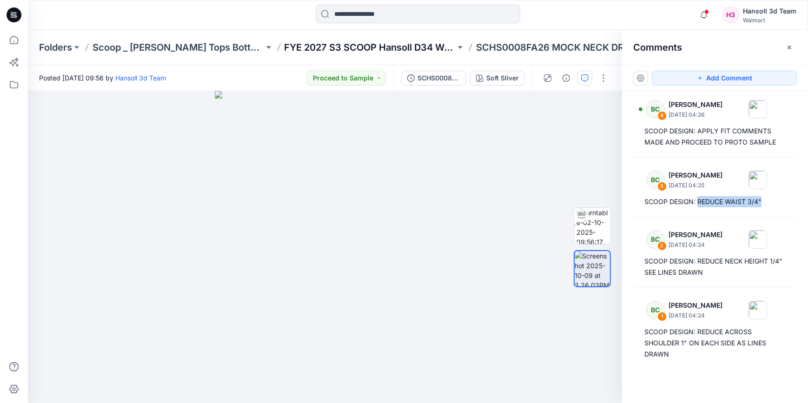
click at [401, 42] on p "FYE 2027 S3 SCOOP Hansoll D34 Womens Knits" at bounding box center [369, 47] width 171 height 13
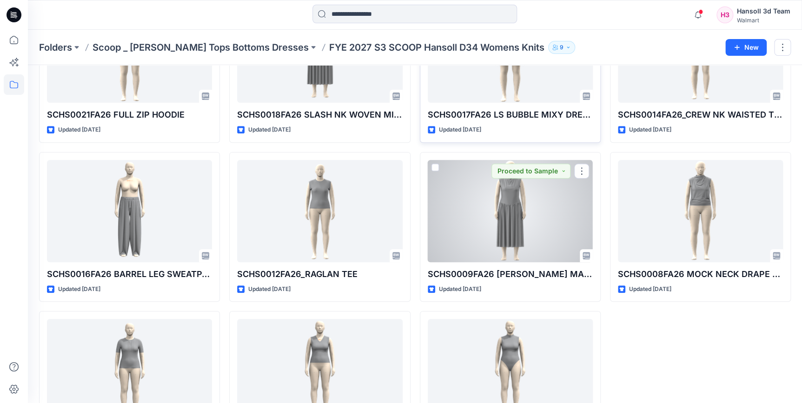
scroll to position [126, 0]
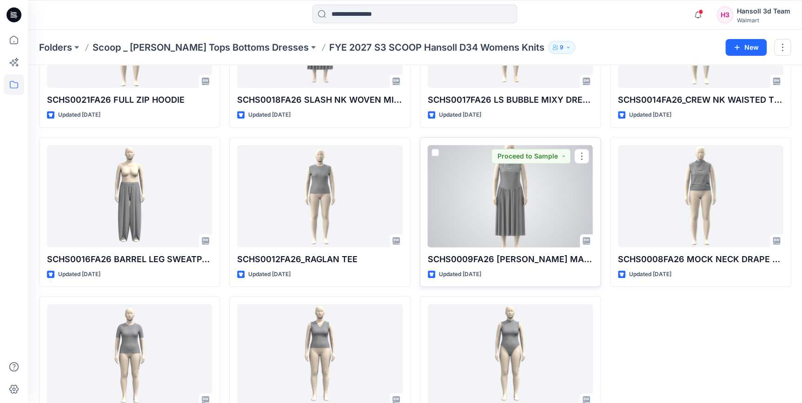
click at [533, 199] on div at bounding box center [509, 196] width 165 height 102
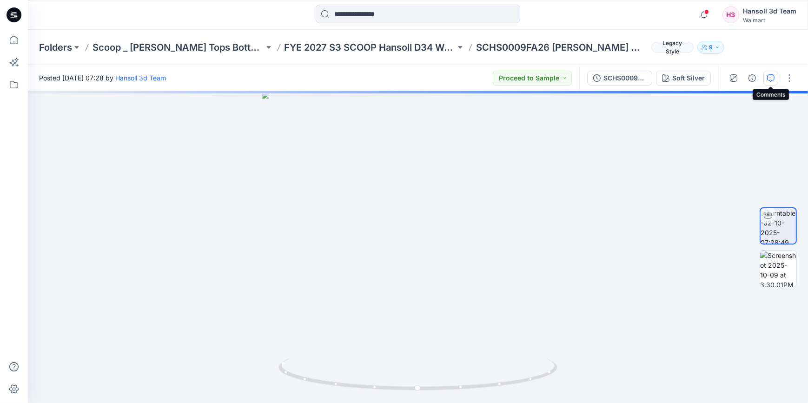
click at [769, 77] on icon "button" at bounding box center [770, 77] width 7 height 7
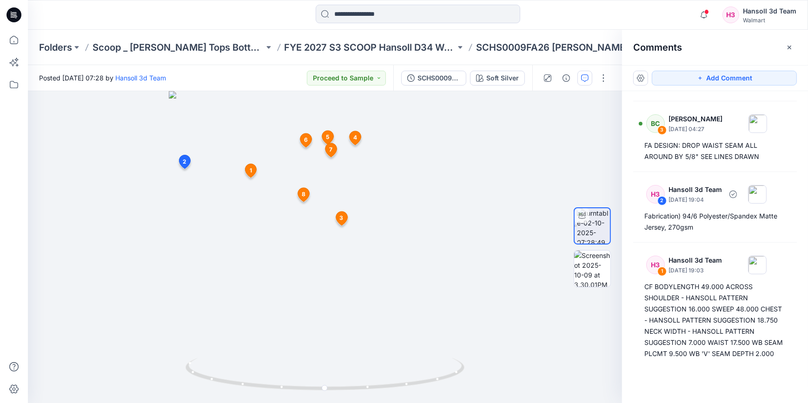
scroll to position [398, 0]
click at [592, 256] on img at bounding box center [592, 268] width 36 height 36
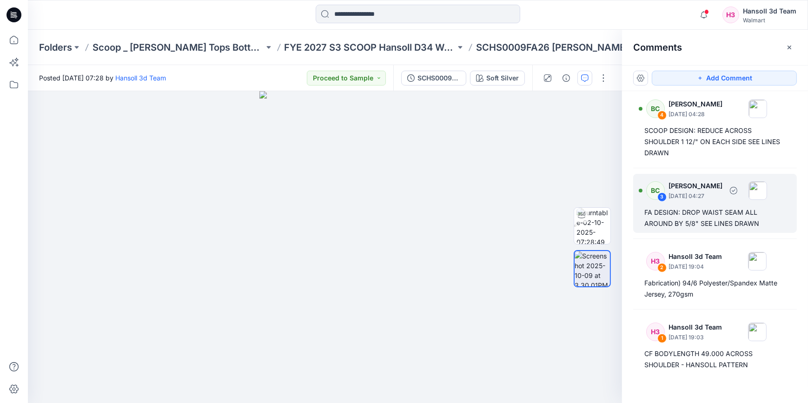
scroll to position [314, 0]
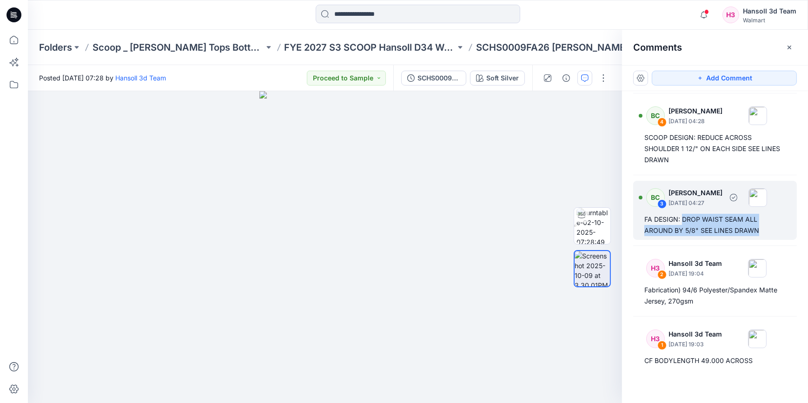
drag, startPoint x: 771, startPoint y: 233, endPoint x: 684, endPoint y: 221, distance: 88.3
click at [684, 221] on div "FA DESIGN: DROP WAIST SEAM ALL AROUND BY 5/8" SEE LINES DRAWN" at bounding box center [714, 225] width 141 height 22
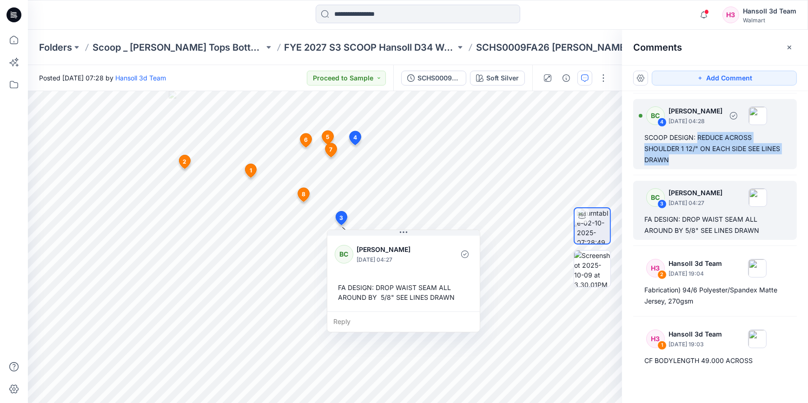
drag, startPoint x: 696, startPoint y: 160, endPoint x: 696, endPoint y: 136, distance: 24.2
click at [696, 136] on div "SCOOP DESIGN: REDUCE ACROSS SHOULDER 1 12/" ON EACH SIDE SEE LINES DRAWN" at bounding box center [714, 148] width 141 height 33
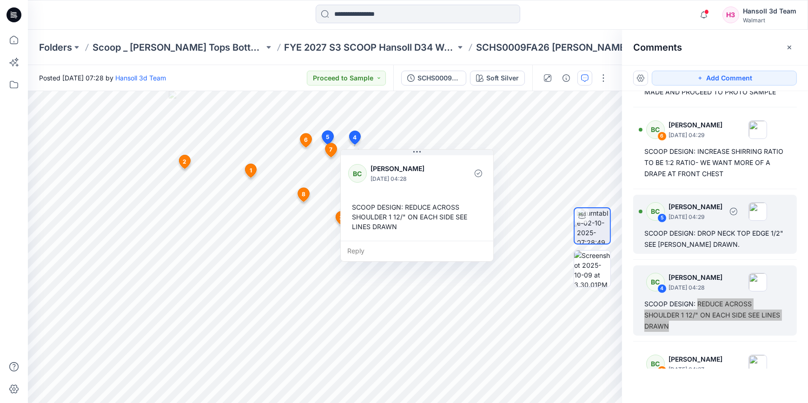
scroll to position [145, 0]
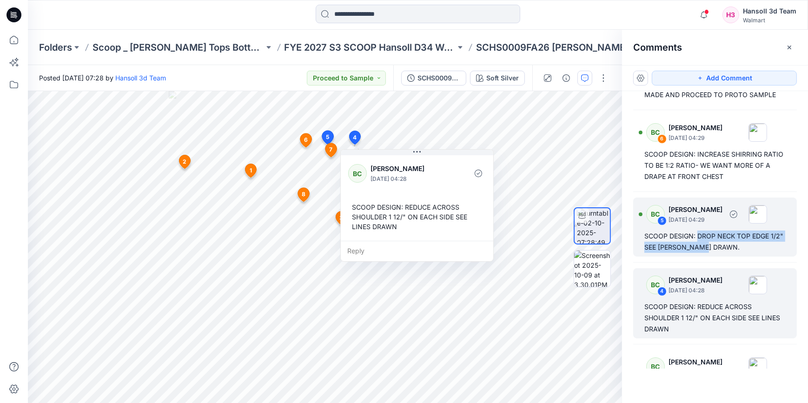
drag, startPoint x: 727, startPoint y: 245, endPoint x: 698, endPoint y: 237, distance: 30.6
click at [698, 237] on div "SCOOP DESIGN: DROP NECK TOP EDGE 1/2" SEE [PERSON_NAME] DRAWN." at bounding box center [714, 241] width 141 height 22
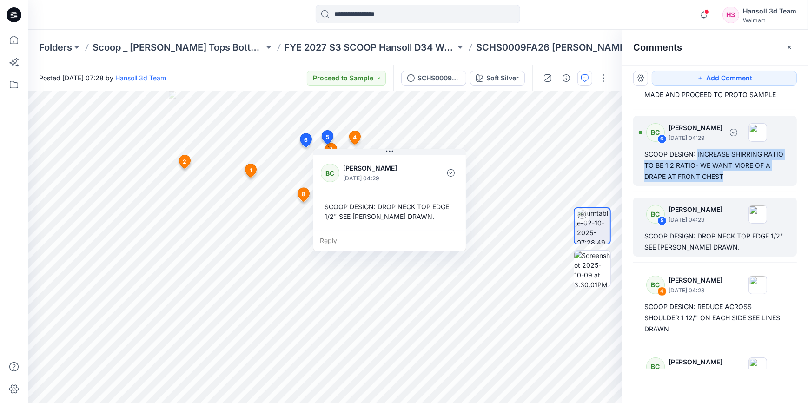
drag, startPoint x: 755, startPoint y: 177, endPoint x: 697, endPoint y: 154, distance: 62.0
click at [697, 154] on div "SCOOP DESIGN: INCREASE SHIRRING RATIO TO BE 1:2 RATIO- WE WANT MORE OF A DRAPE …" at bounding box center [714, 165] width 141 height 33
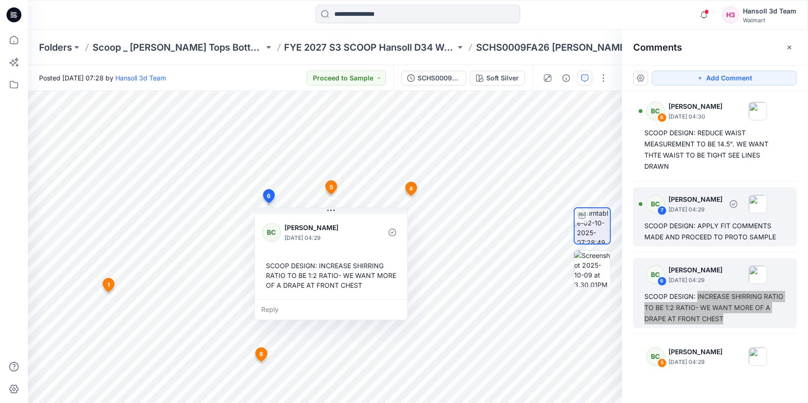
scroll to position [0, 0]
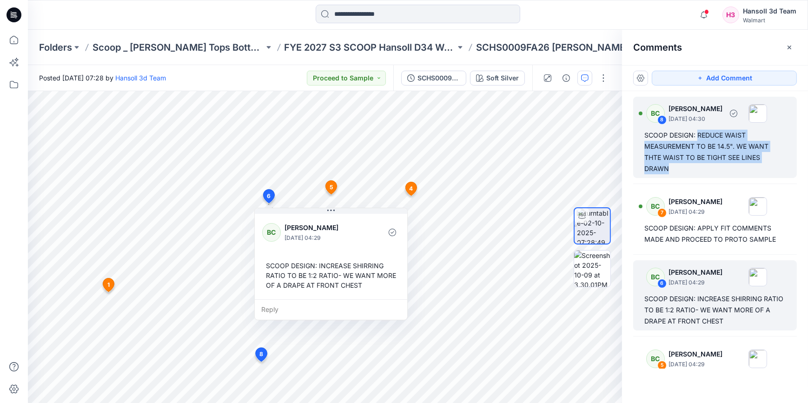
drag, startPoint x: 702, startPoint y: 170, endPoint x: 698, endPoint y: 137, distance: 33.3
click at [698, 137] on div "SCOOP DESIGN: REDUCE WAIST MEASUREMENT TO BE 14.5". WE WANT THTE WAIST TO BE TI…" at bounding box center [714, 152] width 141 height 45
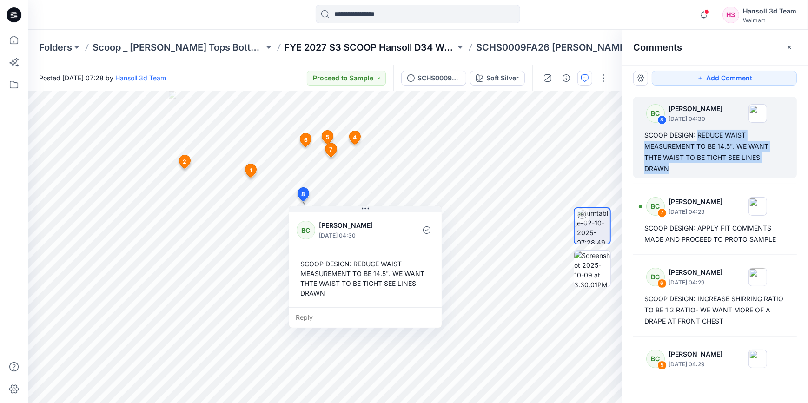
click at [367, 48] on p "FYE 2027 S3 SCOOP Hansoll D34 Womens Knits" at bounding box center [369, 47] width 171 height 13
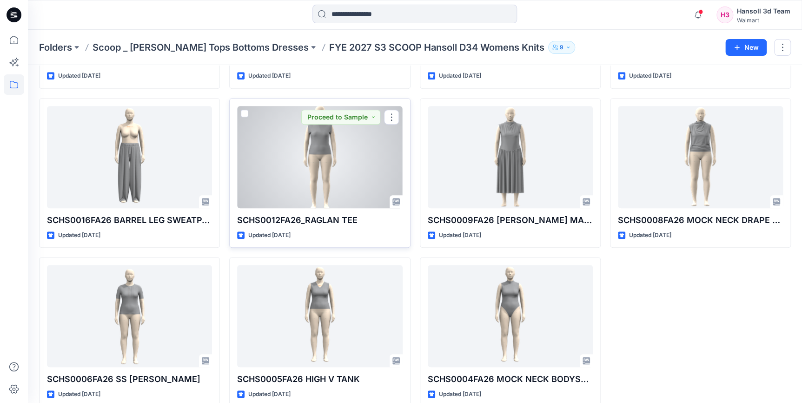
scroll to position [169, 0]
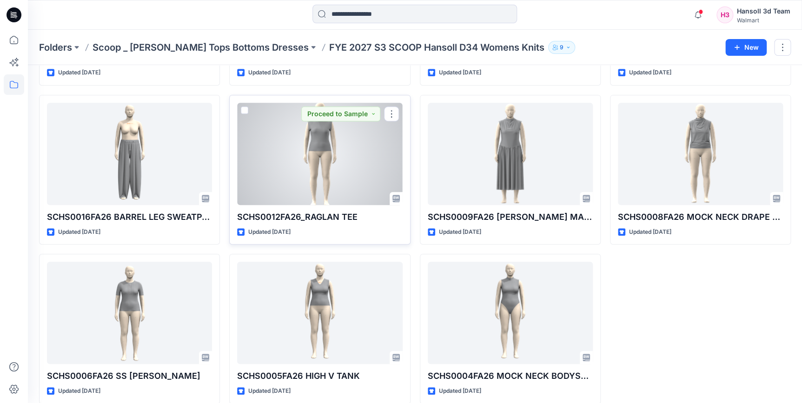
click at [303, 172] on div at bounding box center [319, 154] width 165 height 102
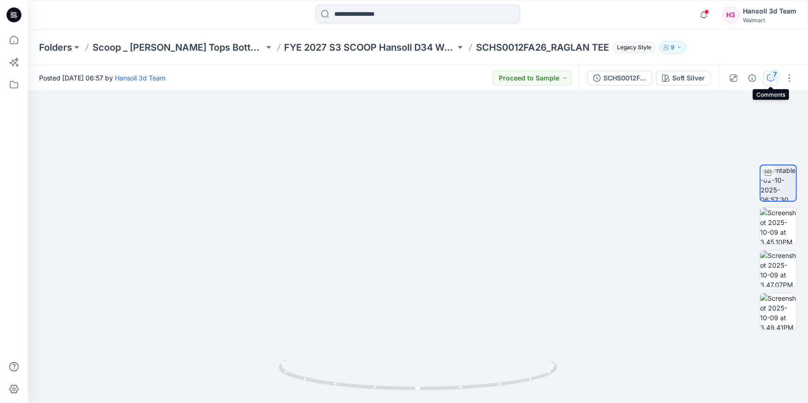
click at [774, 82] on button "7" at bounding box center [770, 78] width 15 height 15
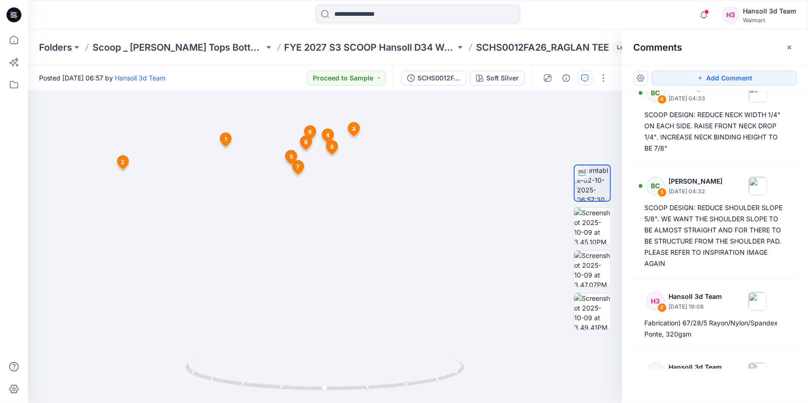
scroll to position [442, 0]
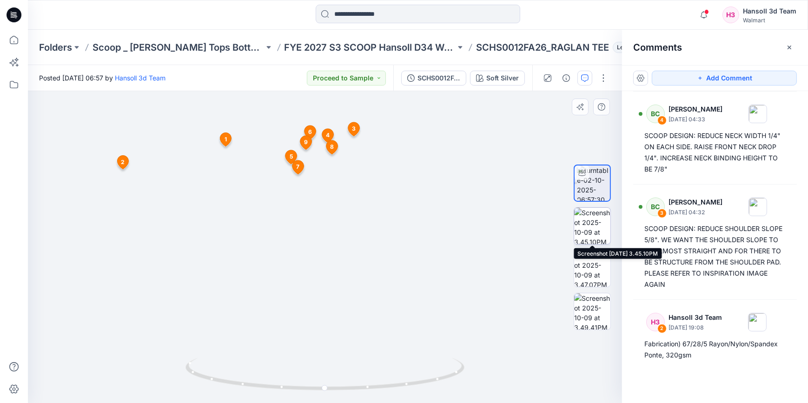
click at [595, 223] on img at bounding box center [592, 226] width 36 height 36
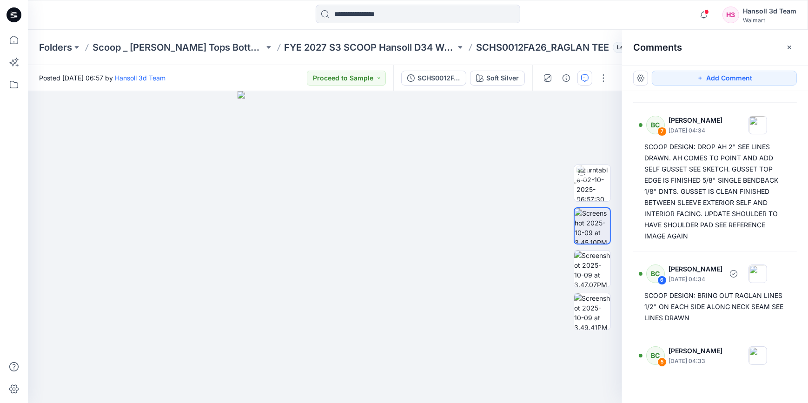
scroll to position [104, 0]
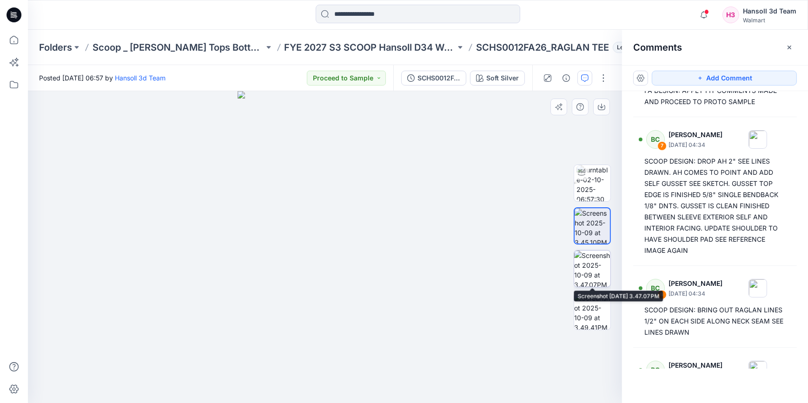
click at [598, 276] on img at bounding box center [592, 268] width 36 height 36
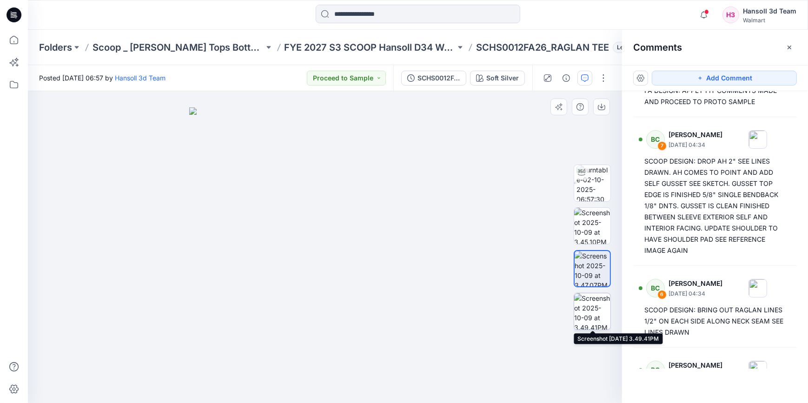
click at [593, 315] on img at bounding box center [592, 311] width 36 height 36
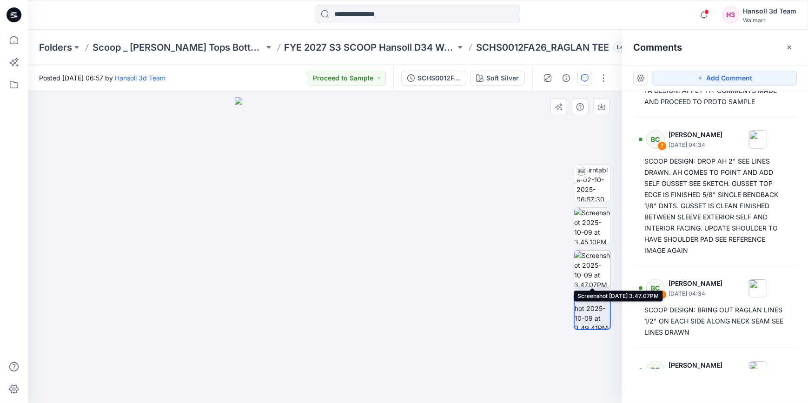
click at [605, 278] on img at bounding box center [592, 268] width 36 height 36
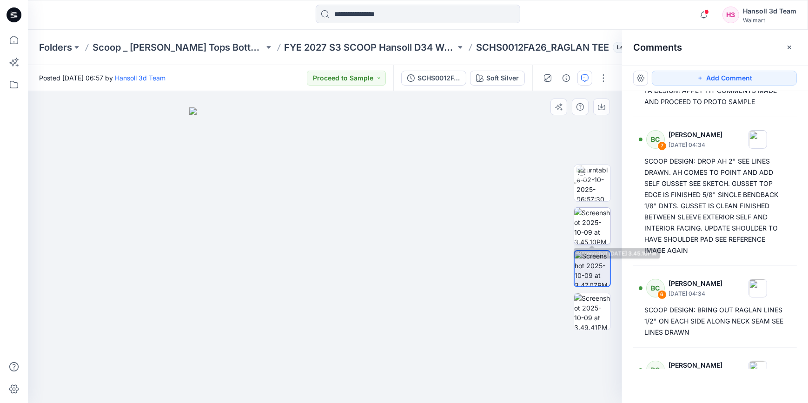
click at [596, 224] on img at bounding box center [592, 226] width 36 height 36
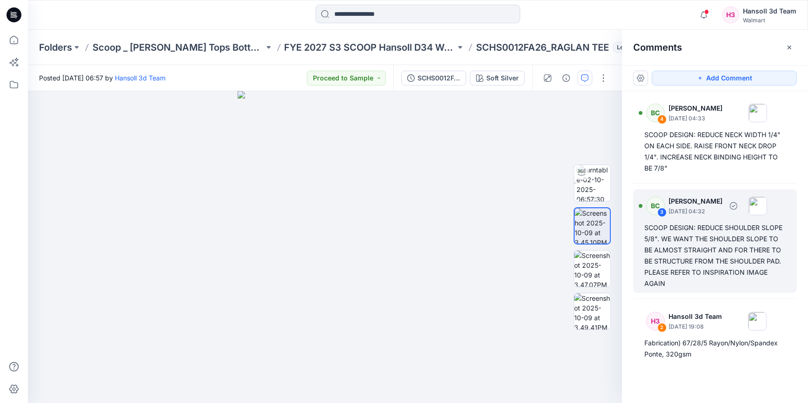
scroll to position [442, 0]
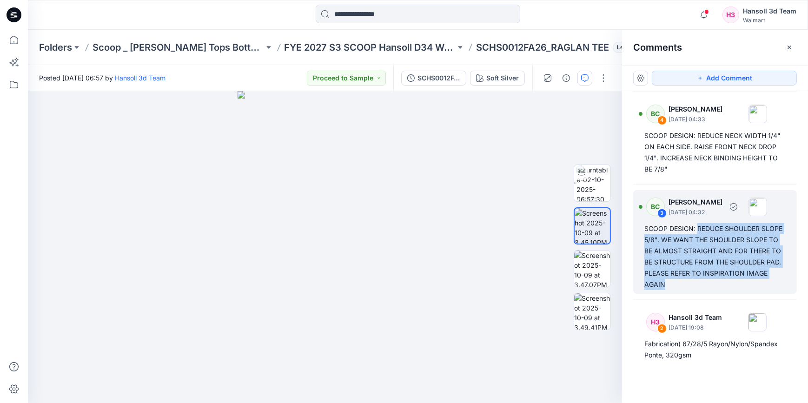
drag, startPoint x: 741, startPoint y: 283, endPoint x: 697, endPoint y: 230, distance: 68.9
click at [697, 230] on div "SCOOP DESIGN: REDUCE SHOULDER SLOPE 5/8". WE WANT THE SHOULDER SLOPE TO BE ALMO…" at bounding box center [714, 256] width 141 height 67
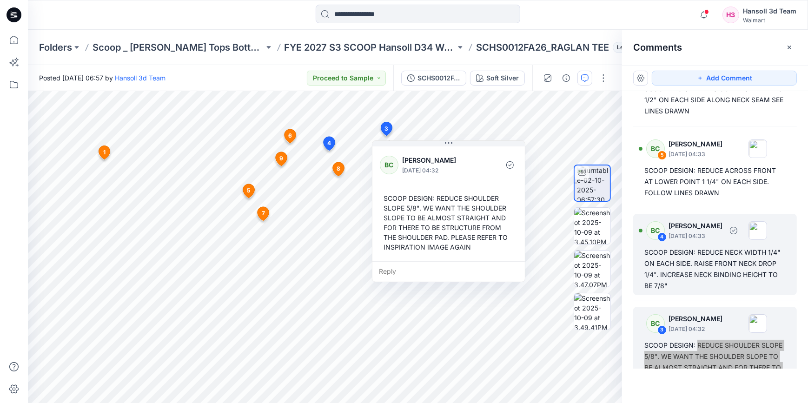
scroll to position [316, 0]
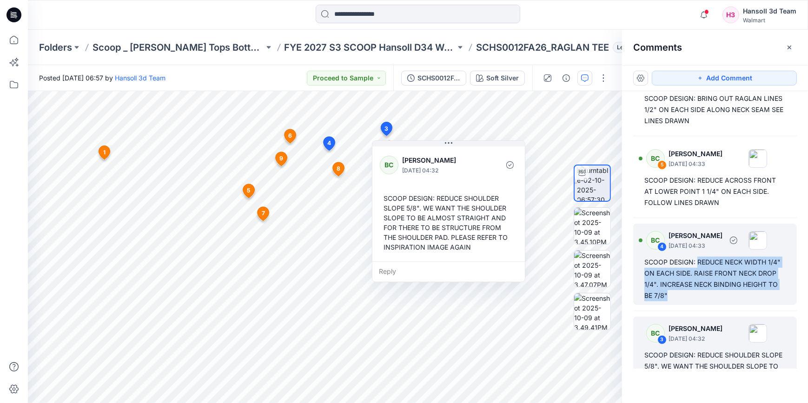
drag, startPoint x: 693, startPoint y: 295, endPoint x: 697, endPoint y: 263, distance: 31.4
click at [697, 263] on div "SCOOP DESIGN: REDUCE NECK WIDTH 1/4" ON EACH SIDE. RAISE FRONT NECK DROP 1/4". …" at bounding box center [714, 278] width 141 height 45
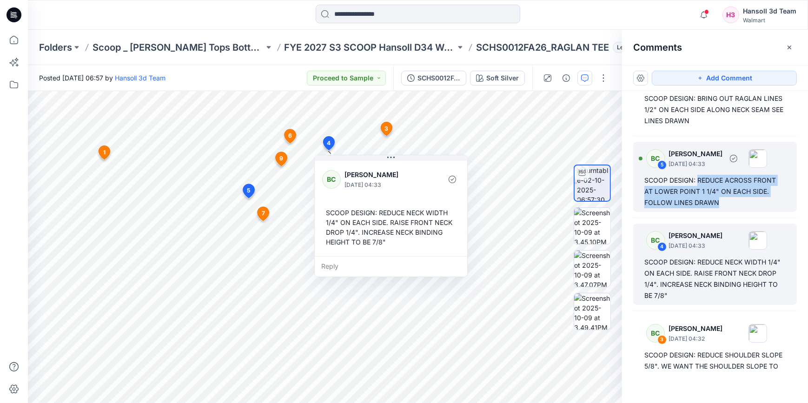
drag, startPoint x: 734, startPoint y: 203, endPoint x: 697, endPoint y: 182, distance: 42.9
click at [697, 182] on div "SCOOP DESIGN: REDUCE ACROSS FRONT AT LOWER POINT 1 1/4" ON EACH SIDE. FOLLOW LI…" at bounding box center [714, 191] width 141 height 33
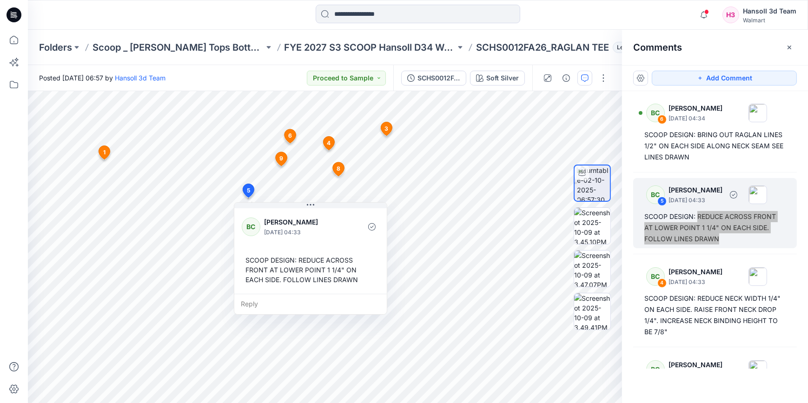
scroll to position [231, 0]
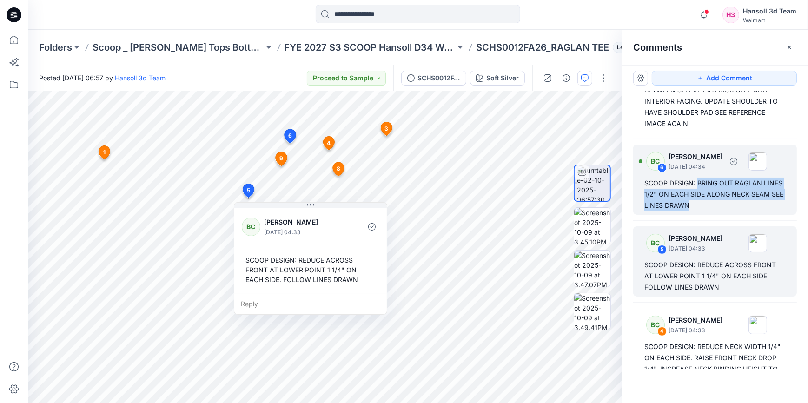
drag, startPoint x: 730, startPoint y: 205, endPoint x: 697, endPoint y: 186, distance: 37.3
click at [697, 186] on div "SCOOP DESIGN: BRING OUT RAGLAN LINES 1/2" ON EACH SIDE ALONG NECK SEAM SEE LINE…" at bounding box center [714, 194] width 141 height 33
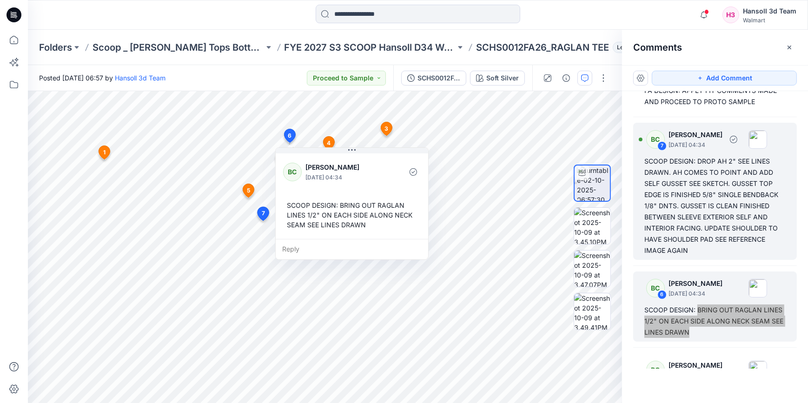
scroll to position [62, 0]
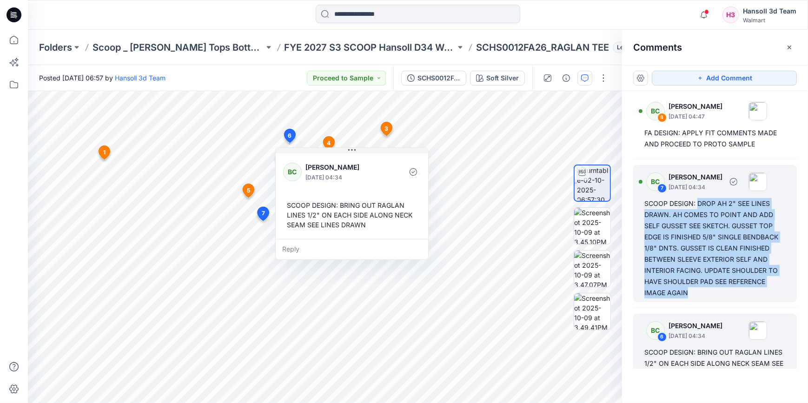
drag, startPoint x: 705, startPoint y: 294, endPoint x: 697, endPoint y: 204, distance: 90.1
click at [697, 204] on div "SCOOP DESIGN: DROP AH 2" SEE LINES DRAWN. AH COMES TO POINT AND ADD SELF GUSSET…" at bounding box center [714, 248] width 141 height 100
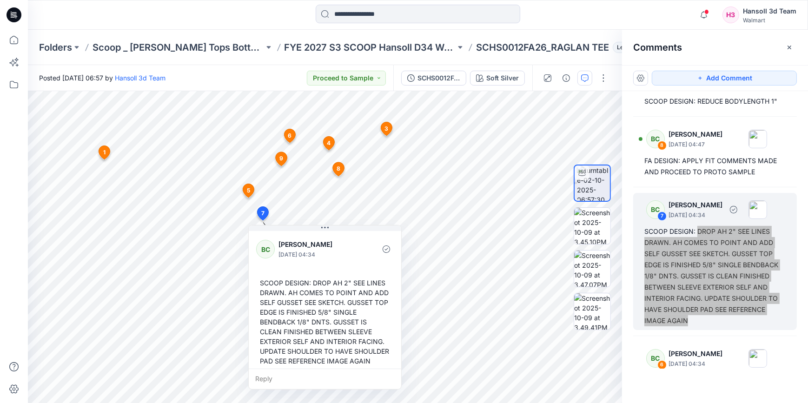
scroll to position [0, 0]
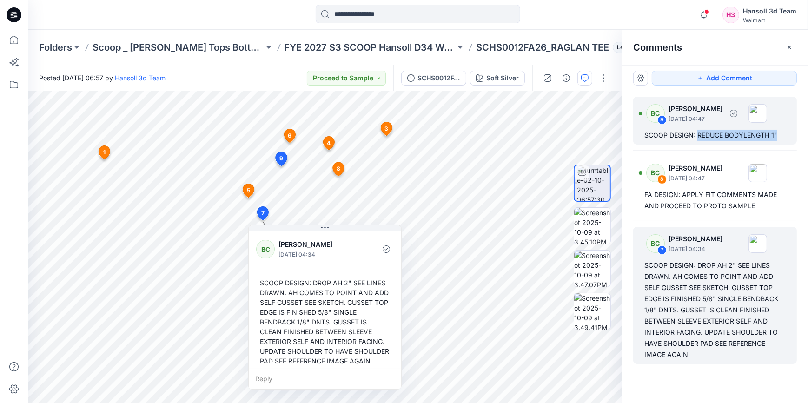
drag, startPoint x: 781, startPoint y: 134, endPoint x: 697, endPoint y: 136, distance: 84.1
click at [697, 136] on div "BC 9 [PERSON_NAME] [DATE] 04:47 SCOOP DESIGN: REDUCE BODYLENGTH 1"" at bounding box center [715, 121] width 164 height 48
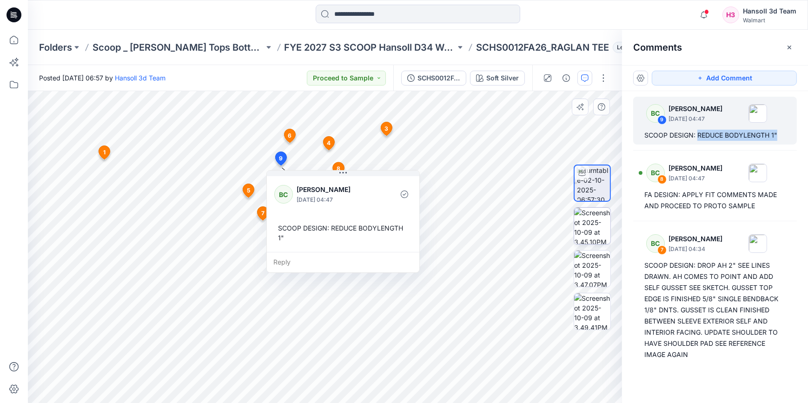
click at [579, 218] on img at bounding box center [592, 226] width 36 height 36
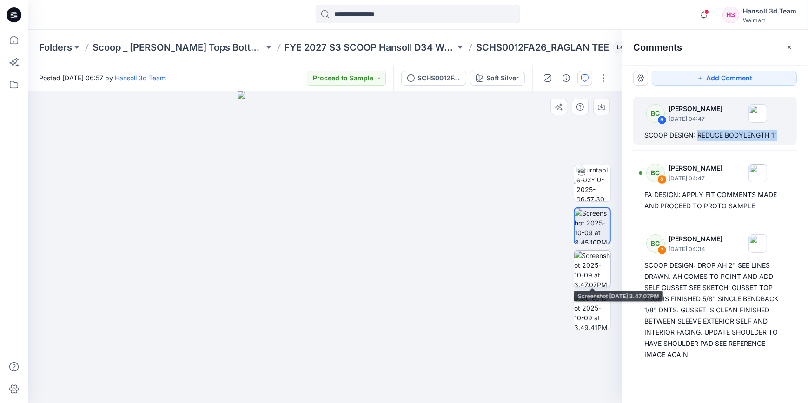
click at [590, 275] on img at bounding box center [592, 268] width 36 height 36
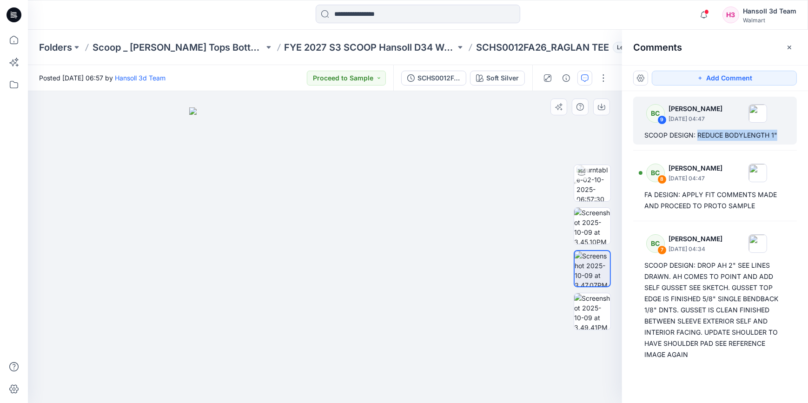
drag, startPoint x: 412, startPoint y: 229, endPoint x: 411, endPoint y: 214, distance: 14.4
click at [410, 210] on img at bounding box center [324, 255] width 271 height 296
click at [588, 302] on img at bounding box center [592, 311] width 36 height 36
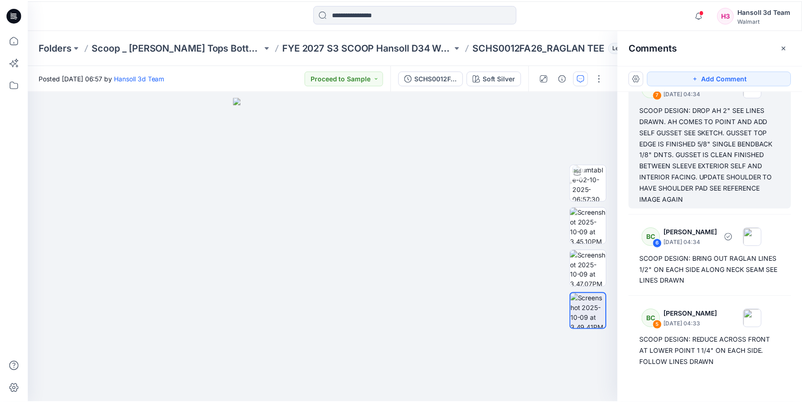
scroll to position [169, 0]
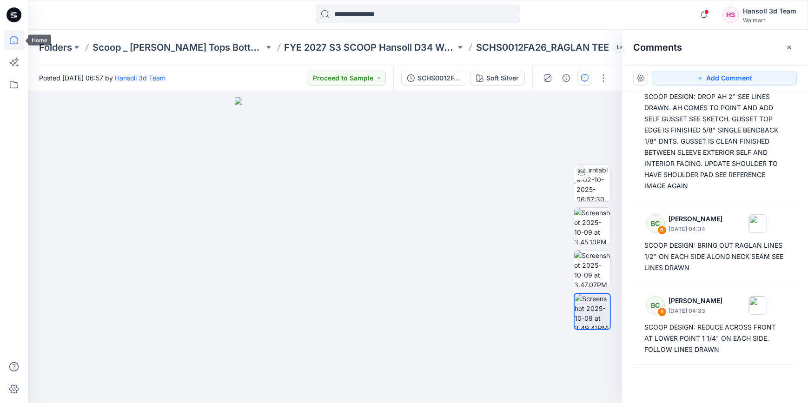
click at [21, 42] on icon at bounding box center [14, 40] width 20 height 20
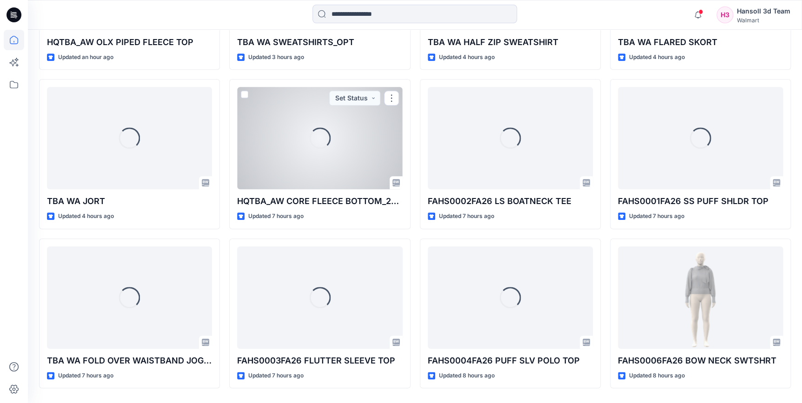
scroll to position [400, 0]
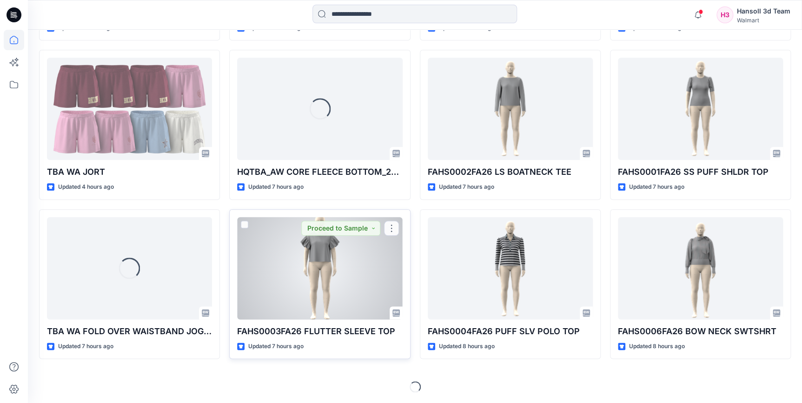
click at [326, 250] on div at bounding box center [319, 268] width 165 height 102
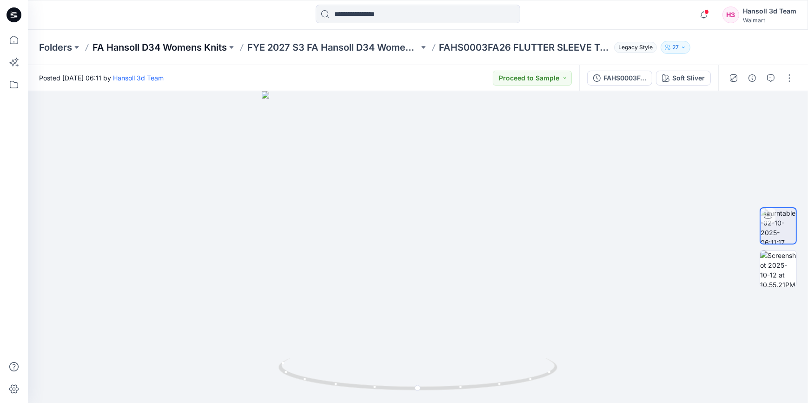
click at [181, 50] on p "FA Hansoll D34 Womens Knits" at bounding box center [159, 47] width 134 height 13
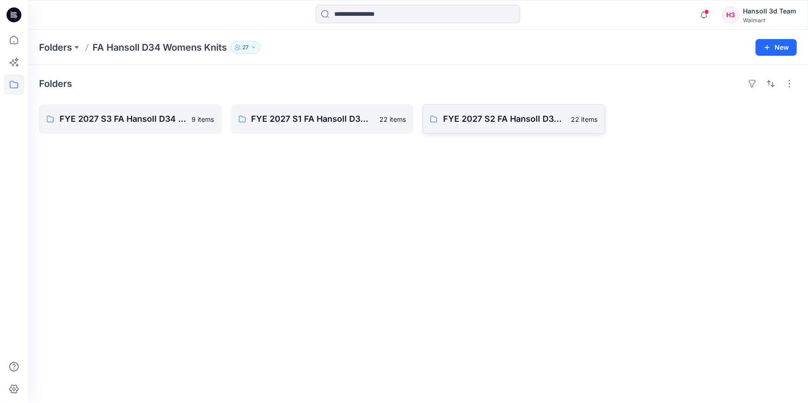
click at [483, 126] on link "FYE 2027 S2 FA Hansoll D34 Womens Knits 22 items" at bounding box center [513, 119] width 183 height 30
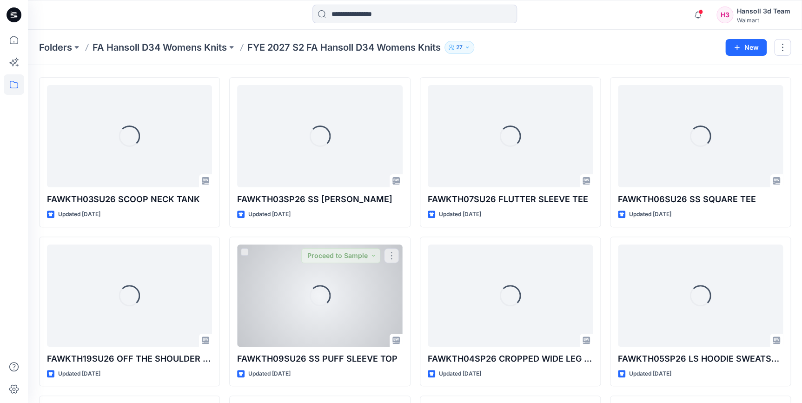
scroll to position [42, 0]
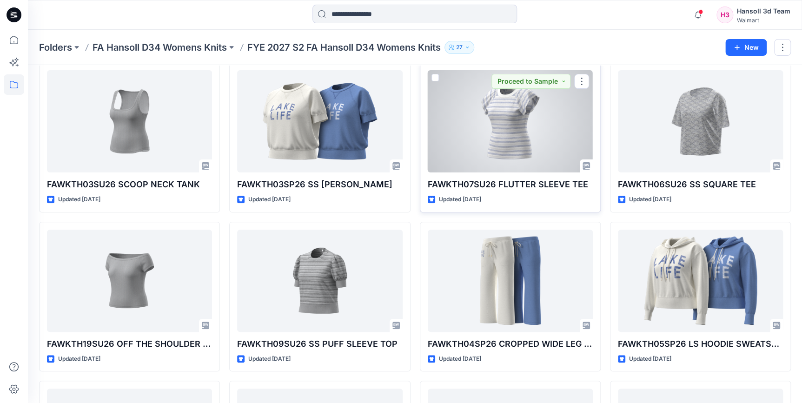
click at [493, 125] on div at bounding box center [509, 121] width 165 height 102
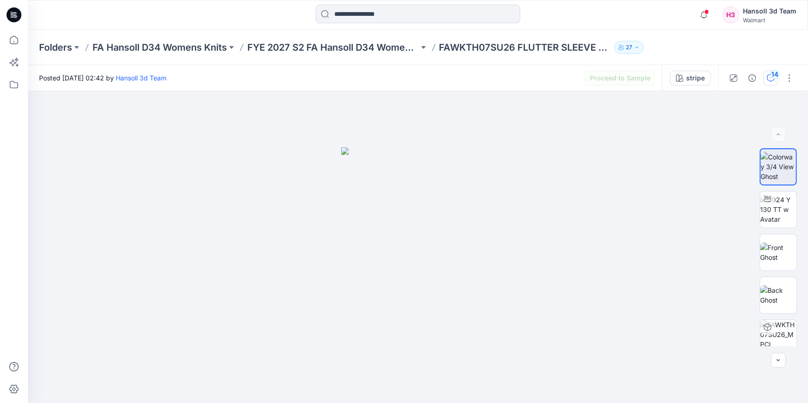
click at [766, 74] on button "14" at bounding box center [770, 78] width 15 height 15
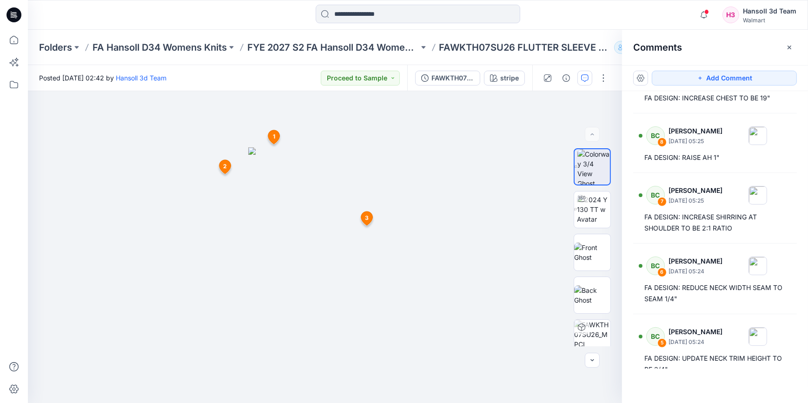
scroll to position [370, 0]
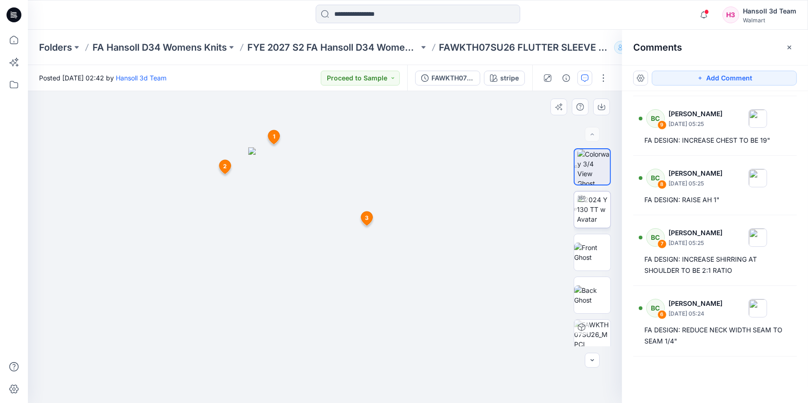
click at [589, 210] on img at bounding box center [593, 209] width 33 height 29
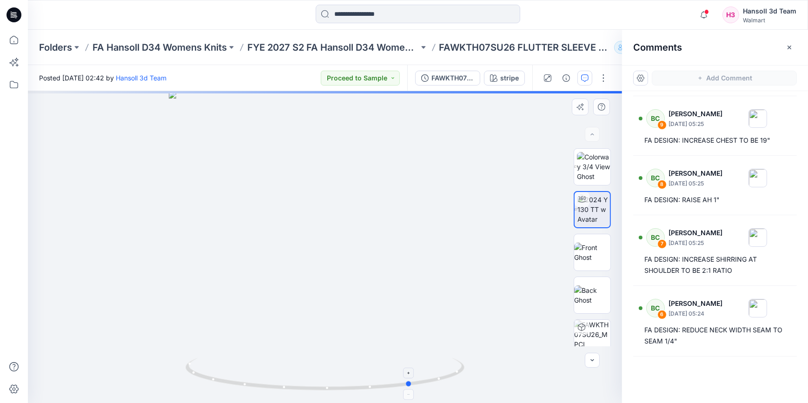
drag, startPoint x: 323, startPoint y: 389, endPoint x: 410, endPoint y: 389, distance: 86.9
click at [410, 389] on icon at bounding box center [325, 375] width 281 height 35
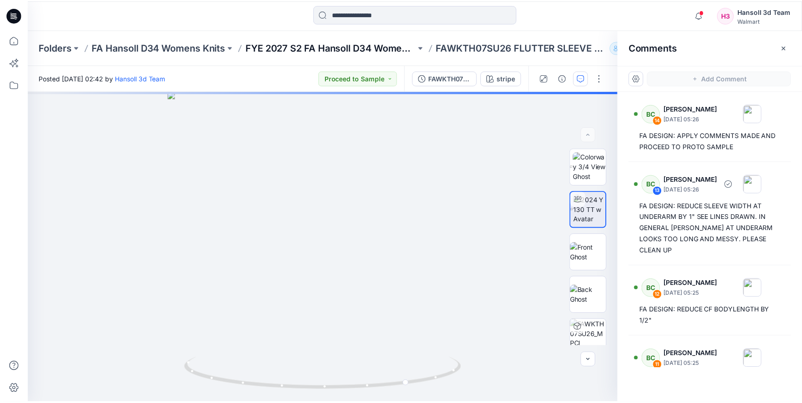
scroll to position [0, 0]
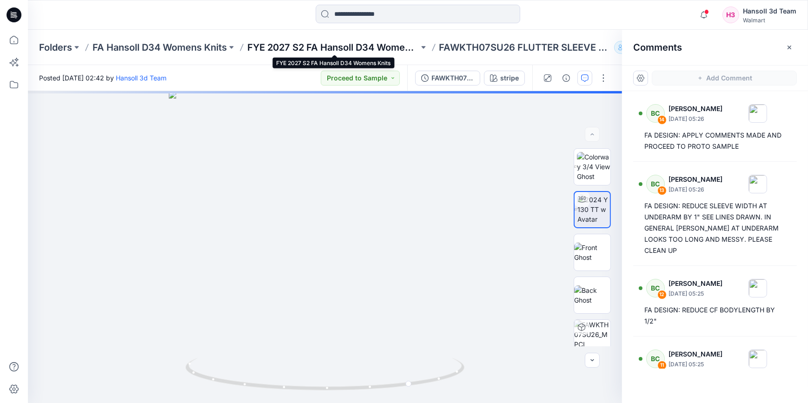
click at [343, 44] on p "FYE 2027 S2 FA Hansoll D34 Womens Knits" at bounding box center [332, 47] width 171 height 13
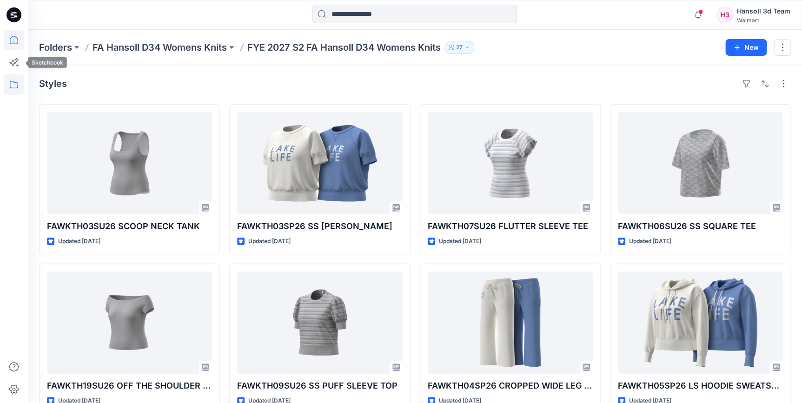
click at [12, 41] on icon at bounding box center [14, 40] width 20 height 20
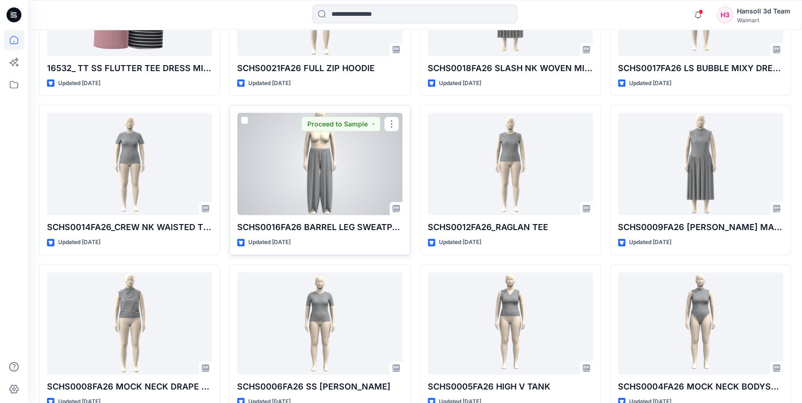
scroll to position [1341, 0]
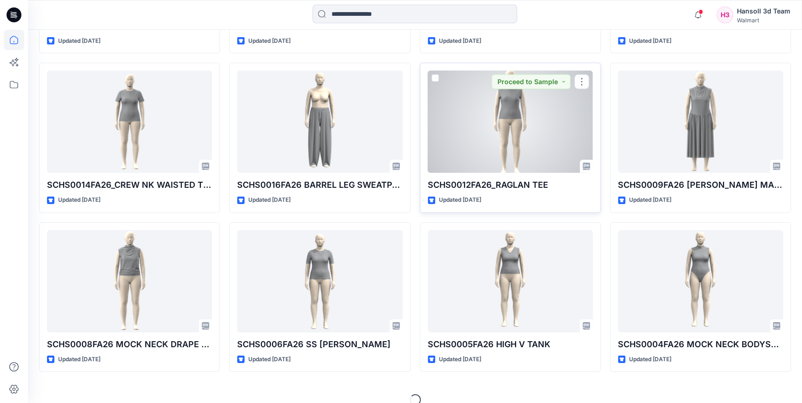
click at [495, 144] on div at bounding box center [509, 122] width 165 height 102
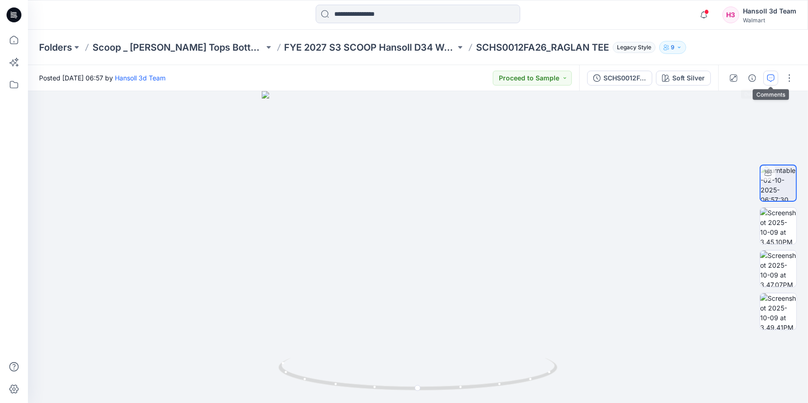
click at [769, 74] on icon "button" at bounding box center [770, 77] width 7 height 7
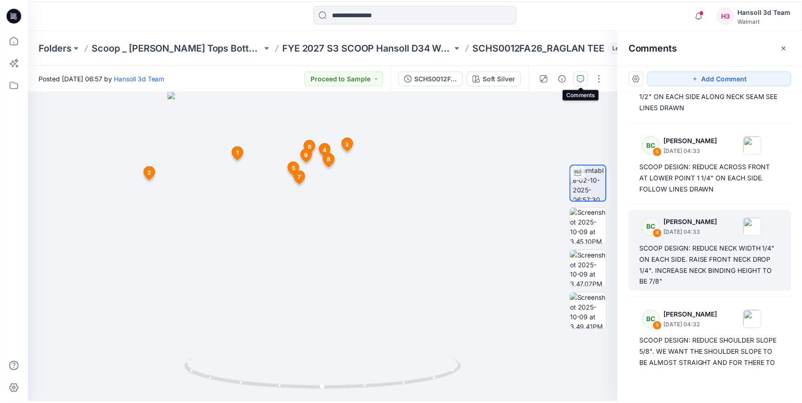
scroll to position [338, 0]
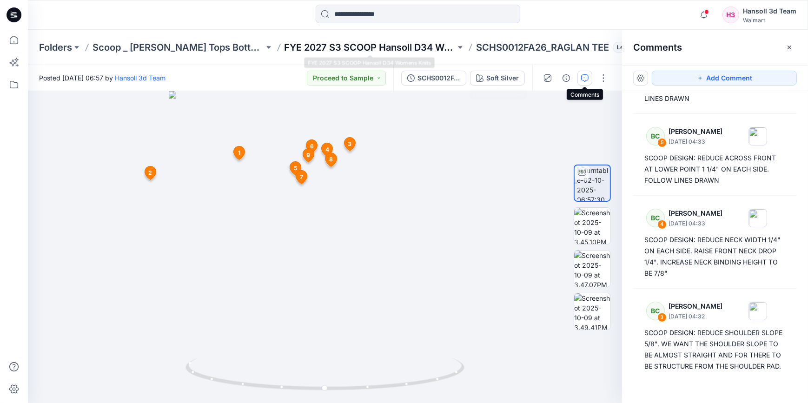
click at [409, 48] on p "FYE 2027 S3 SCOOP Hansoll D34 Womens Knits" at bounding box center [369, 47] width 171 height 13
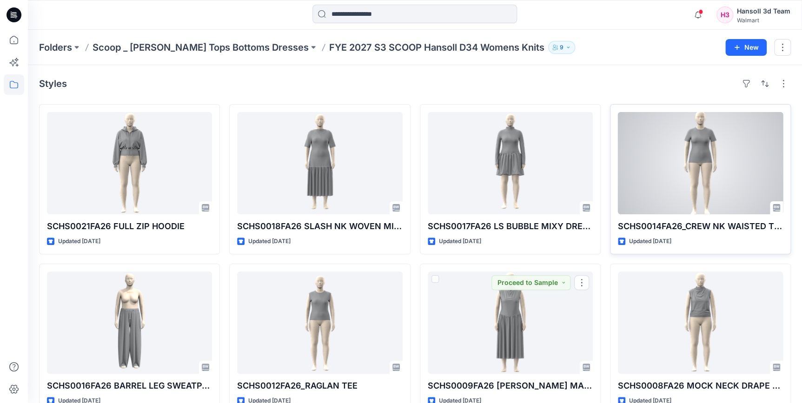
click at [672, 155] on div at bounding box center [700, 163] width 165 height 102
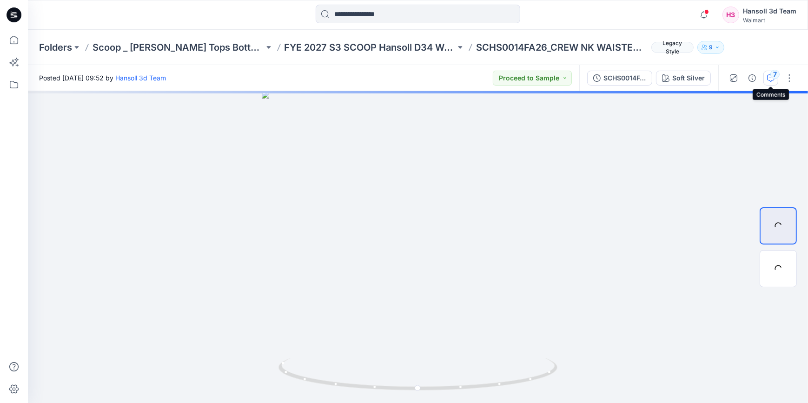
click at [770, 82] on button "7" at bounding box center [770, 78] width 15 height 15
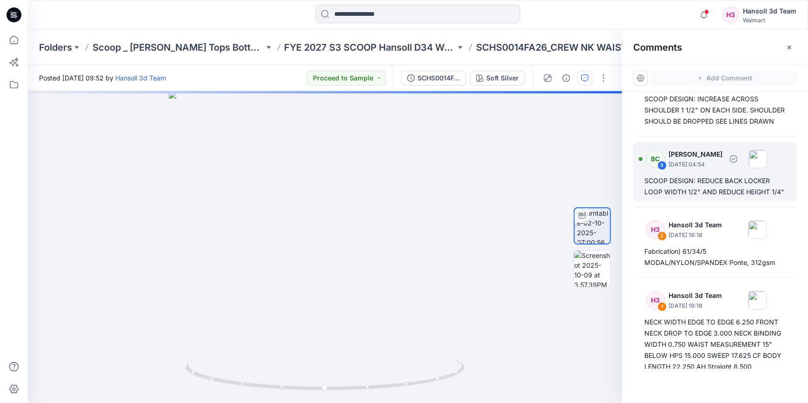
scroll to position [413, 0]
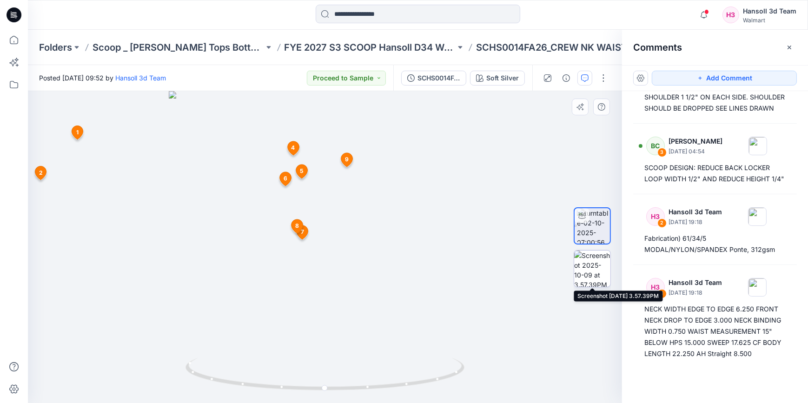
click at [599, 261] on img at bounding box center [592, 268] width 36 height 36
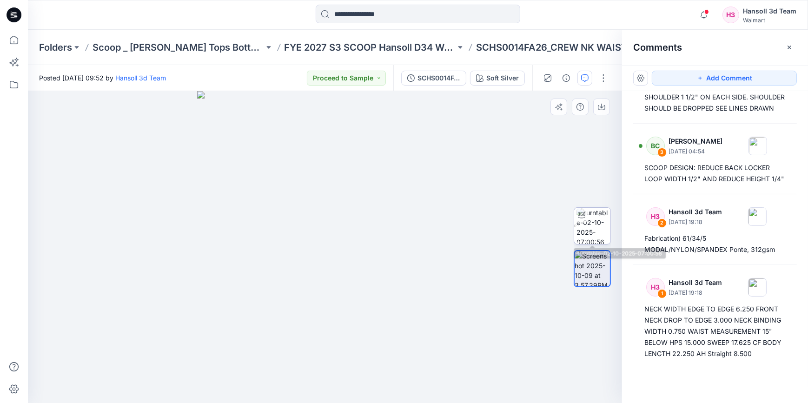
click at [601, 227] on img at bounding box center [593, 226] width 34 height 36
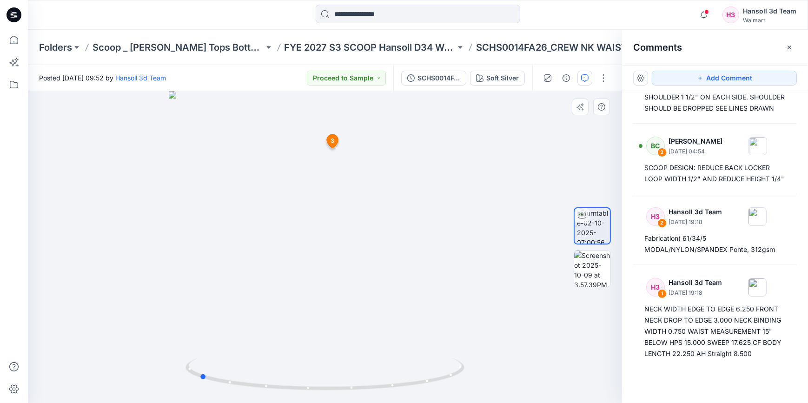
drag, startPoint x: 327, startPoint y: 384, endPoint x: 480, endPoint y: 377, distance: 153.0
click at [480, 377] on div at bounding box center [325, 247] width 594 height 312
drag, startPoint x: 344, startPoint y: 134, endPoint x: 358, endPoint y: 230, distance: 96.7
click at [358, 230] on img at bounding box center [329, 221] width 603 height 364
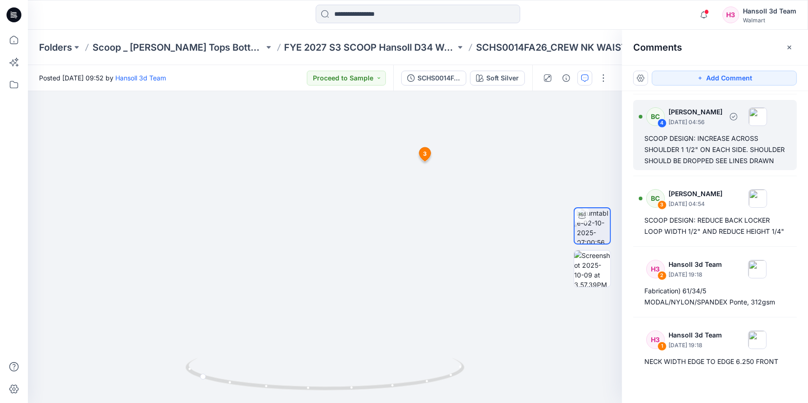
scroll to position [329, 0]
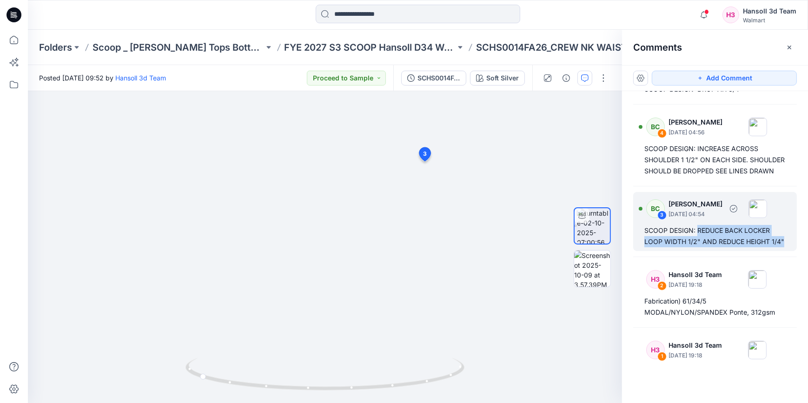
drag, startPoint x: 672, startPoint y: 263, endPoint x: 697, endPoint y: 242, distance: 32.6
click at [697, 242] on div "SCOOP DESIGN: REDUCE BACK LOCKER LOOP WIDTH 1/2" AND REDUCE HEIGHT 1/4"" at bounding box center [714, 236] width 141 height 22
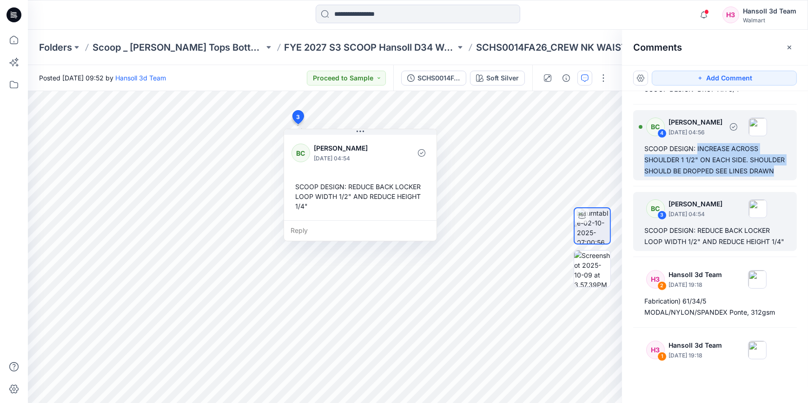
drag, startPoint x: 704, startPoint y: 179, endPoint x: 697, endPoint y: 149, distance: 31.6
click at [697, 149] on div "SCOOP DESIGN: INCREASE ACROSS SHOULDER 1 1/2" ON EACH SIDE. SHOULDER SHOULD BE …" at bounding box center [714, 159] width 141 height 33
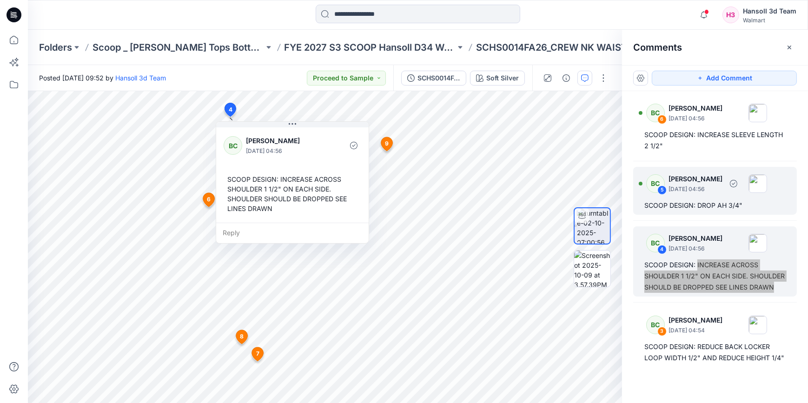
scroll to position [202, 0]
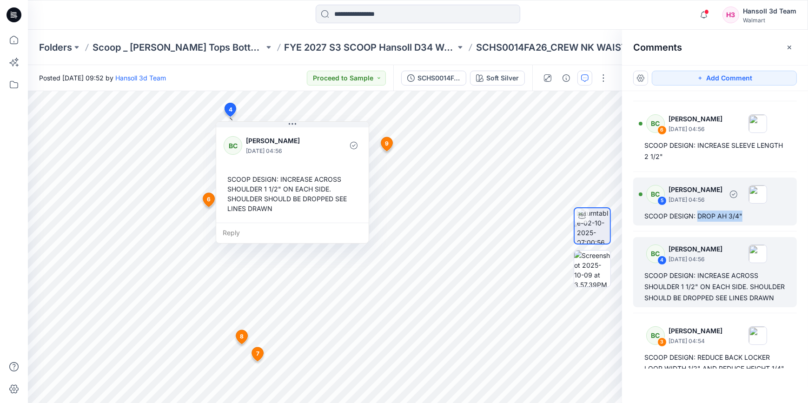
drag, startPoint x: 752, startPoint y: 211, endPoint x: 697, endPoint y: 218, distance: 55.2
click at [697, 218] on div "SCOOP DESIGN: DROP AH 3/4"" at bounding box center [714, 215] width 141 height 11
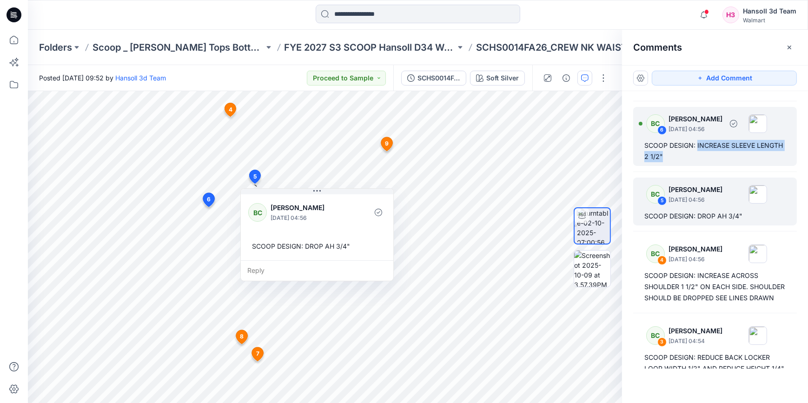
drag, startPoint x: 702, startPoint y: 154, endPoint x: 696, endPoint y: 143, distance: 12.1
click at [696, 143] on div "SCOOP DESIGN: INCREASE SLEEVE LENGTH 2 1/2"" at bounding box center [714, 151] width 141 height 22
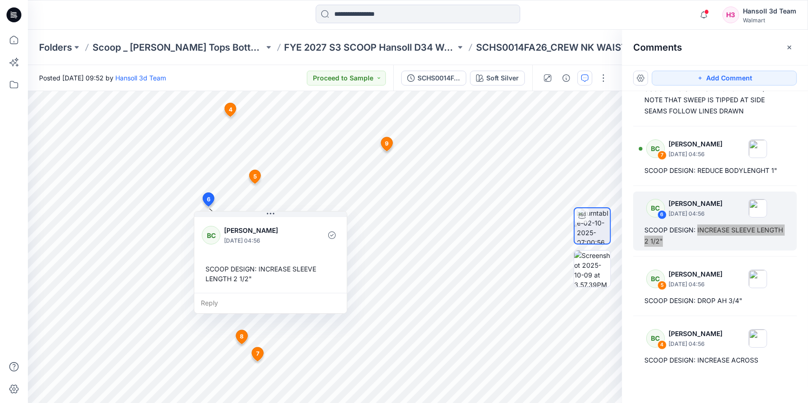
scroll to position [75, 0]
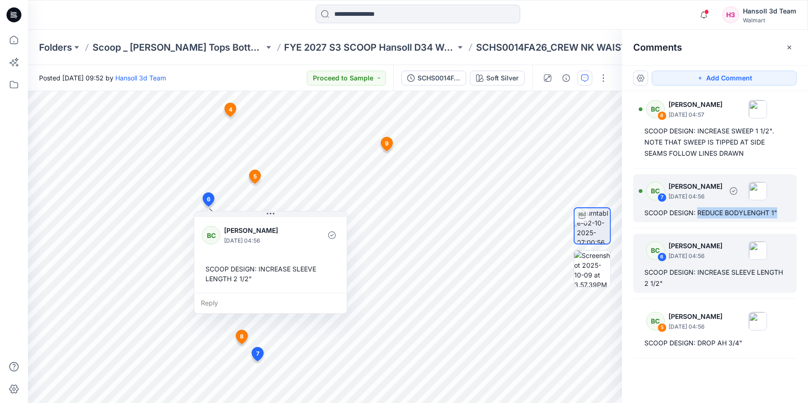
drag, startPoint x: 785, startPoint y: 212, endPoint x: 697, endPoint y: 215, distance: 87.4
click at [697, 215] on div "BC 7 [PERSON_NAME] [DATE] 04:56 SCOOP DESIGN: REDUCE BODYLENGHT 1"" at bounding box center [715, 198] width 164 height 48
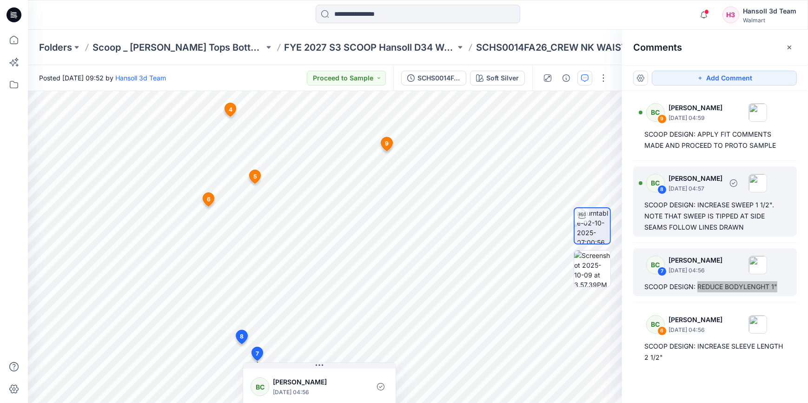
scroll to position [0, 0]
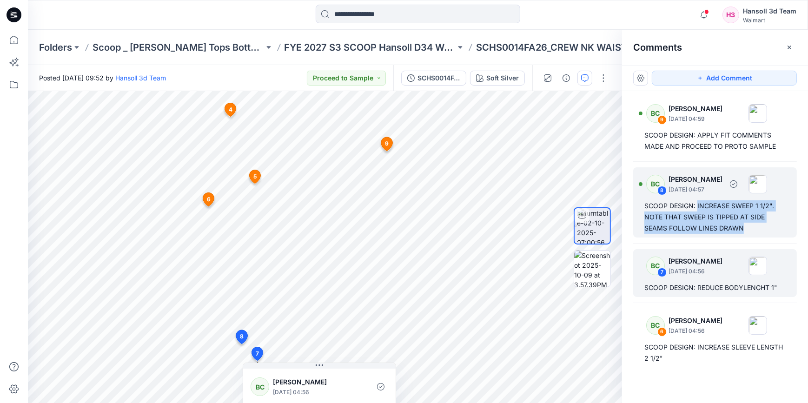
drag, startPoint x: 748, startPoint y: 223, endPoint x: 697, endPoint y: 206, distance: 53.3
click at [697, 206] on div "SCOOP DESIGN: INCREASE SWEEP 1 1/2". NOTE THAT SWEEP IS TIPPED AT SIDE SEAMS FO…" at bounding box center [714, 216] width 141 height 33
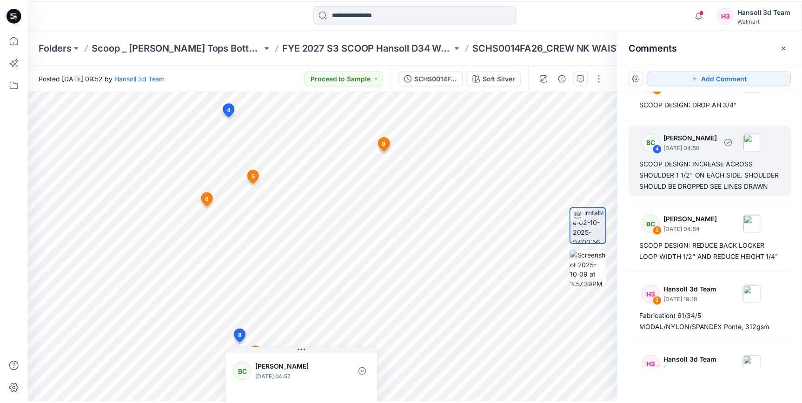
scroll to position [338, 0]
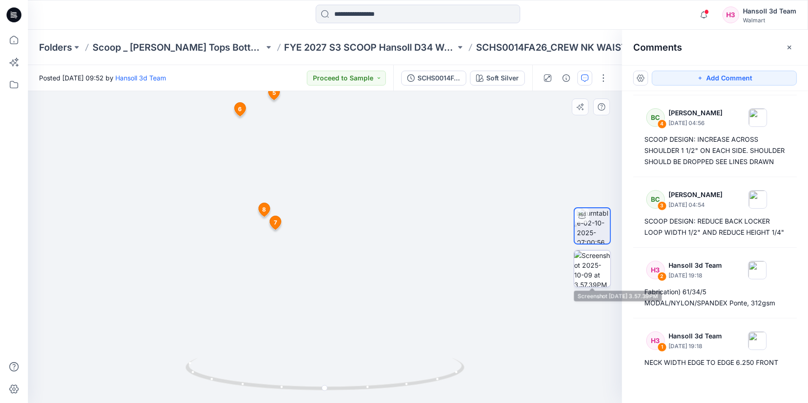
click at [601, 266] on img at bounding box center [592, 268] width 36 height 36
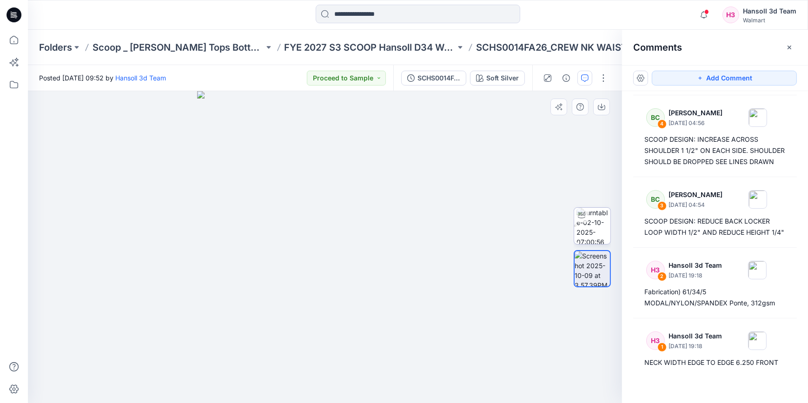
click at [591, 216] on img at bounding box center [593, 226] width 34 height 36
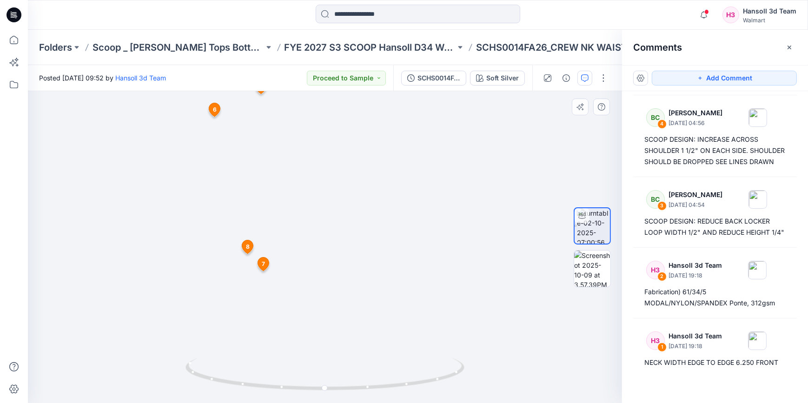
drag, startPoint x: 316, startPoint y: 184, endPoint x: 321, endPoint y: 281, distance: 97.7
click at [321, 283] on img at bounding box center [331, 122] width 906 height 561
drag, startPoint x: 322, startPoint y: 391, endPoint x: 469, endPoint y: 401, distance: 147.2
click at [469, 401] on div at bounding box center [325, 247] width 594 height 312
click at [589, 269] on img at bounding box center [592, 268] width 36 height 36
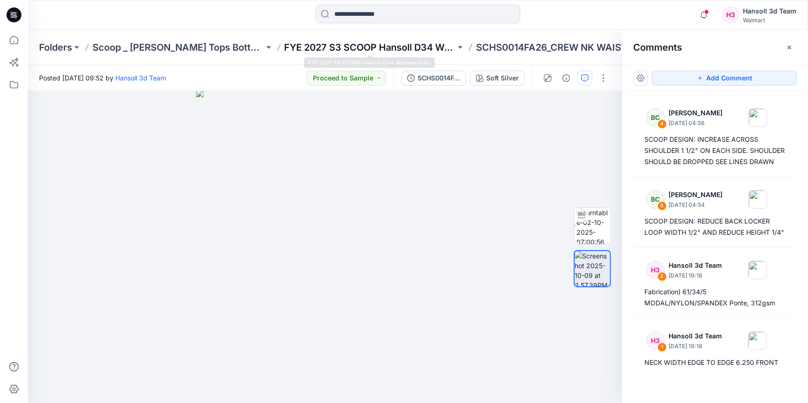
click at [359, 46] on p "FYE 2027 S3 SCOOP Hansoll D34 Womens Knits" at bounding box center [369, 47] width 171 height 13
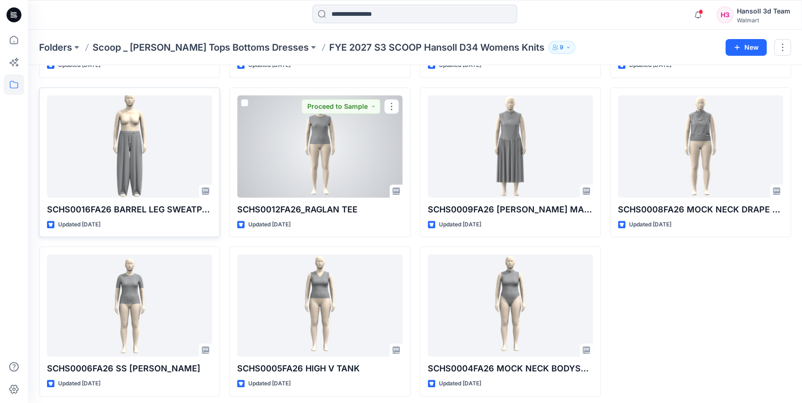
scroll to position [180, 0]
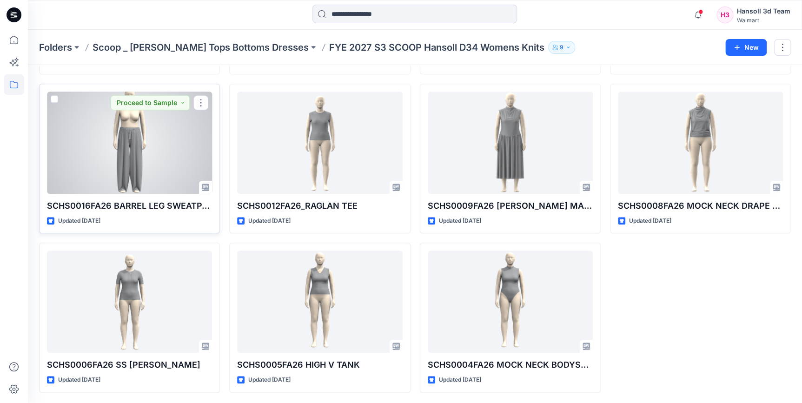
click at [144, 158] on div at bounding box center [129, 143] width 165 height 102
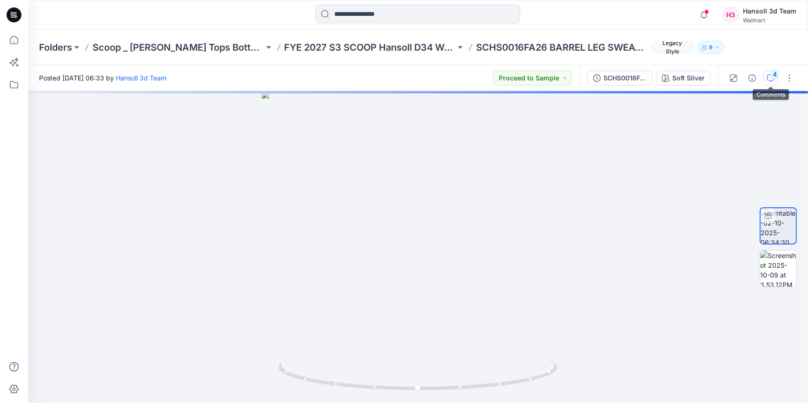
click at [766, 78] on button "4" at bounding box center [770, 78] width 15 height 15
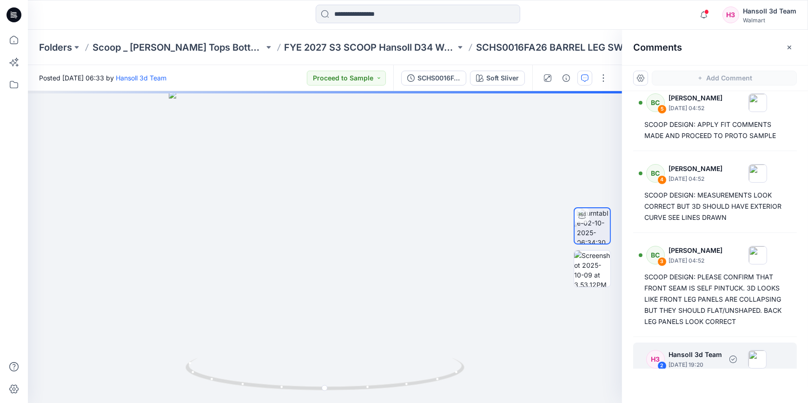
scroll to position [42, 0]
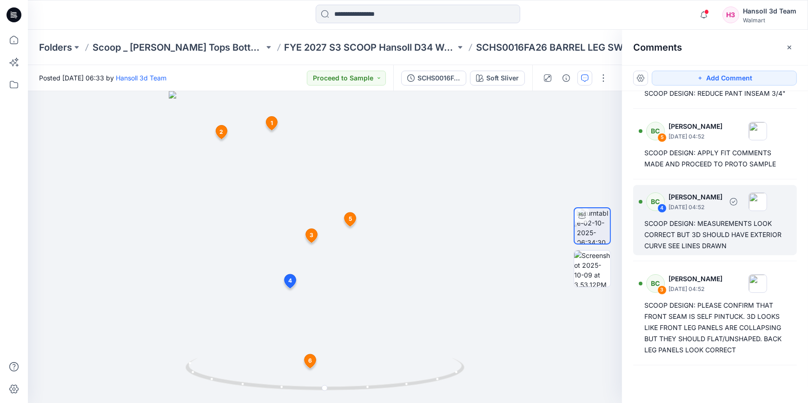
click at [729, 246] on div "SCOOP DESIGN: MEASUREMENTS LOOK CORRECT BUT 3D SHOULD HAVE EXTERIOR CURVE SEE L…" at bounding box center [714, 234] width 141 height 33
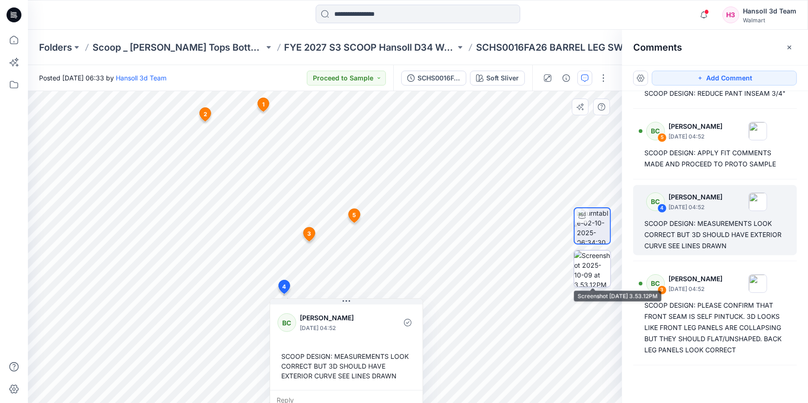
click at [585, 271] on img at bounding box center [592, 268] width 36 height 36
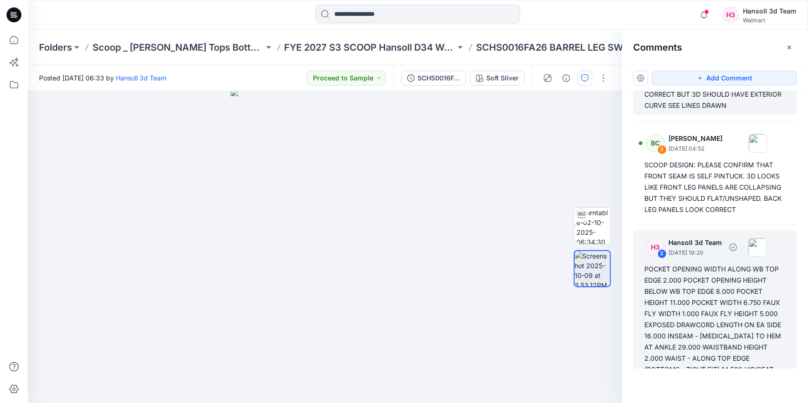
scroll to position [169, 0]
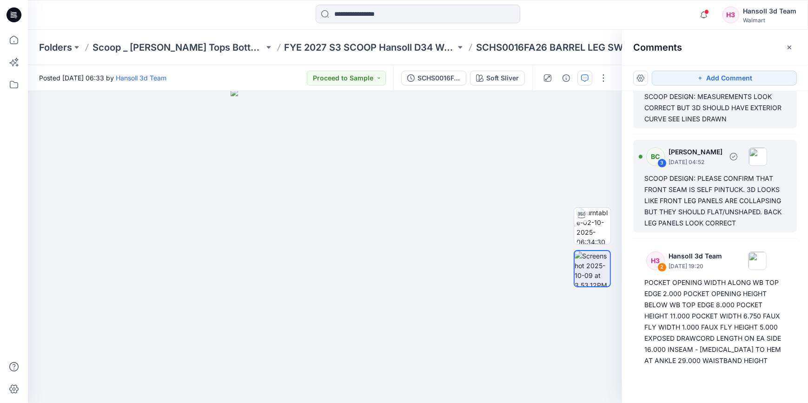
click at [702, 229] on div "SCOOP DESIGN: PLEASE CONFIRM THAT FRONT SEAM IS SELF PINTUCK. 3D LOOKS LIKE FRO…" at bounding box center [714, 201] width 141 height 56
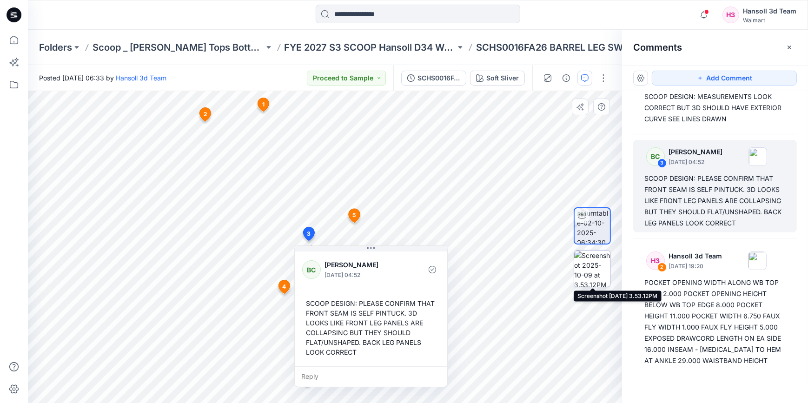
click at [588, 265] on img at bounding box center [592, 268] width 36 height 36
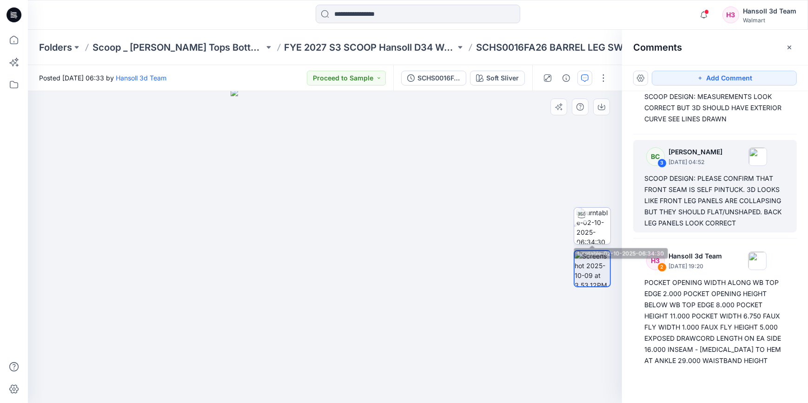
click at [601, 220] on img at bounding box center [593, 226] width 34 height 36
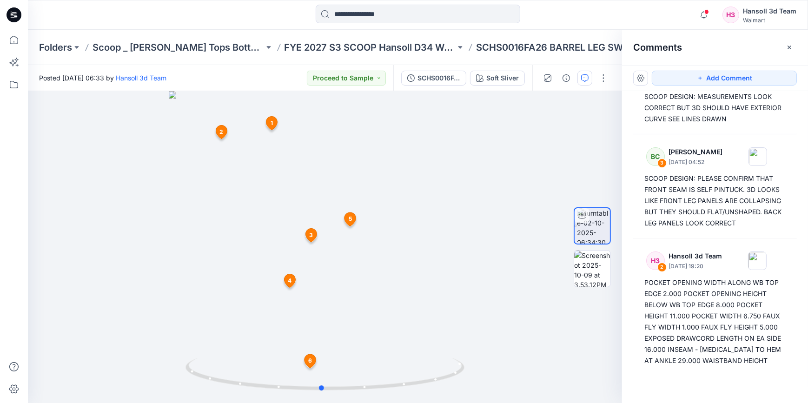
drag, startPoint x: 327, startPoint y: 388, endPoint x: 324, endPoint y: 403, distance: 15.2
click at [324, 403] on html "Notifications BC [PERSON_NAME] commented on FAHS0002FA26_MPCI SC_LS BOATNECK TE…" at bounding box center [404, 201] width 808 height 403
drag, startPoint x: 297, startPoint y: 289, endPoint x: 286, endPoint y: 252, distance: 38.4
click at [286, 252] on img at bounding box center [314, 80] width 906 height 647
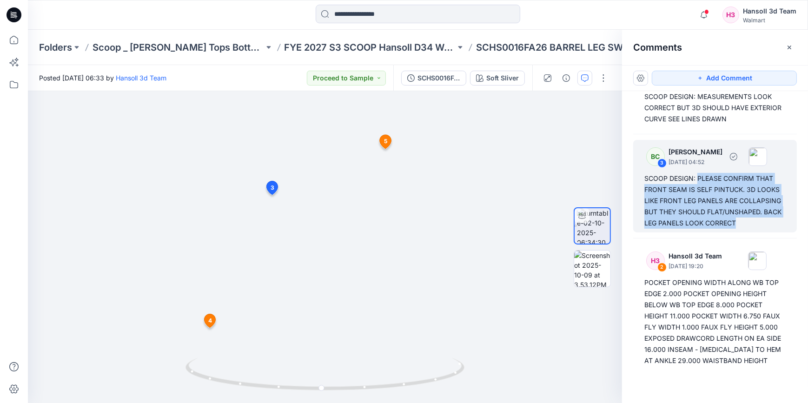
drag, startPoint x: 757, startPoint y: 232, endPoint x: 696, endPoint y: 186, distance: 76.9
click at [696, 186] on div "SCOOP DESIGN: PLEASE CONFIRM THAT FRONT SEAM IS SELF PINTUCK. 3D LOOKS LIKE FRO…" at bounding box center [714, 201] width 141 height 56
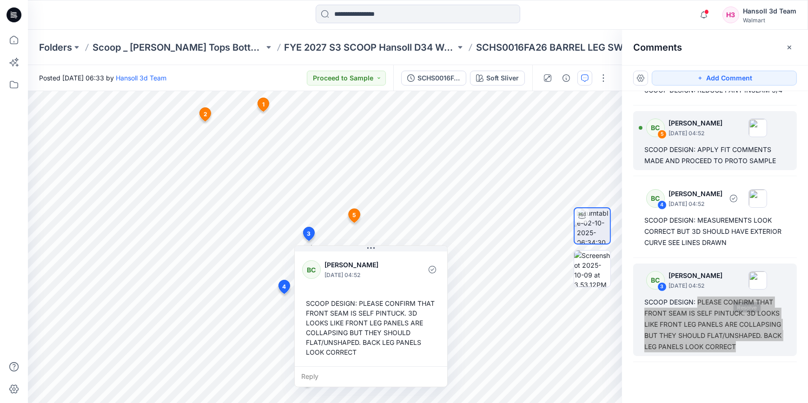
scroll to position [0, 0]
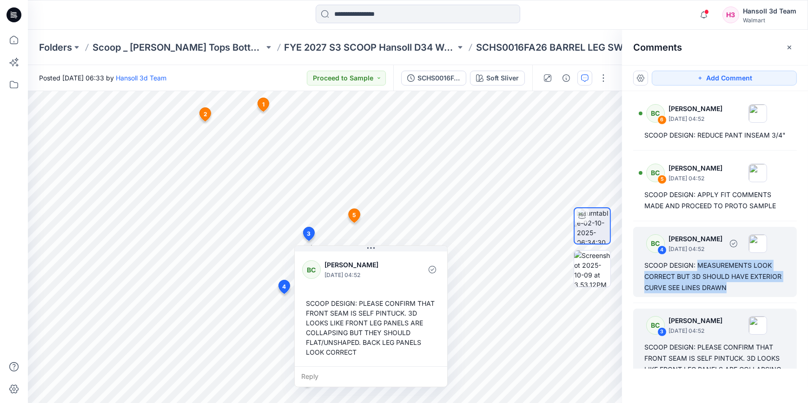
drag, startPoint x: 765, startPoint y: 299, endPoint x: 697, endPoint y: 274, distance: 72.3
click at [697, 274] on div "SCOOP DESIGN: MEASUREMENTS LOOK CORRECT BUT 3D SHOULD HAVE EXTERIOR CURVE SEE L…" at bounding box center [714, 276] width 141 height 33
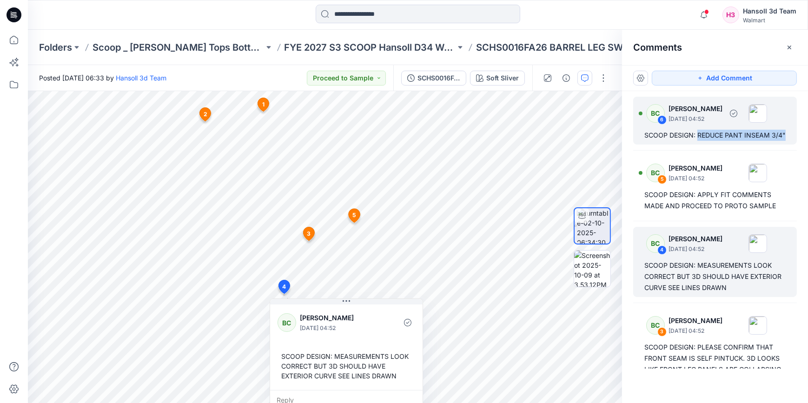
drag, startPoint x: 697, startPoint y: 145, endPoint x: 698, endPoint y: 135, distance: 9.8
click at [698, 135] on div "SCOOP DESIGN: REDUCE PANT INSEAM 3/4"" at bounding box center [714, 135] width 141 height 11
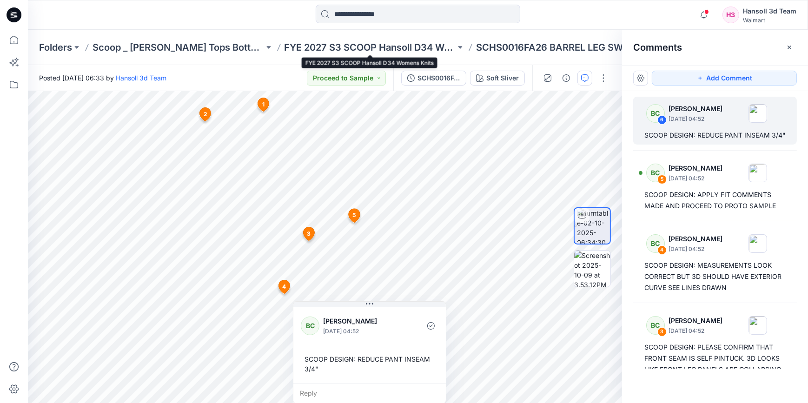
click at [344, 37] on div "Folders Scoop _ [PERSON_NAME] Missy Tops Bottoms Dresses FYE 2027 S3 SCOOP Hans…" at bounding box center [418, 47] width 780 height 35
click at [344, 42] on p "FYE 2027 S3 SCOOP Hansoll D34 Womens Knits" at bounding box center [369, 47] width 171 height 13
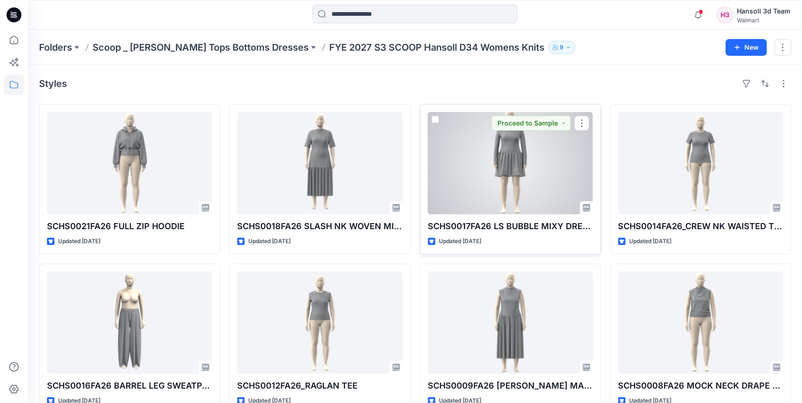
click at [526, 177] on div at bounding box center [509, 163] width 165 height 102
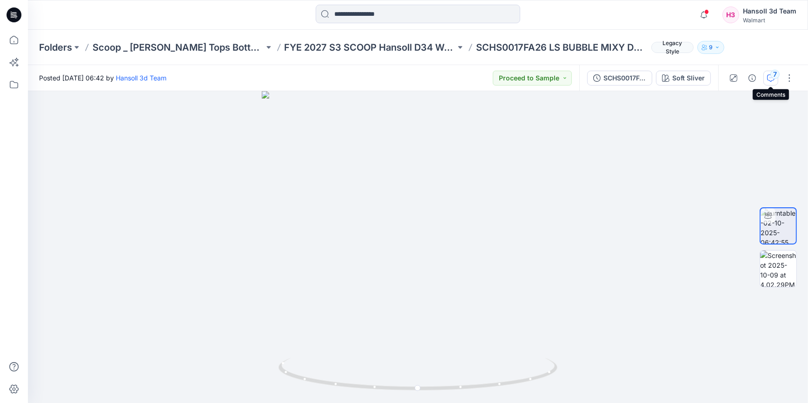
click at [768, 79] on icon "button" at bounding box center [770, 77] width 7 height 7
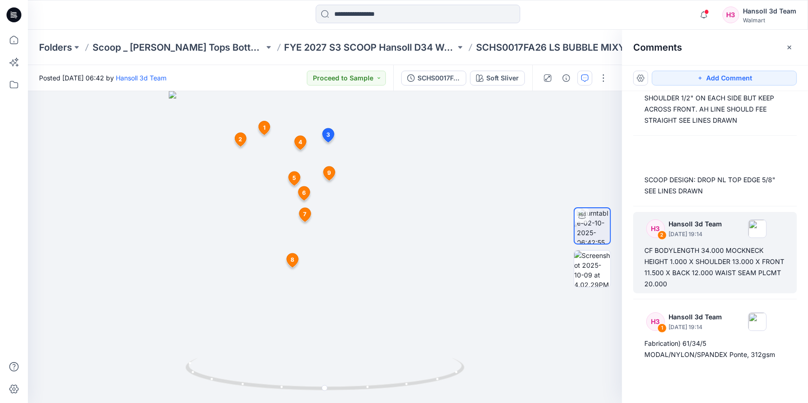
scroll to position [413, 0]
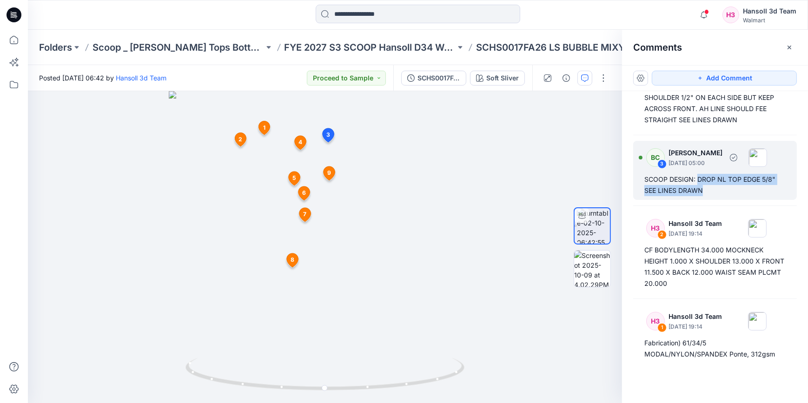
drag, startPoint x: 719, startPoint y: 191, endPoint x: 697, endPoint y: 178, distance: 25.0
click at [697, 178] on div "SCOOP DESIGN: DROP NL TOP EDGE 5/8" SEE LINES DRAWN" at bounding box center [714, 185] width 141 height 22
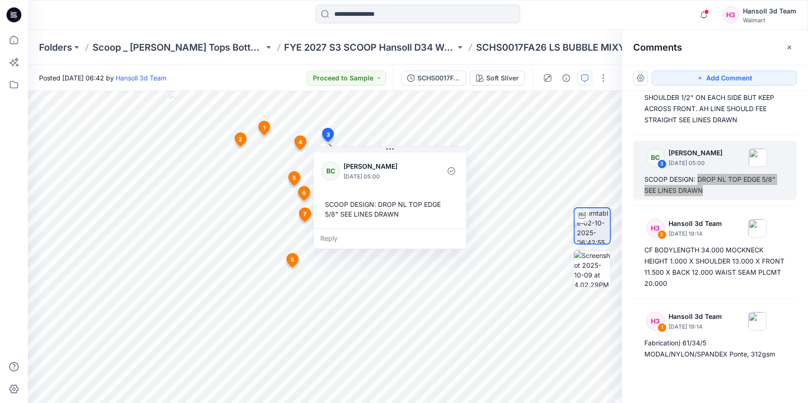
scroll to position [329, 0]
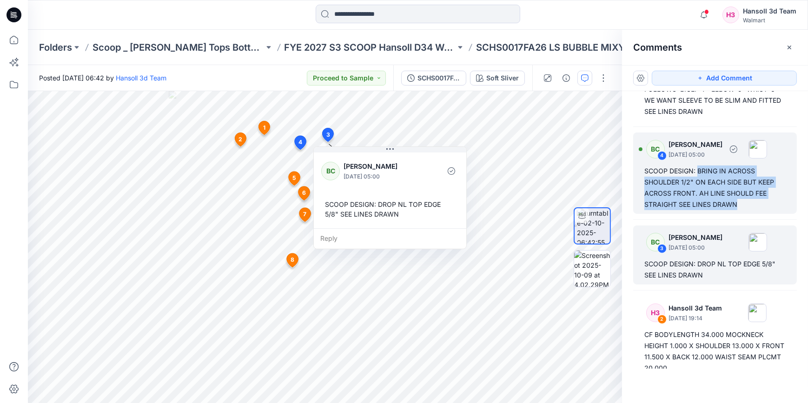
drag, startPoint x: 746, startPoint y: 203, endPoint x: 698, endPoint y: 173, distance: 56.7
click at [698, 173] on div "SCOOP DESIGN: BRING IN ACROSS SHOULDER 1/2" ON EACH SIDE BUT KEEP ACROSS FRONT.…" at bounding box center [714, 187] width 141 height 45
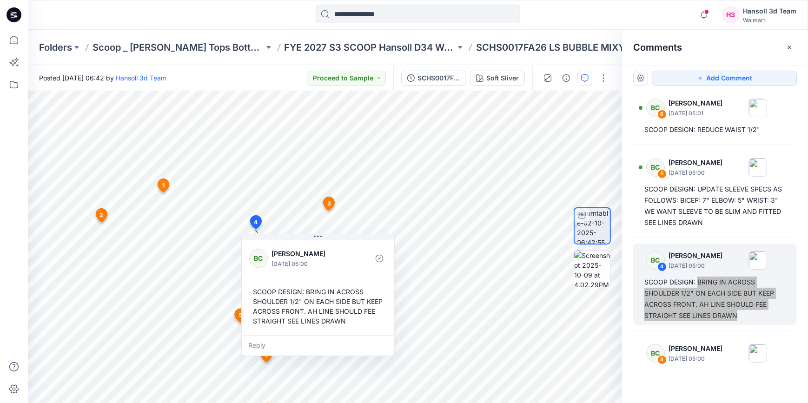
scroll to position [202, 0]
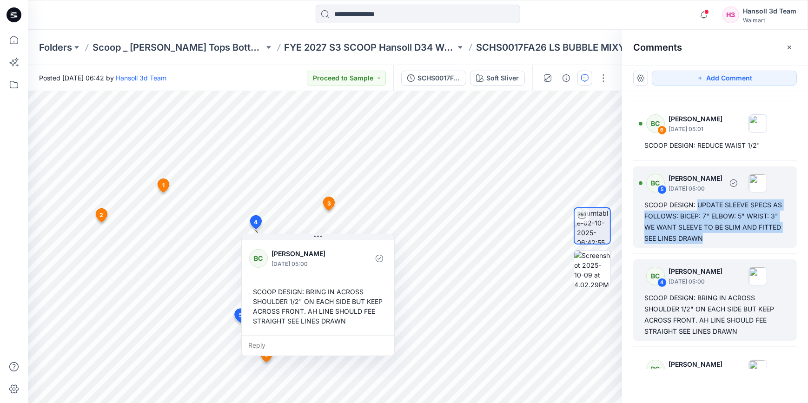
drag, startPoint x: 736, startPoint y: 238, endPoint x: 697, endPoint y: 206, distance: 49.9
click at [697, 206] on div "SCOOP DESIGN: UPDATE SLEEVE SPECS AS FOLLOWS: BICEP: 7" ELBOW: 5" WRIST: 3" WE …" at bounding box center [714, 221] width 141 height 45
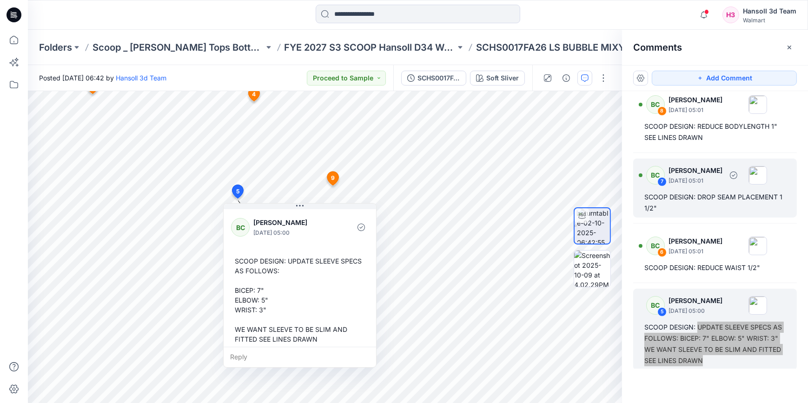
scroll to position [75, 0]
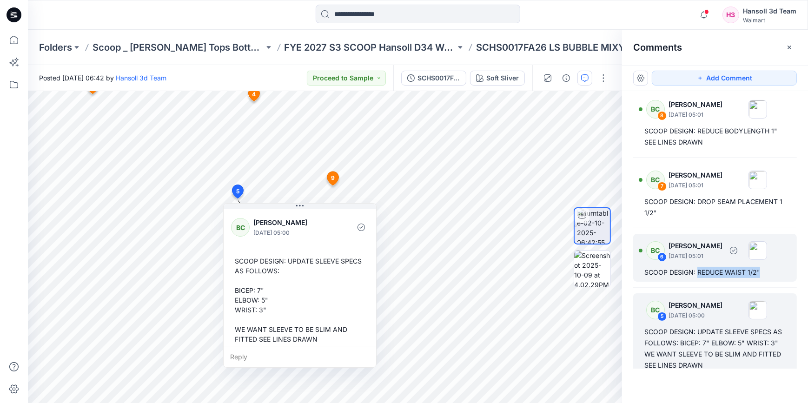
drag, startPoint x: 772, startPoint y: 274, endPoint x: 699, endPoint y: 274, distance: 72.5
click at [698, 274] on div "SCOOP DESIGN: REDUCE WAIST 1/2"" at bounding box center [714, 272] width 141 height 11
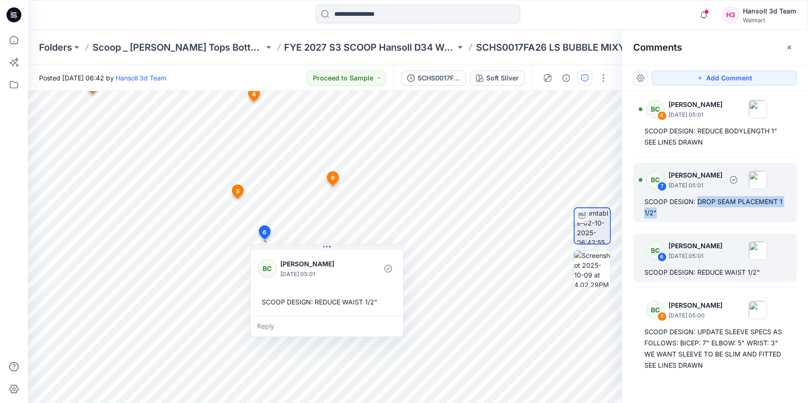
drag, startPoint x: 706, startPoint y: 211, endPoint x: 697, endPoint y: 197, distance: 16.9
click at [697, 197] on div "SCOOP DESIGN: DROP SEAM PLACEMENT 1 1/2"" at bounding box center [714, 207] width 141 height 22
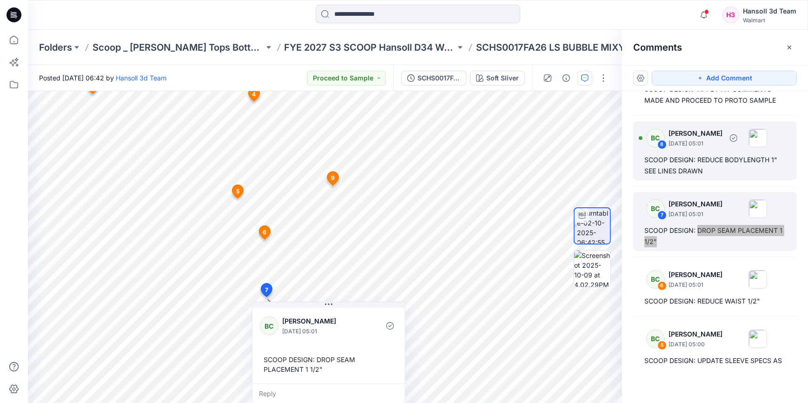
scroll to position [0, 0]
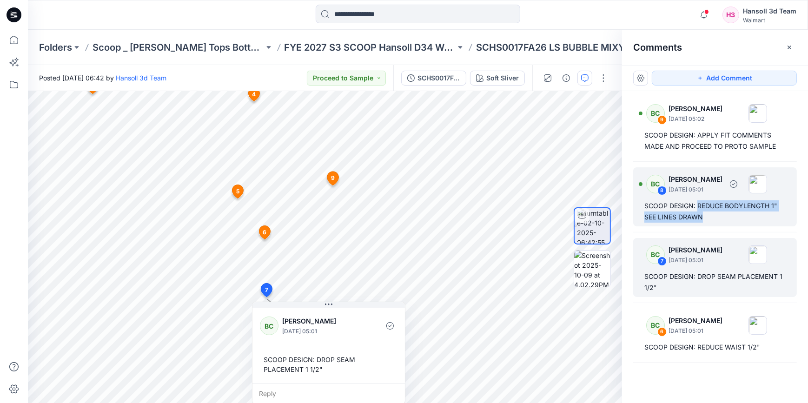
drag, startPoint x: 711, startPoint y: 214, endPoint x: 698, endPoint y: 207, distance: 15.2
click at [698, 207] on div "SCOOP DESIGN: REDUCE BODYLENGTH 1" SEE LINES DRAWN" at bounding box center [714, 211] width 141 height 22
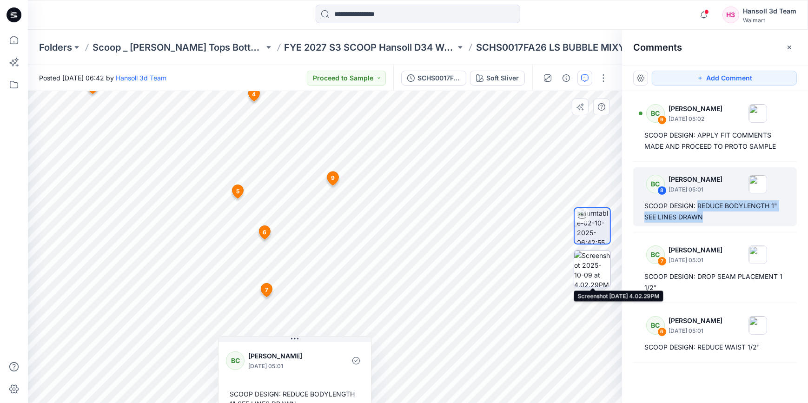
click at [590, 270] on img at bounding box center [592, 268] width 36 height 36
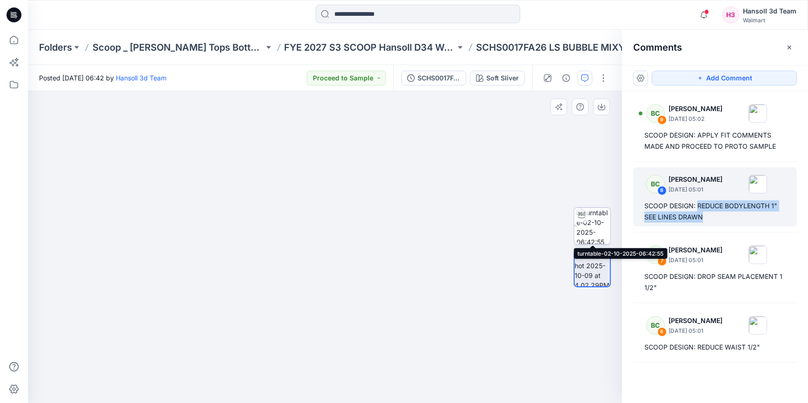
click at [593, 225] on img at bounding box center [593, 226] width 34 height 36
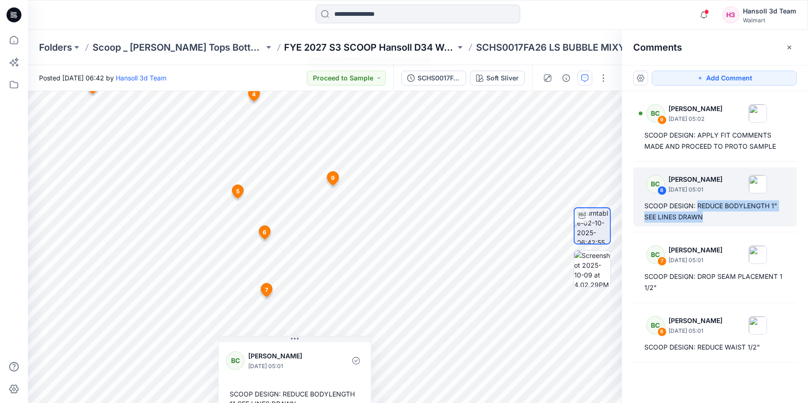
click at [343, 48] on p "FYE 2027 S3 SCOOP Hansoll D34 Womens Knits" at bounding box center [369, 47] width 171 height 13
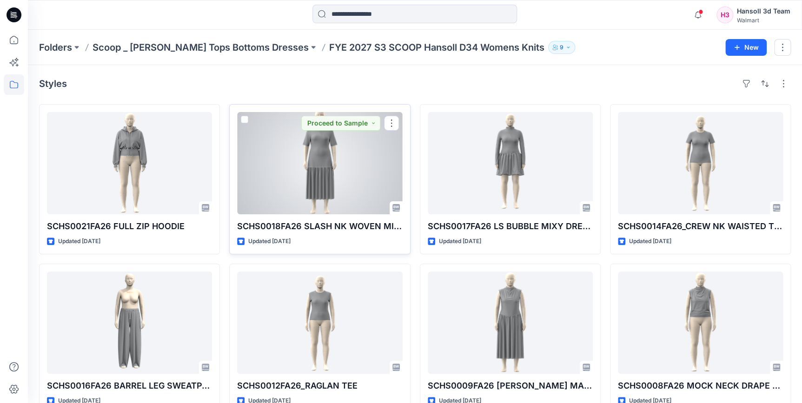
click at [308, 195] on div at bounding box center [319, 163] width 165 height 102
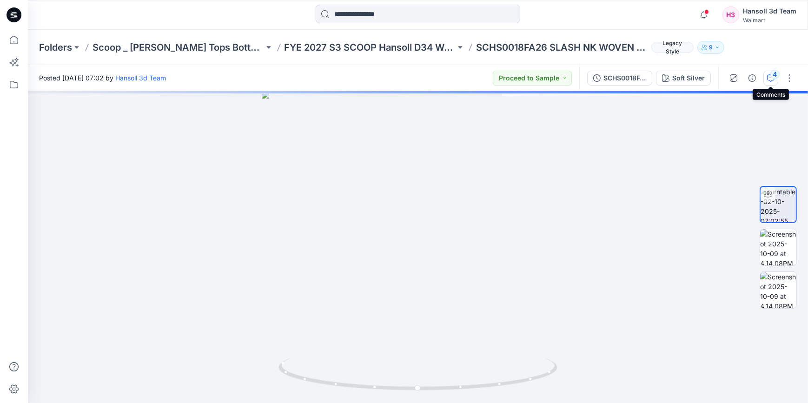
click at [774, 78] on div "4" at bounding box center [774, 74] width 9 height 9
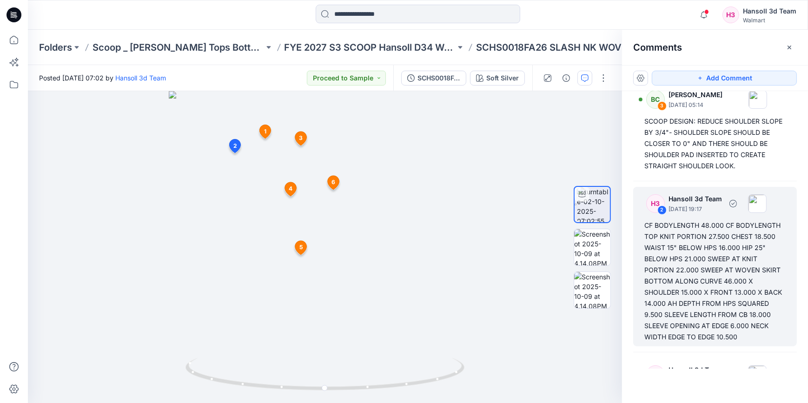
scroll to position [211, 0]
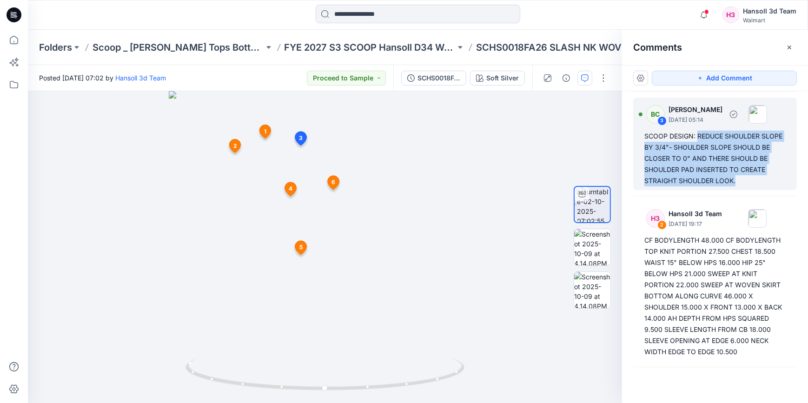
drag, startPoint x: 769, startPoint y: 188, endPoint x: 697, endPoint y: 146, distance: 83.3
click at [697, 146] on div "SCOOP DESIGN: REDUCE SHOULDER SLOPE BY 3/4"- SHOULDER SLOPE SHOULD BE CLOSER TO…" at bounding box center [714, 159] width 141 height 56
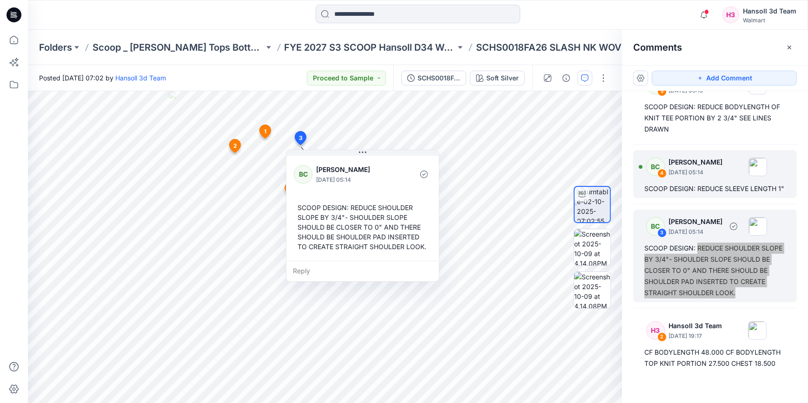
scroll to position [84, 0]
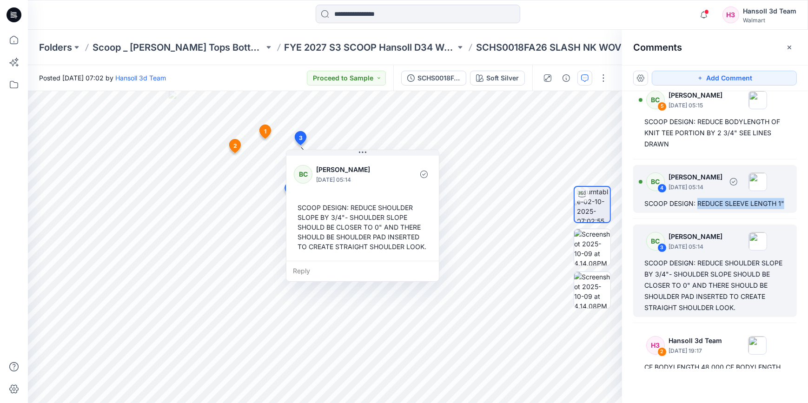
drag, startPoint x: 706, startPoint y: 210, endPoint x: 697, endPoint y: 204, distance: 11.0
click at [697, 204] on div "SCOOP DESIGN: REDUCE SLEEVE LENGTH 1"" at bounding box center [714, 203] width 141 height 11
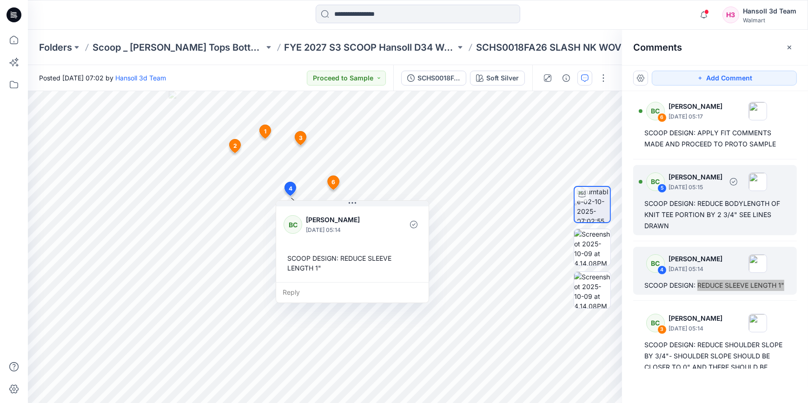
scroll to position [0, 0]
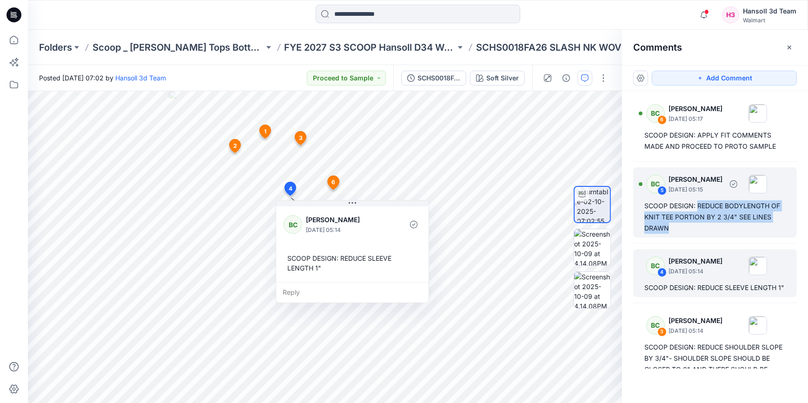
drag, startPoint x: 696, startPoint y: 224, endPoint x: 698, endPoint y: 206, distance: 17.8
click at [698, 206] on div "SCOOP DESIGN: REDUCE BODYLENGTH OF KNIT TEE PORTION BY 2 3/4" SEE LINES DRAWN" at bounding box center [714, 216] width 141 height 33
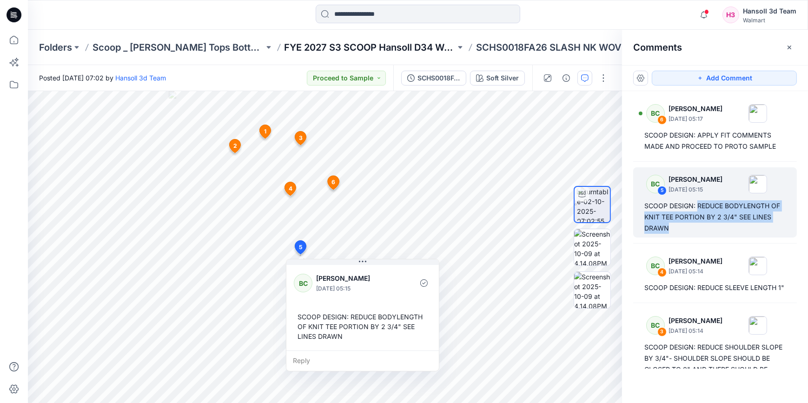
click at [405, 45] on p "FYE 2027 S3 SCOOP Hansoll D34 Womens Knits" at bounding box center [369, 47] width 171 height 13
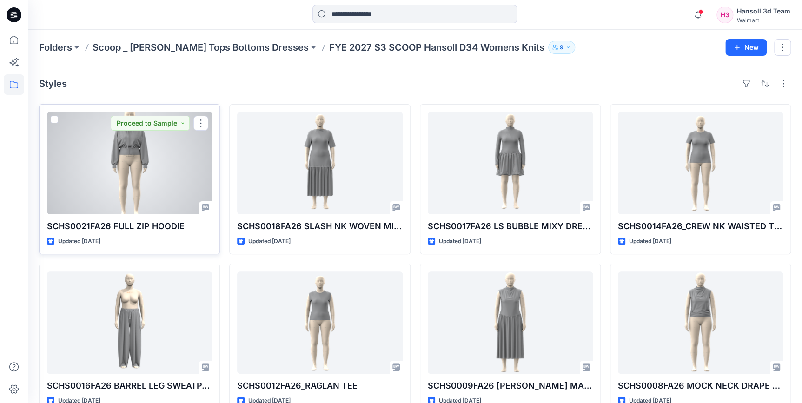
click at [133, 177] on div at bounding box center [129, 163] width 165 height 102
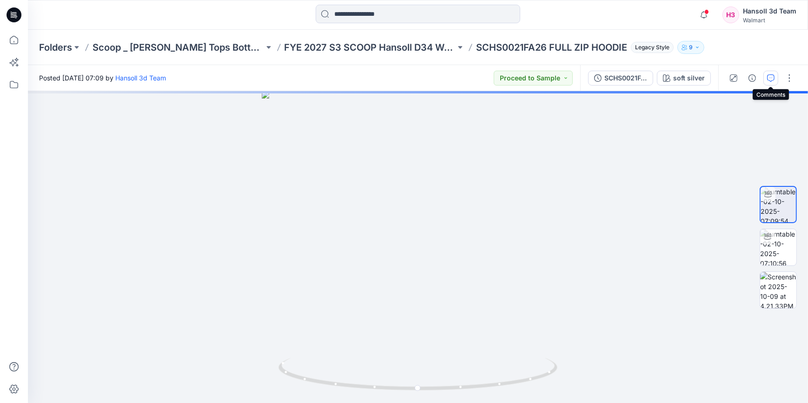
click at [766, 79] on button "button" at bounding box center [770, 78] width 15 height 15
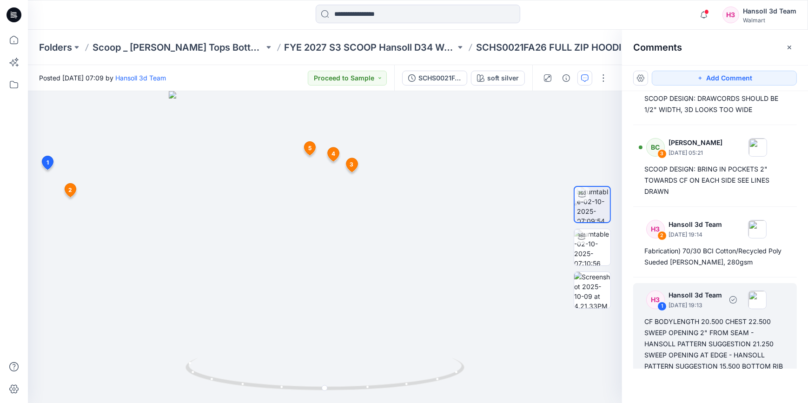
scroll to position [87, 0]
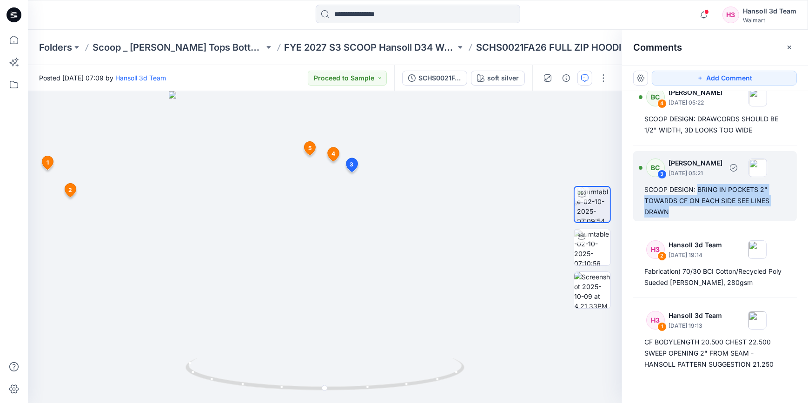
drag, startPoint x: 688, startPoint y: 202, endPoint x: 698, endPoint y: 188, distance: 17.3
click at [698, 188] on div "SCOOP DESIGN: BRING IN POCKETS 2" TOWARDS CF ON EACH SIDE SEE LINES DRAWN" at bounding box center [714, 200] width 141 height 33
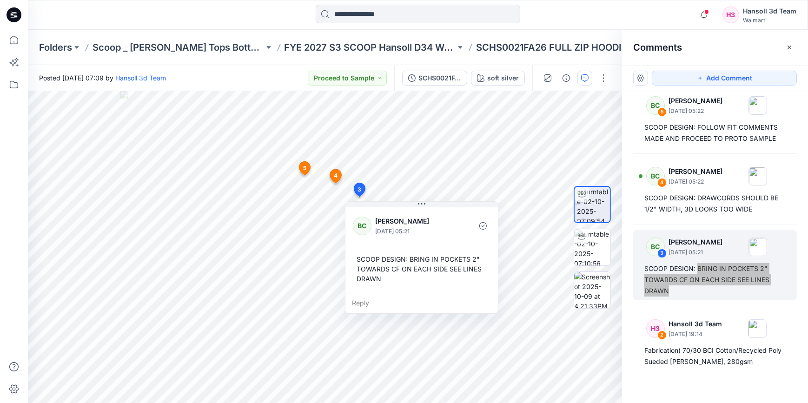
scroll to position [2, 0]
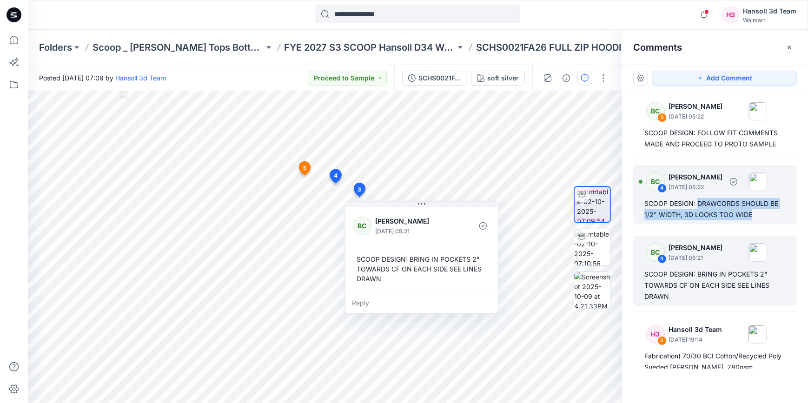
drag, startPoint x: 752, startPoint y: 213, endPoint x: 697, endPoint y: 201, distance: 55.6
click at [697, 201] on div "SCOOP DESIGN: DRAWCORDS SHOULD BE 1/2" WIDTH, 3D LOOKS TOO WIDE" at bounding box center [714, 209] width 141 height 22
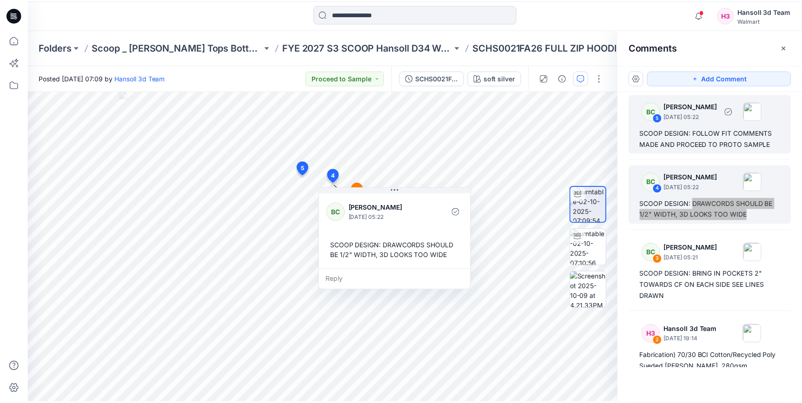
scroll to position [0, 0]
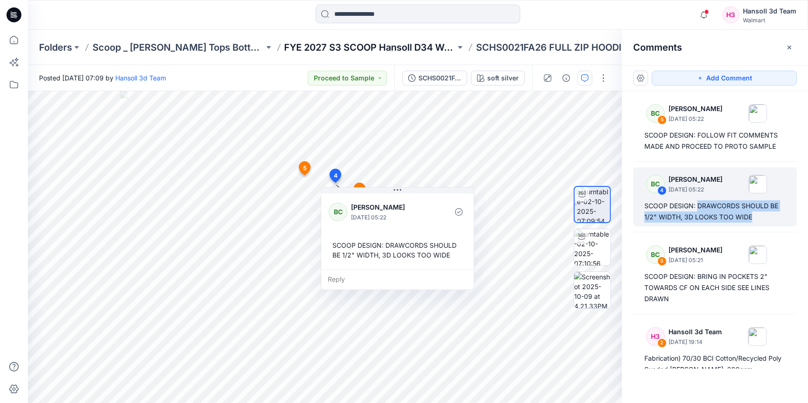
click at [353, 42] on p "FYE 2027 S3 SCOOP Hansoll D34 Womens Knits" at bounding box center [369, 47] width 171 height 13
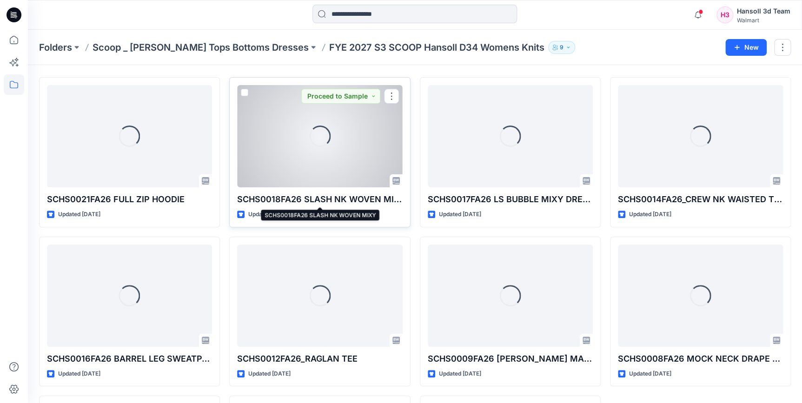
scroll to position [42, 0]
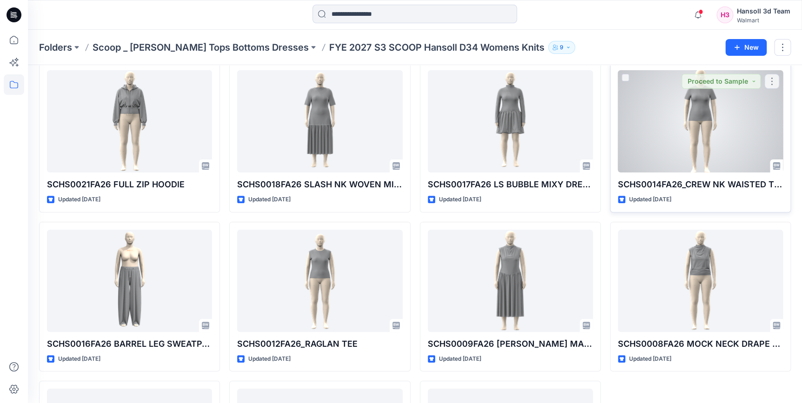
click at [685, 108] on div at bounding box center [700, 121] width 165 height 102
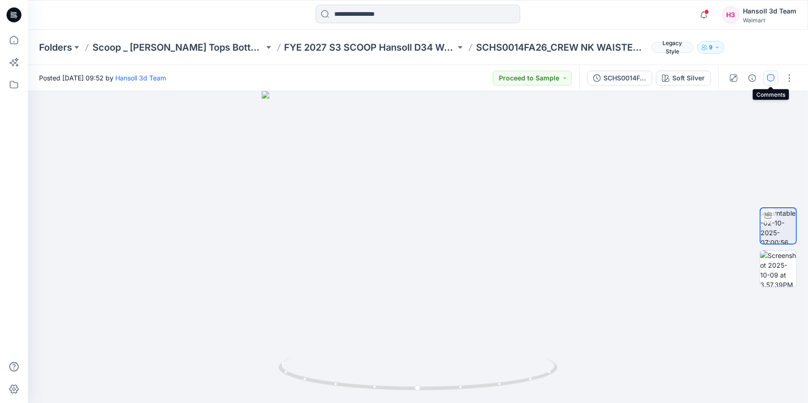
click at [769, 79] on icon "button" at bounding box center [770, 77] width 7 height 7
